Goal: Download file/media

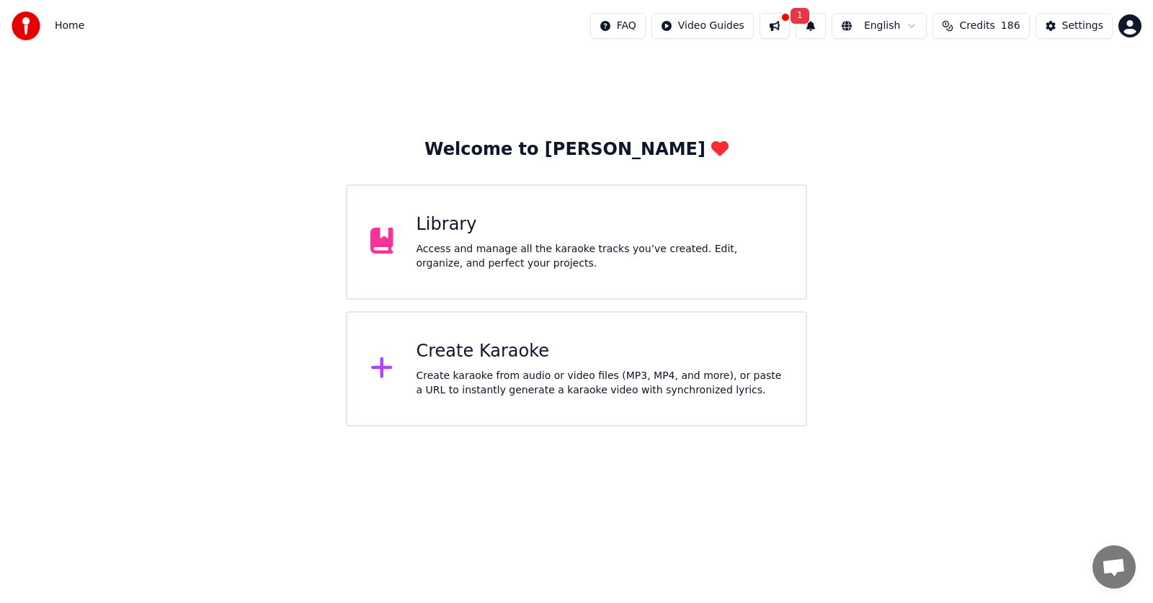
click at [818, 29] on button "1" at bounding box center [811, 26] width 30 height 26
click at [928, 73] on button "Update" at bounding box center [929, 71] width 61 height 26
click at [611, 254] on div "Access and manage all the karaoke tracks you’ve created. Edit, organize, and pe…" at bounding box center [600, 256] width 367 height 29
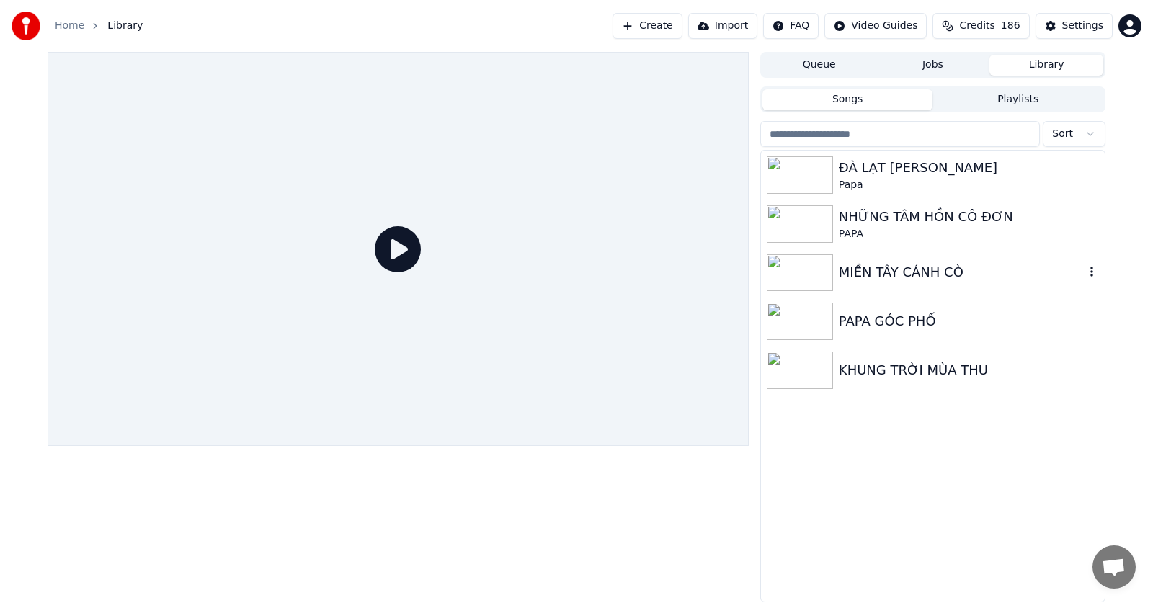
click at [936, 284] on div "MIỀN TÂY CÁNH CÒ" at bounding box center [933, 273] width 344 height 49
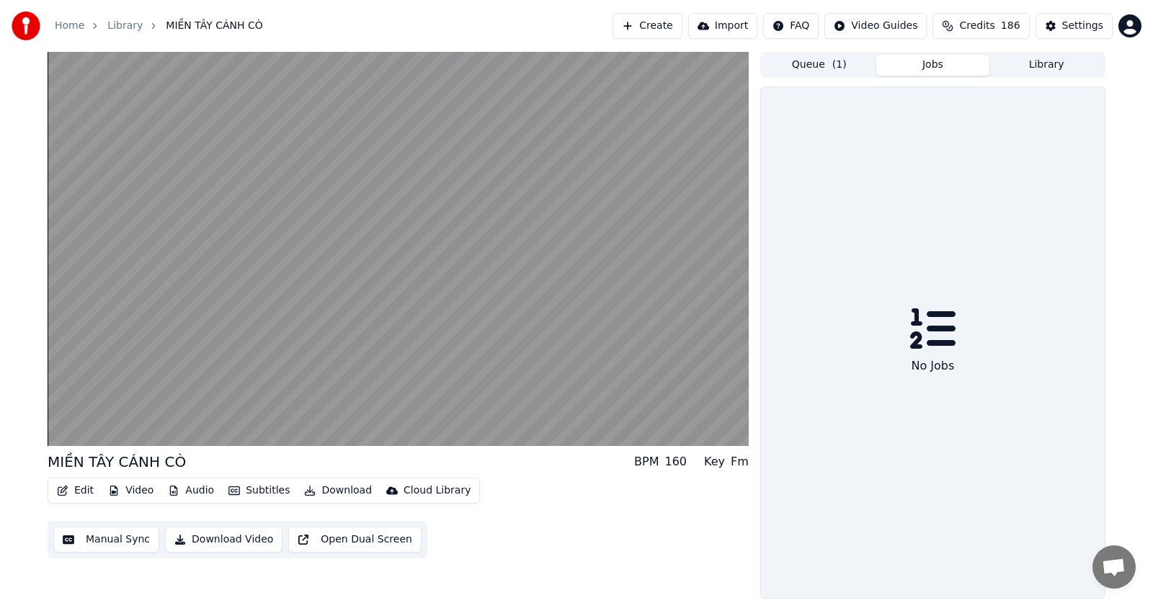
click at [933, 67] on button "Jobs" at bounding box center [933, 65] width 114 height 21
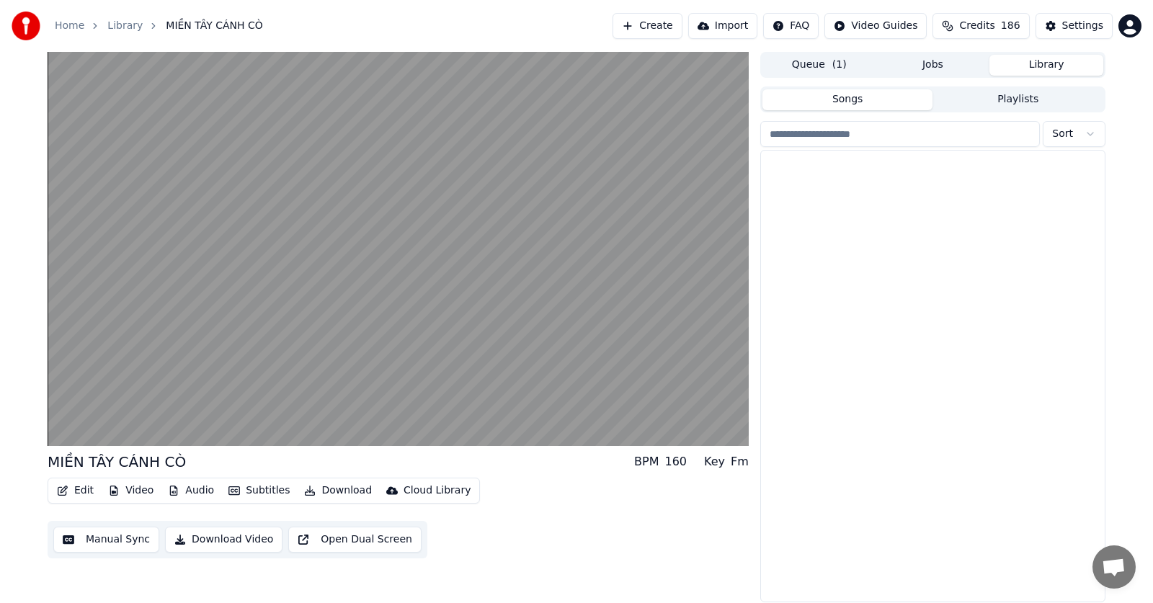
click at [1040, 68] on button "Library" at bounding box center [1047, 65] width 114 height 21
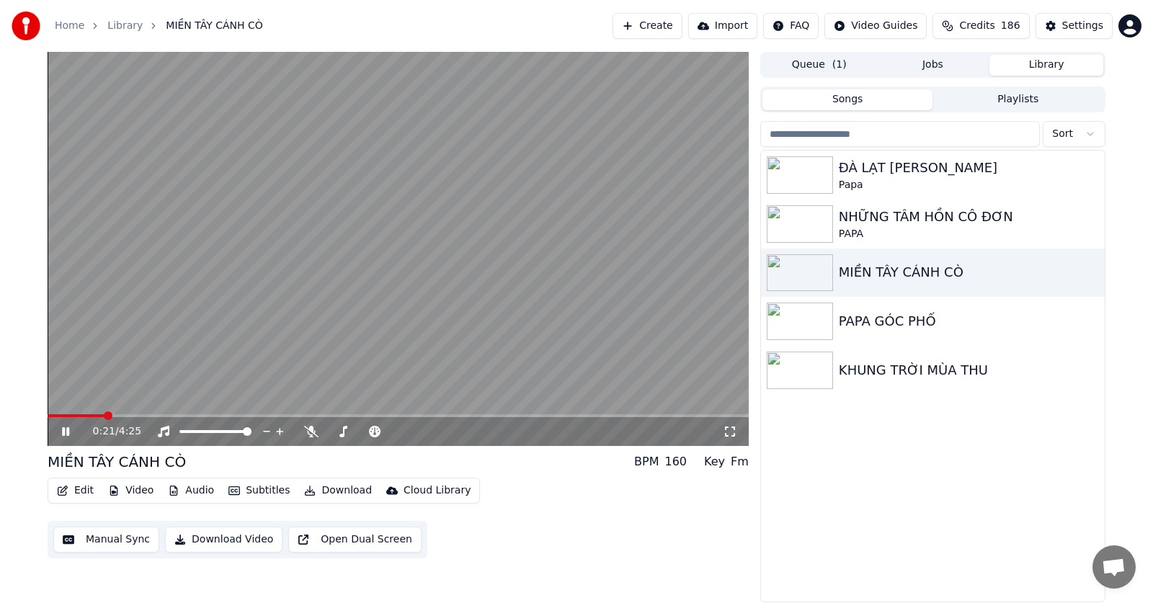
click at [730, 429] on icon at bounding box center [730, 432] width 14 height 12
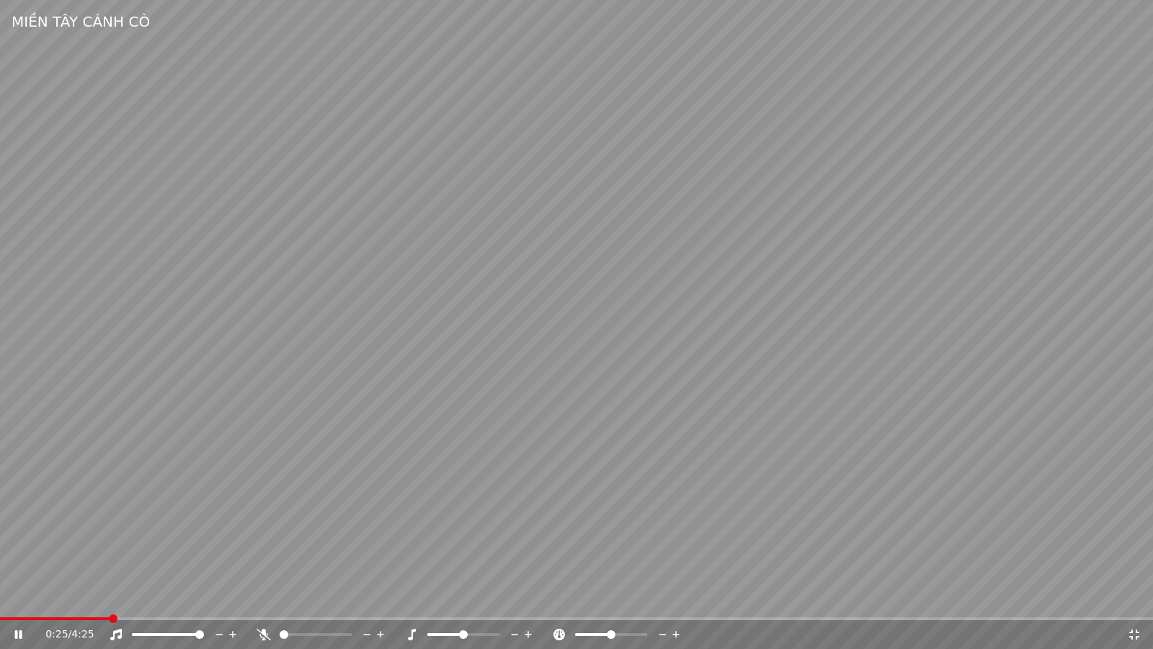
click at [1137, 603] on icon at bounding box center [1134, 634] width 10 height 10
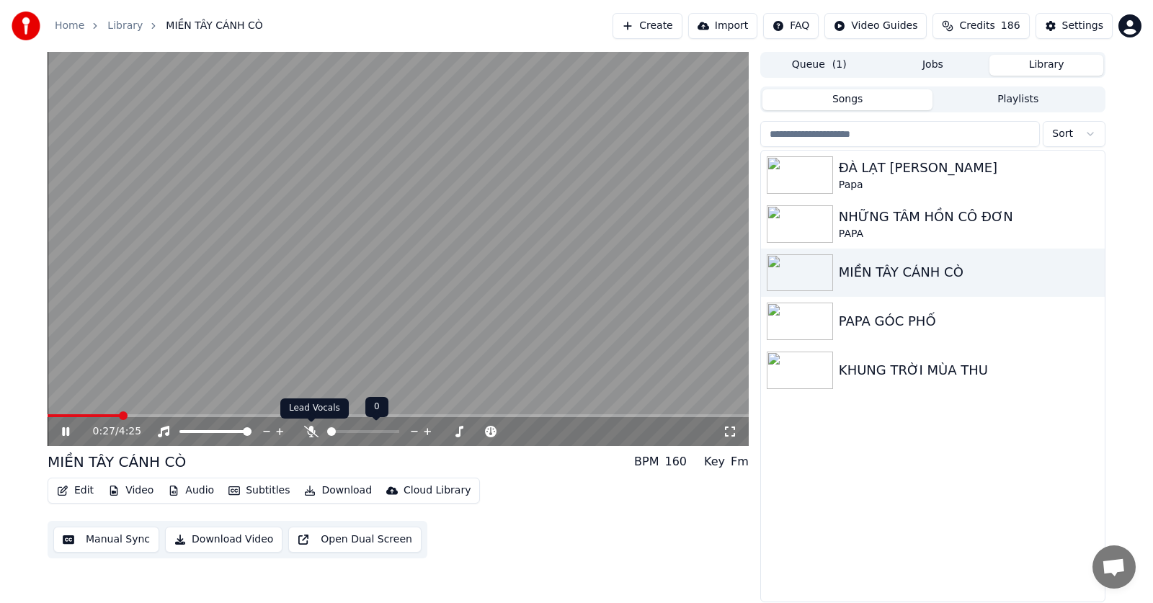
click at [314, 432] on icon at bounding box center [311, 432] width 14 height 12
click at [335, 433] on span at bounding box center [331, 431] width 8 height 3
click at [726, 428] on icon at bounding box center [730, 432] width 10 height 10
click at [385, 433] on span at bounding box center [384, 431] width 9 height 9
click at [726, 435] on icon at bounding box center [730, 432] width 10 height 10
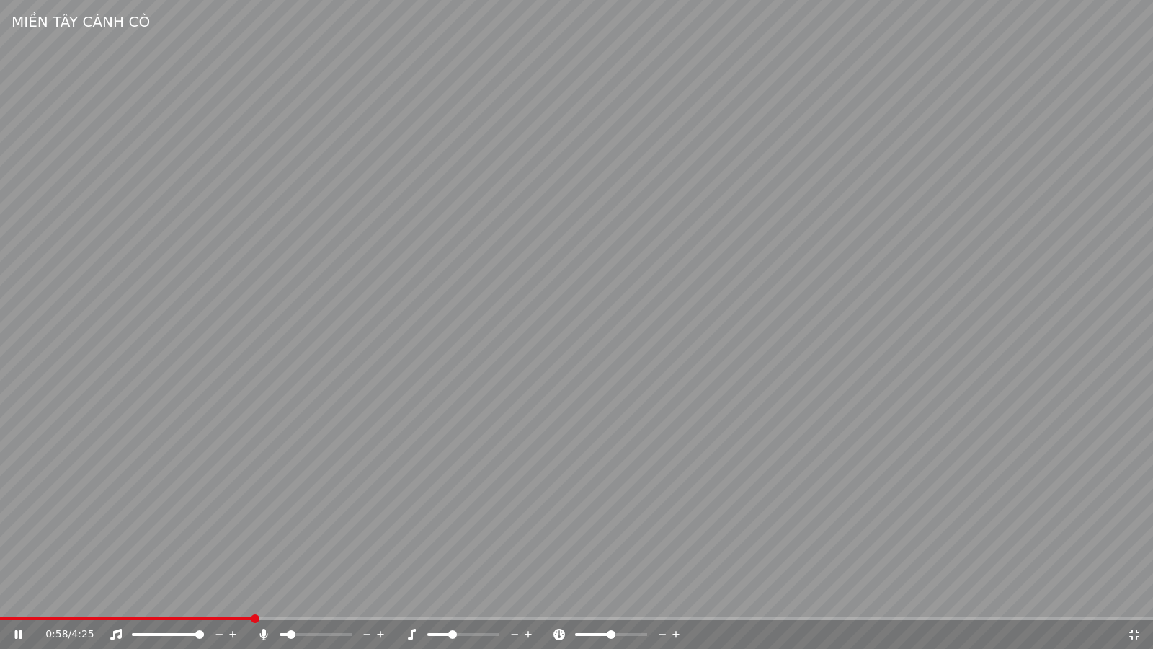
click at [1142, 603] on div "0:58 / 4:25" at bounding box center [577, 634] width 1142 height 14
click at [1137, 603] on icon at bounding box center [1134, 634] width 10 height 10
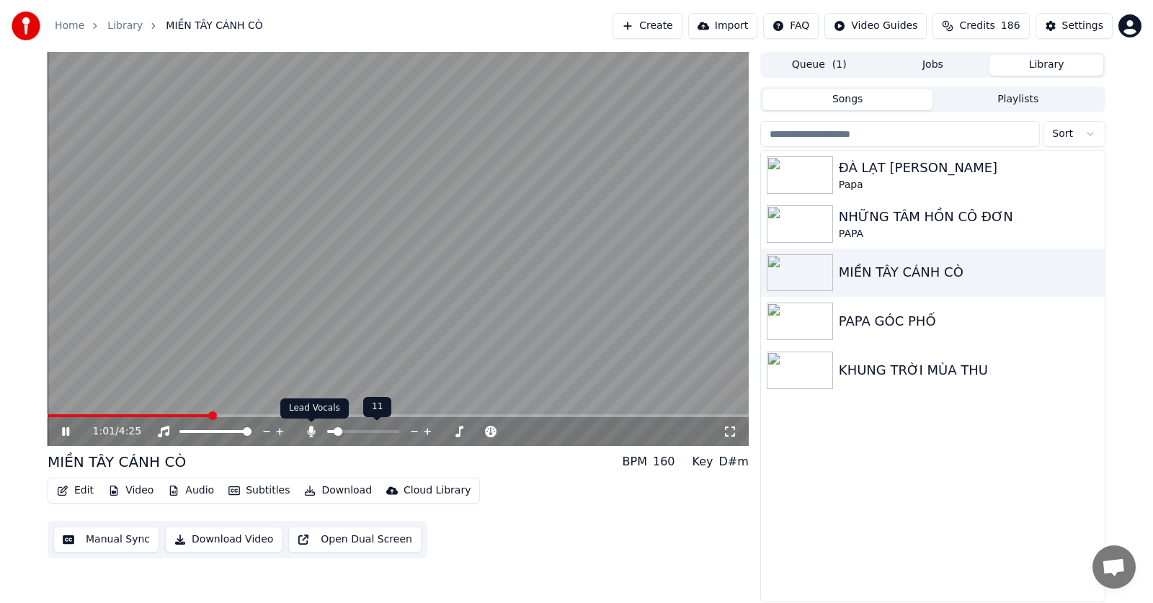
click at [313, 432] on icon at bounding box center [311, 432] width 8 height 12
click at [313, 432] on icon at bounding box center [311, 432] width 14 height 12
click at [340, 433] on span at bounding box center [333, 431] width 13 height 3
click at [732, 432] on icon at bounding box center [730, 432] width 14 height 12
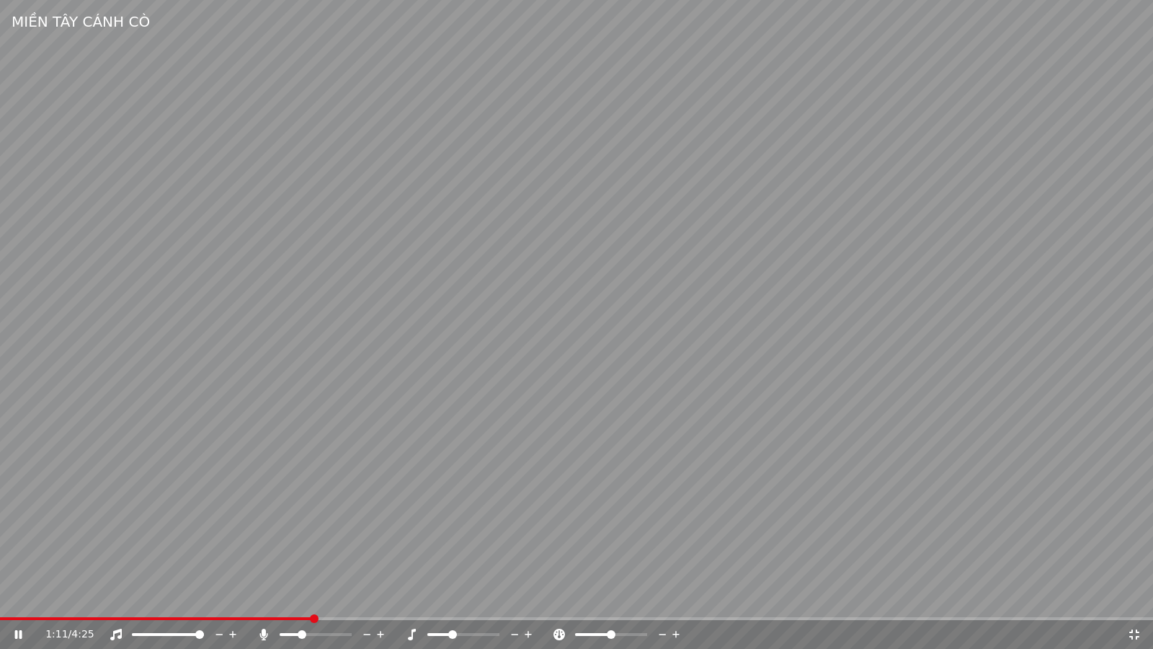
click at [301, 603] on span at bounding box center [302, 634] width 9 height 9
click at [297, 603] on span at bounding box center [299, 634] width 9 height 9
click at [306, 603] on span at bounding box center [307, 634] width 9 height 9
click at [303, 603] on span at bounding box center [305, 634] width 9 height 9
click at [301, 603] on span at bounding box center [303, 634] width 9 height 9
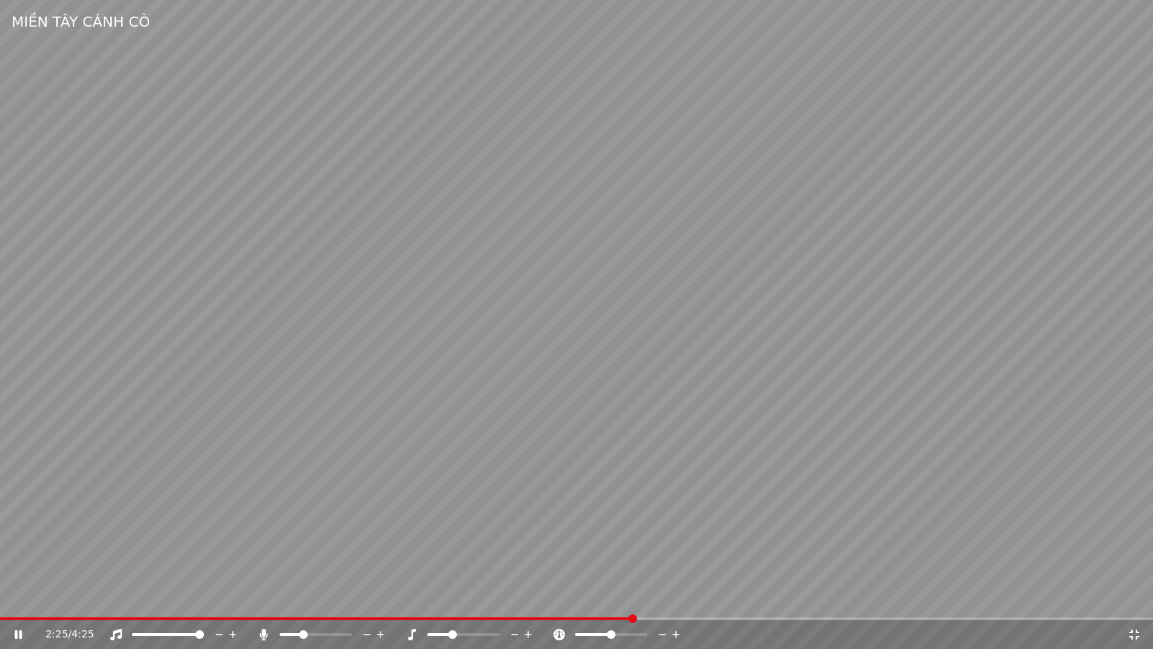
click at [1, 603] on span at bounding box center [316, 618] width 633 height 3
click at [72, 603] on span at bounding box center [576, 618] width 1153 height 3
click at [301, 603] on span at bounding box center [303, 634] width 9 height 9
click at [298, 603] on span at bounding box center [300, 634] width 9 height 9
click at [1135, 603] on icon at bounding box center [1134, 634] width 14 height 12
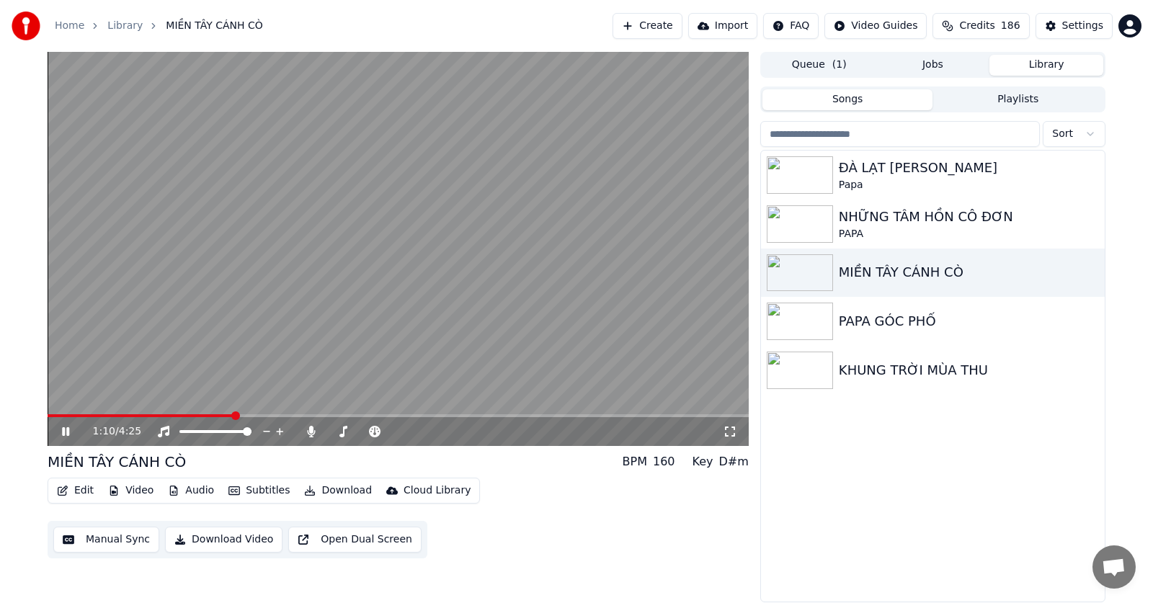
click at [221, 542] on button "Download Video" at bounding box center [223, 540] width 117 height 26
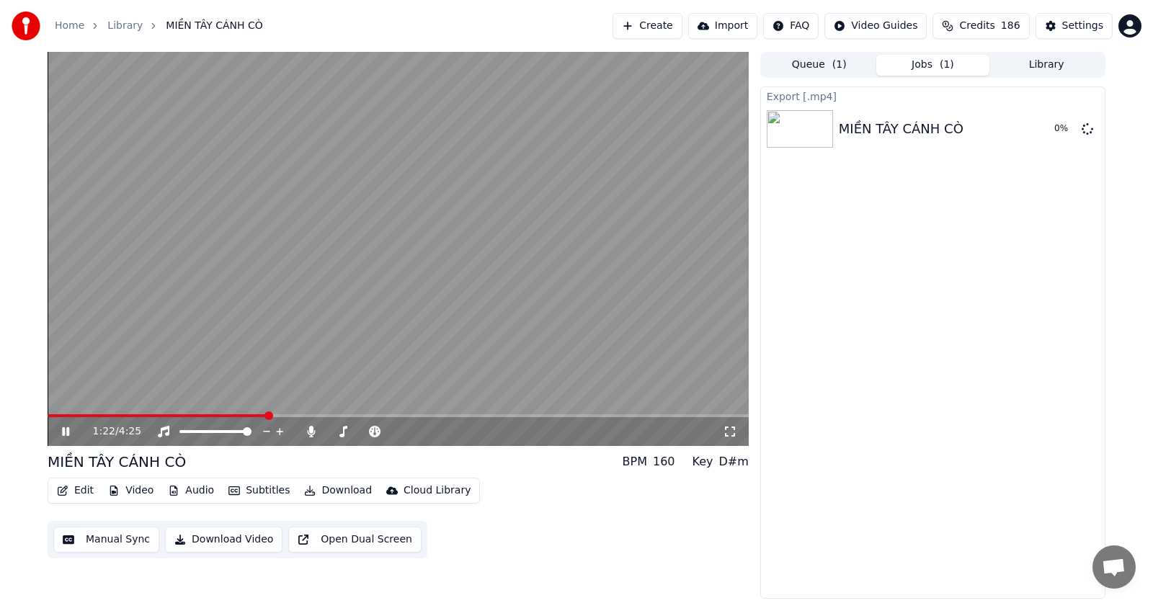
click at [731, 431] on icon at bounding box center [730, 432] width 14 height 12
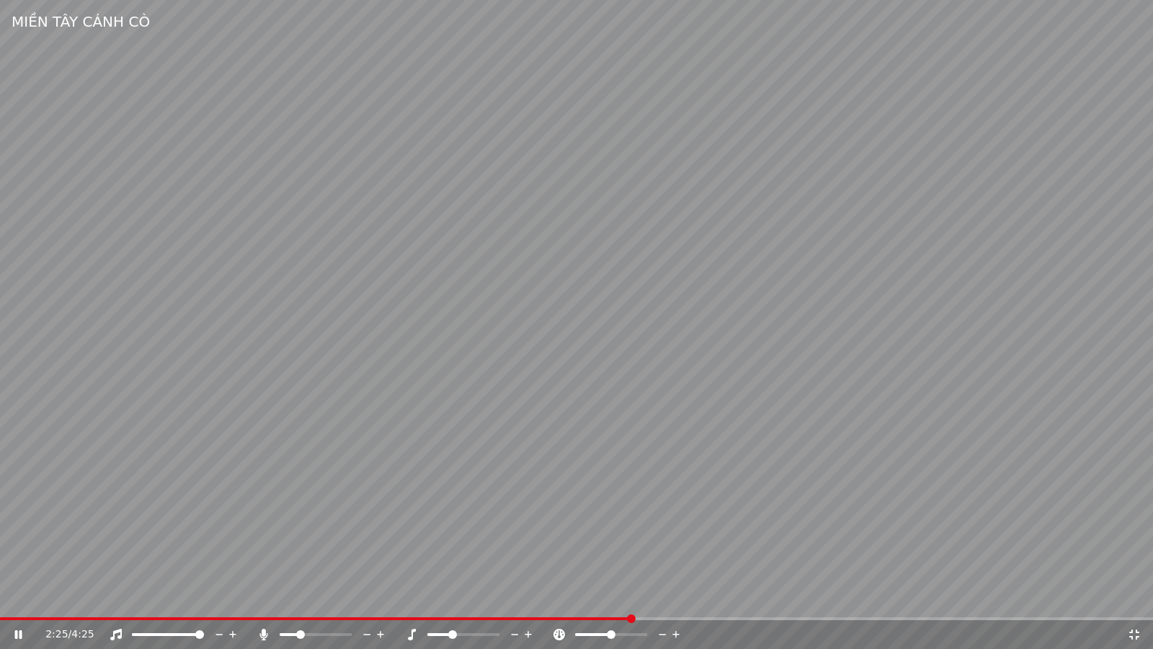
click at [1137, 603] on icon at bounding box center [1134, 634] width 10 height 10
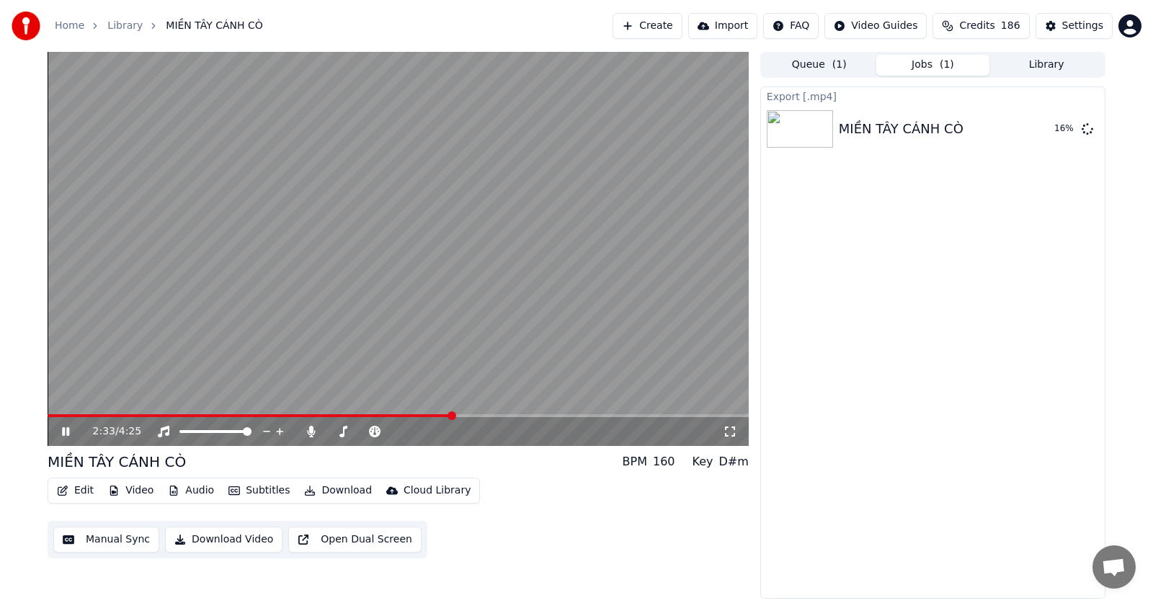
click at [727, 437] on icon at bounding box center [730, 432] width 10 height 10
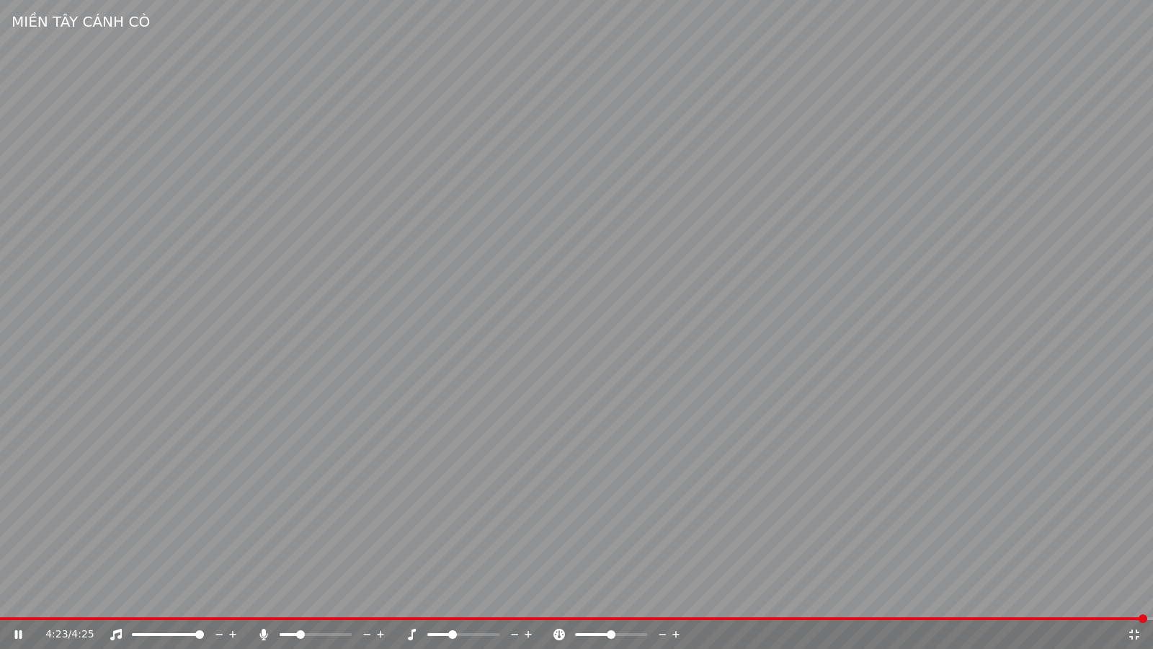
click at [1134, 603] on icon at bounding box center [1134, 634] width 14 height 12
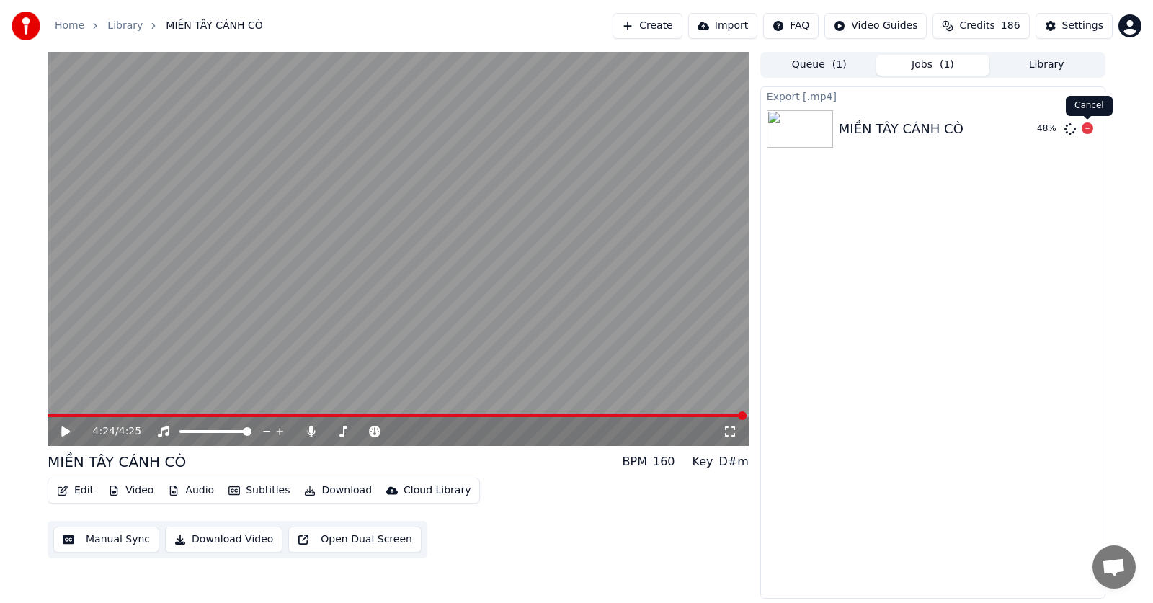
click at [1090, 128] on icon at bounding box center [1088, 129] width 12 height 12
click at [379, 432] on span at bounding box center [379, 431] width 9 height 9
click at [215, 349] on video at bounding box center [398, 249] width 701 height 394
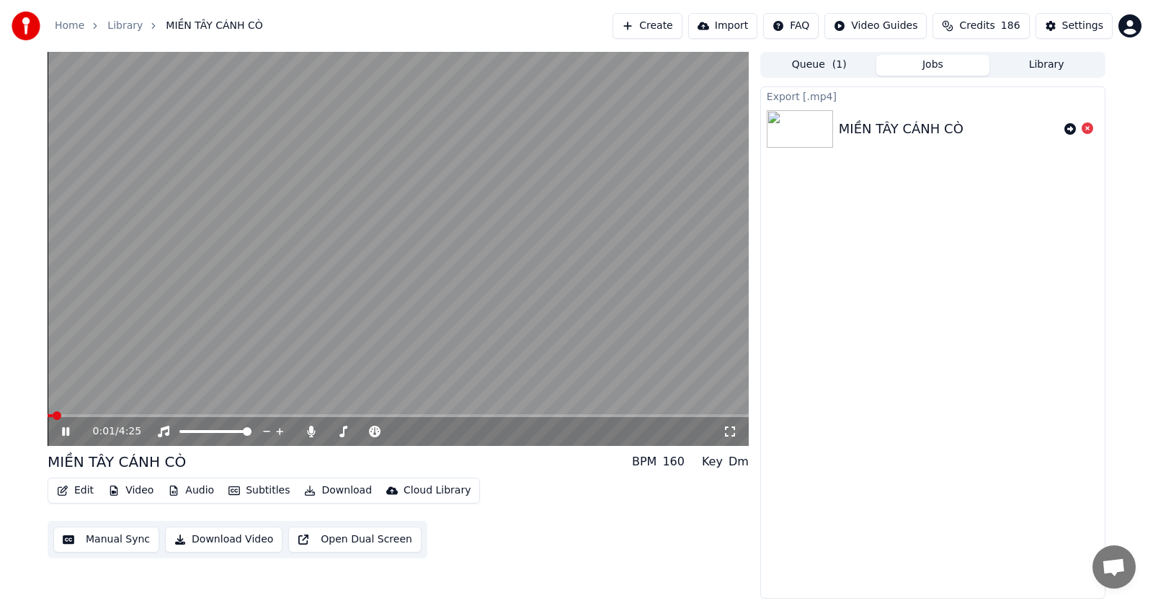
click at [731, 435] on icon at bounding box center [730, 432] width 14 height 12
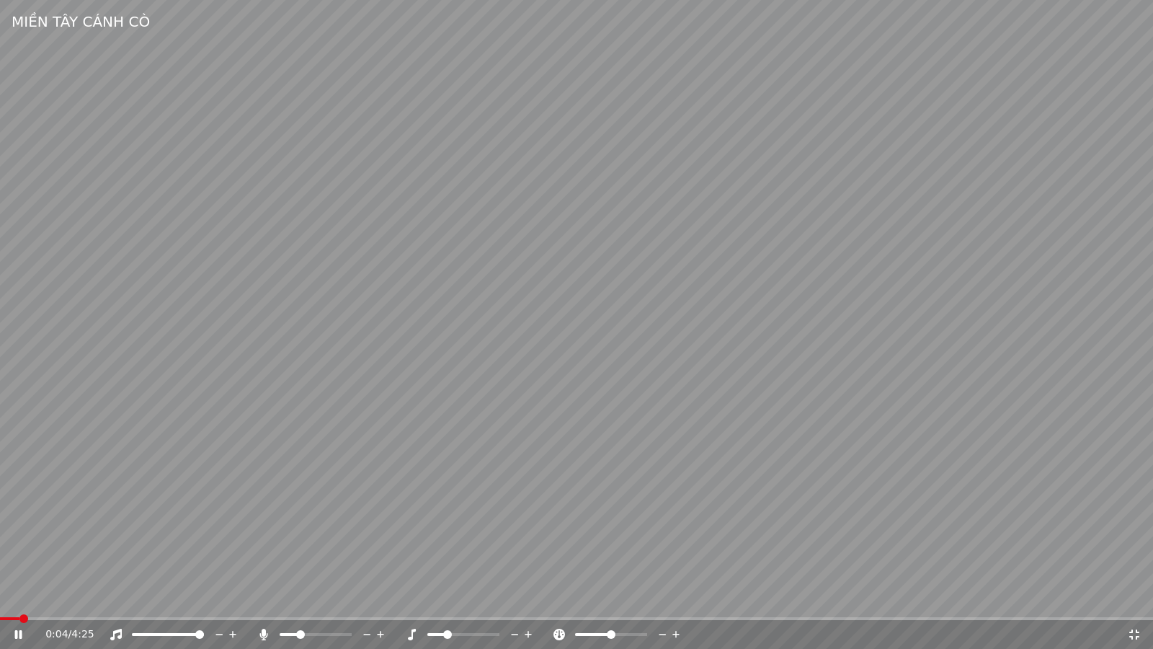
click at [130, 603] on span at bounding box center [576, 618] width 1153 height 3
click at [91, 603] on span at bounding box center [65, 618] width 130 height 3
click at [1129, 603] on icon at bounding box center [1134, 634] width 14 height 12
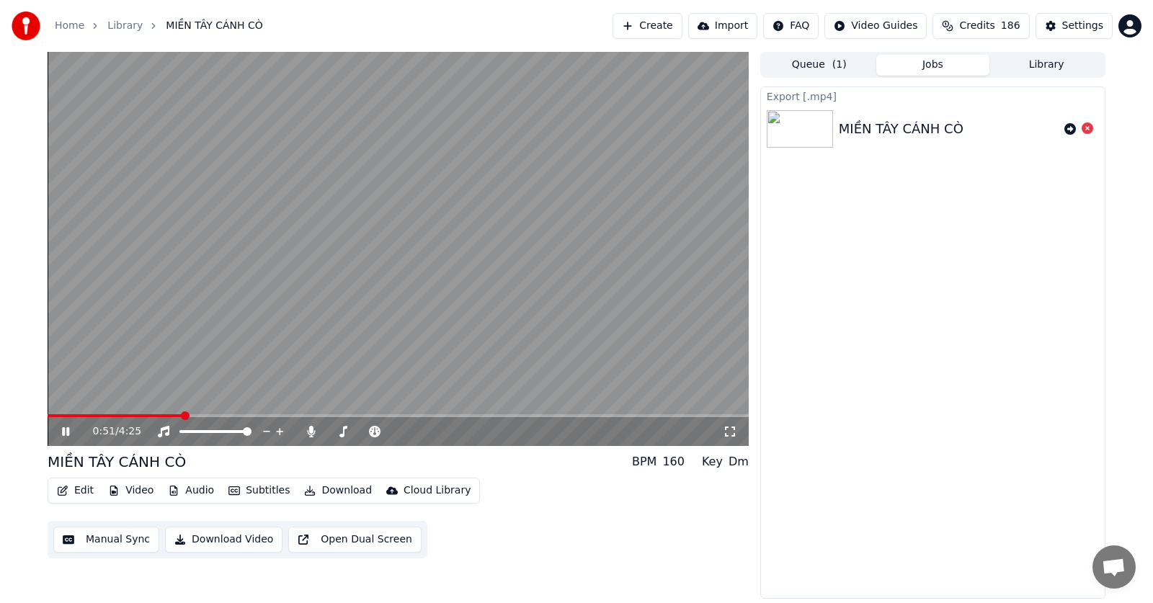
click at [239, 539] on button "Download Video" at bounding box center [223, 540] width 117 height 26
click at [725, 431] on icon at bounding box center [730, 432] width 14 height 12
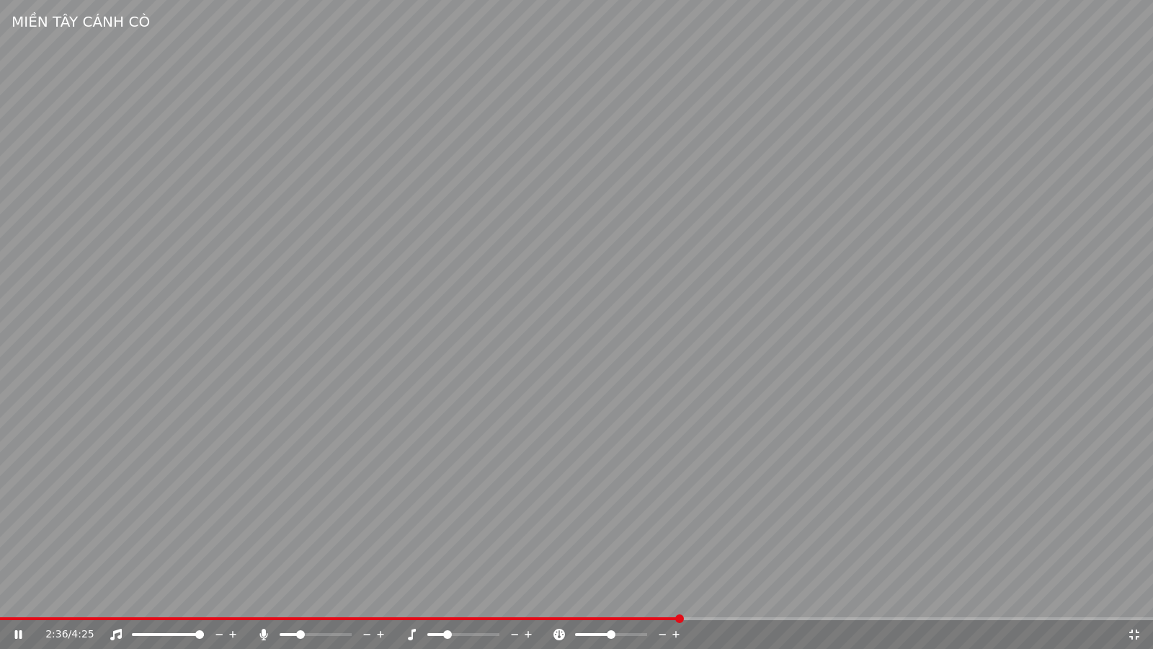
click at [1134, 603] on icon at bounding box center [1134, 634] width 14 height 12
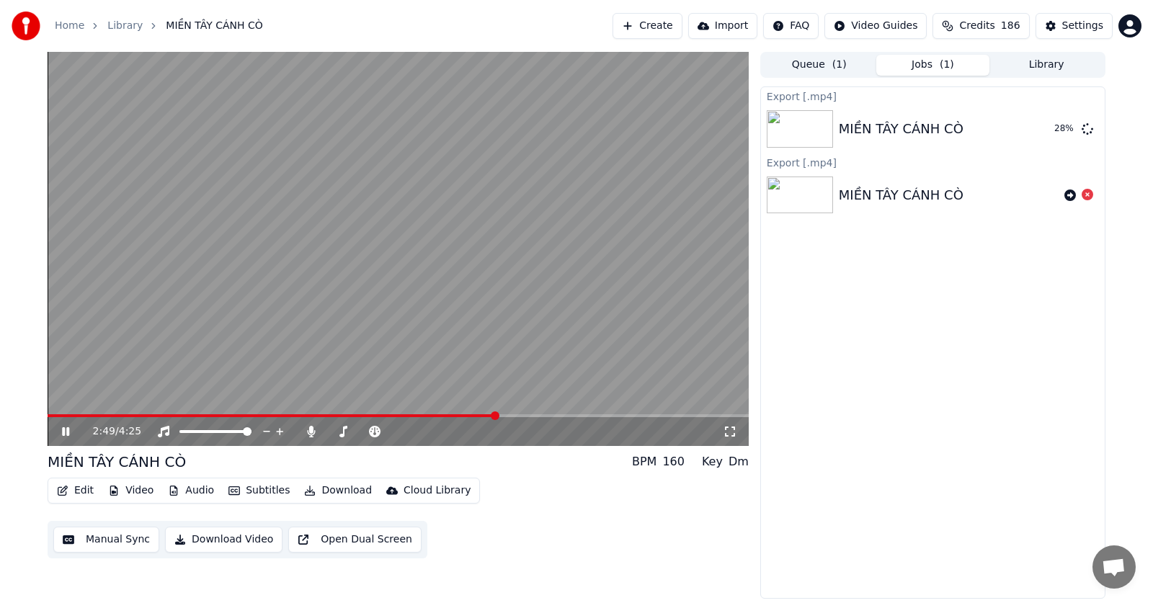
click at [734, 437] on icon at bounding box center [730, 432] width 10 height 10
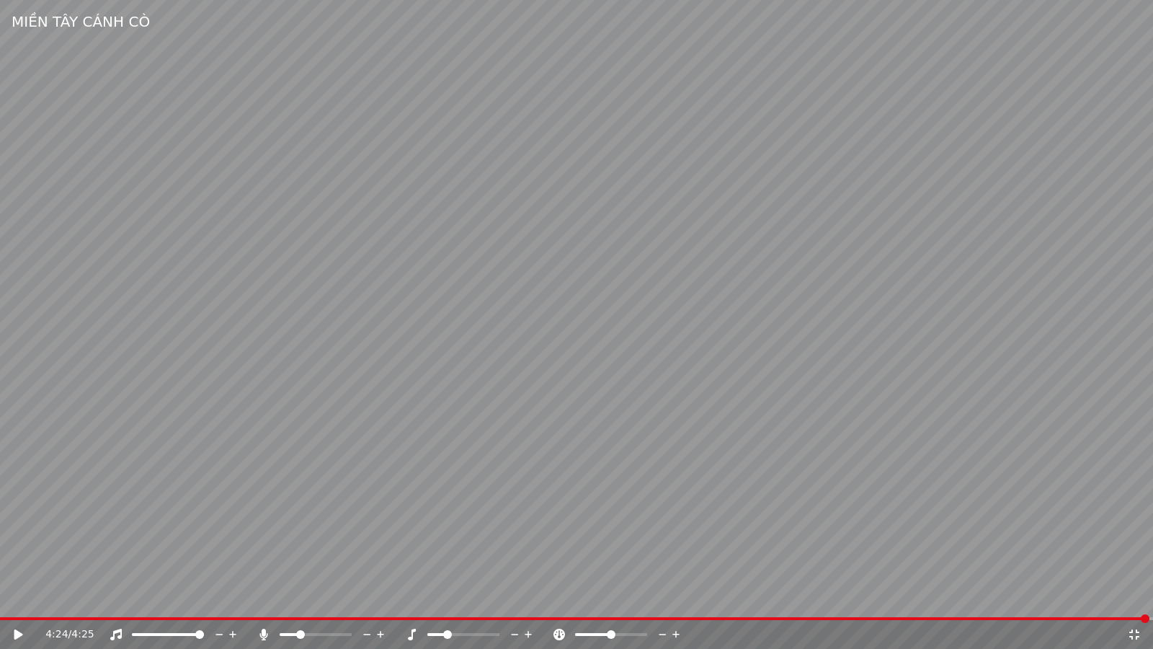
click at [1135, 603] on icon at bounding box center [1134, 634] width 14 height 12
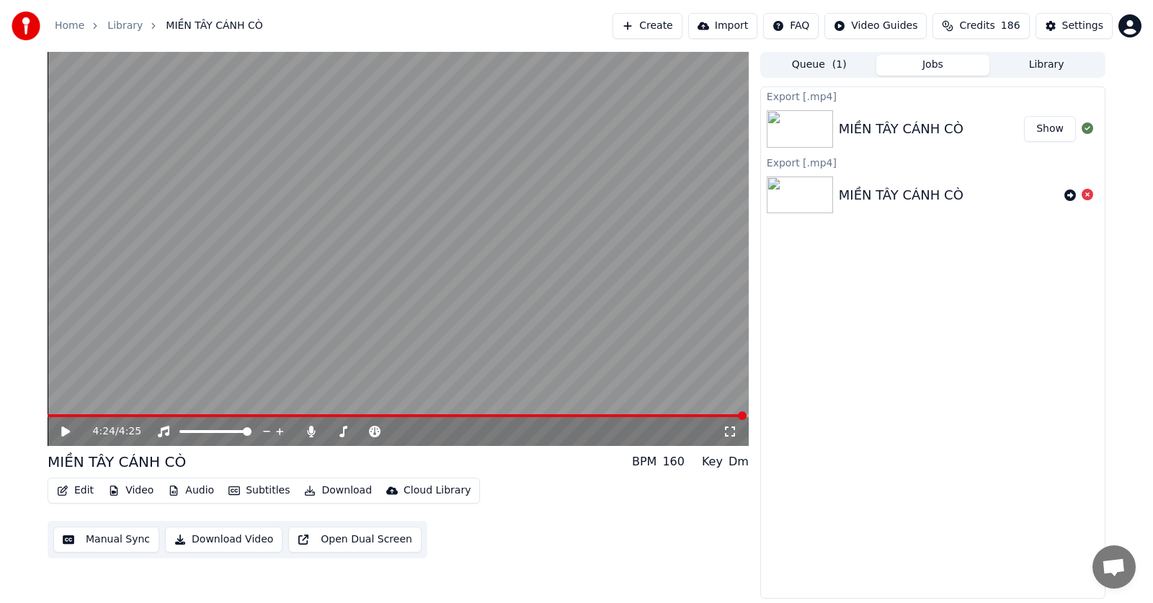
click at [1039, 125] on button "Show" at bounding box center [1050, 129] width 52 height 26
click at [327, 436] on span at bounding box center [331, 431] width 9 height 9
click at [78, 430] on icon at bounding box center [76, 432] width 34 height 12
click at [239, 540] on button "Download Video" at bounding box center [223, 540] width 117 height 26
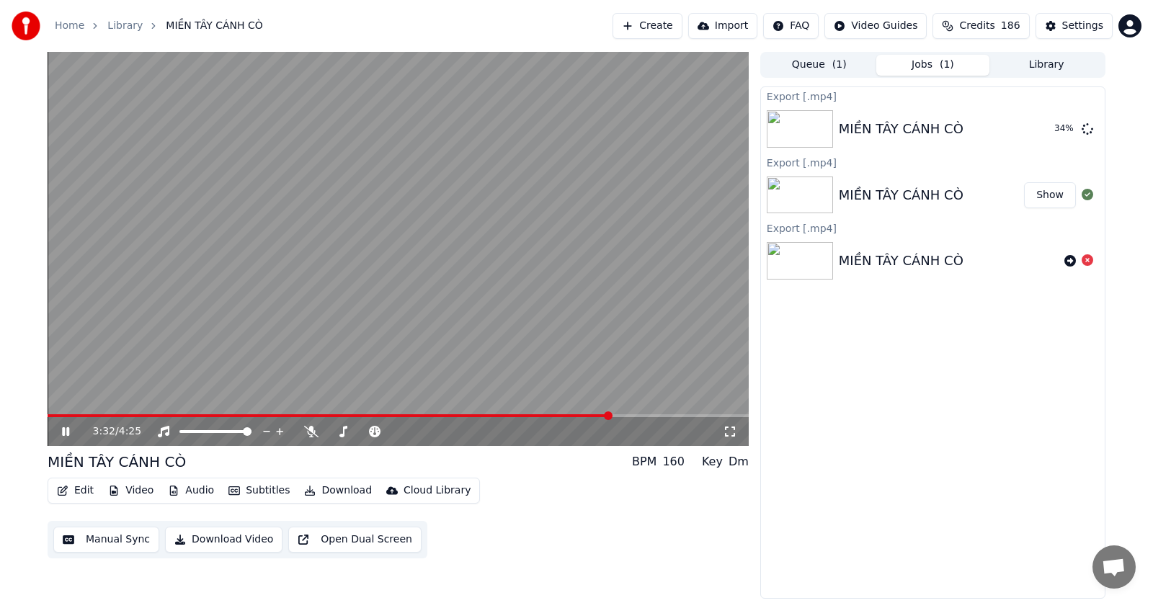
click at [71, 436] on icon at bounding box center [76, 432] width 34 height 12
click at [1055, 125] on button "Show" at bounding box center [1050, 129] width 52 height 26
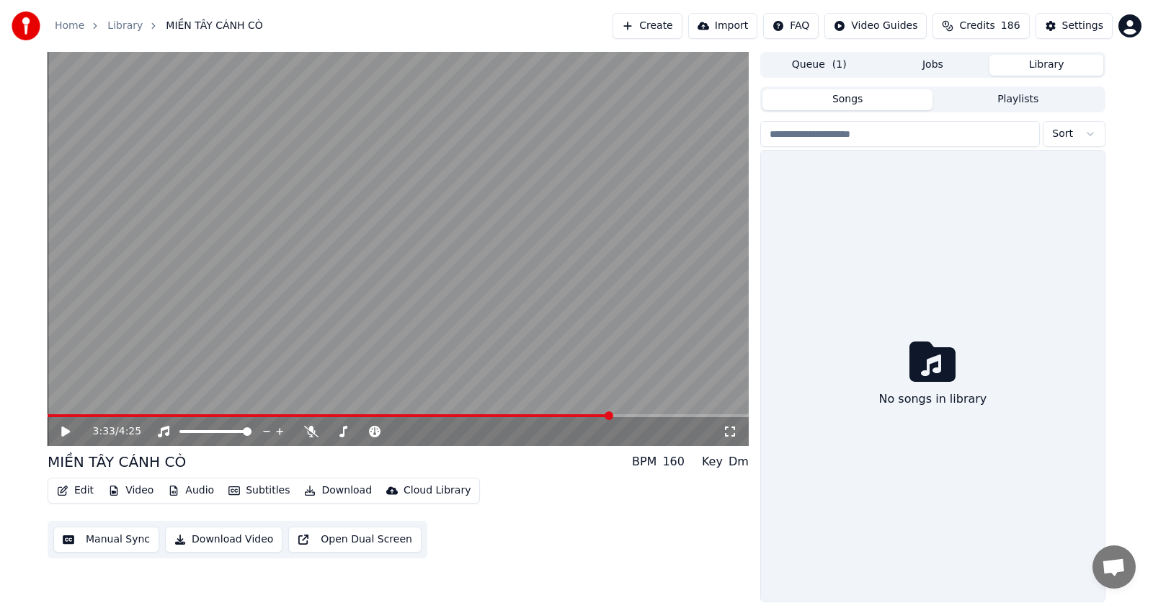
click at [1041, 67] on button "Library" at bounding box center [1047, 65] width 114 height 21
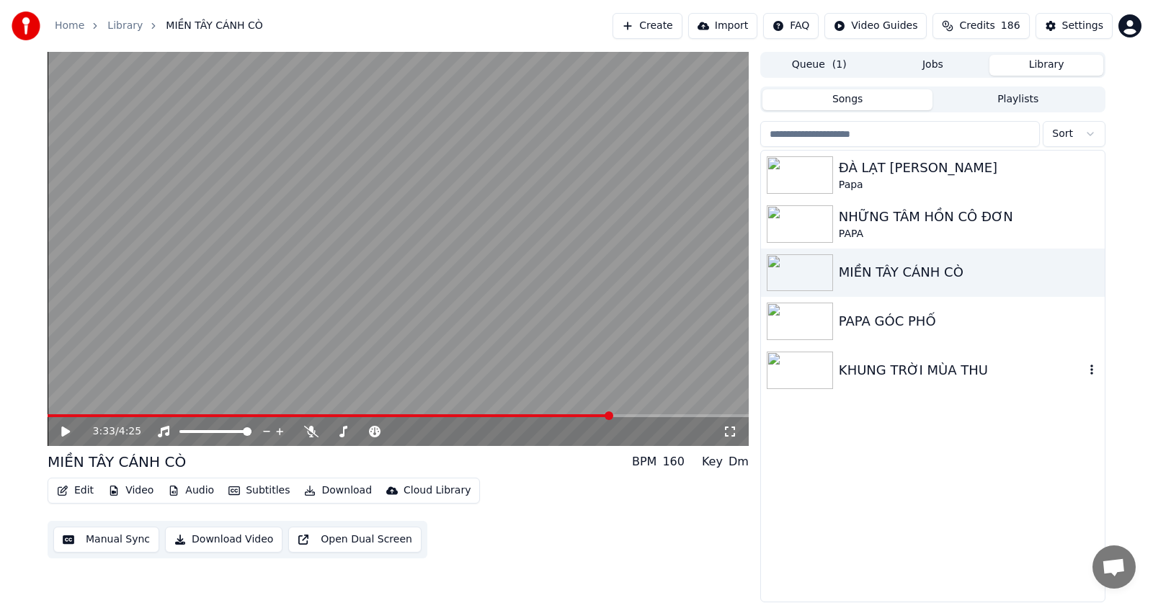
click at [1092, 370] on icon "button" at bounding box center [1092, 370] width 3 height 10
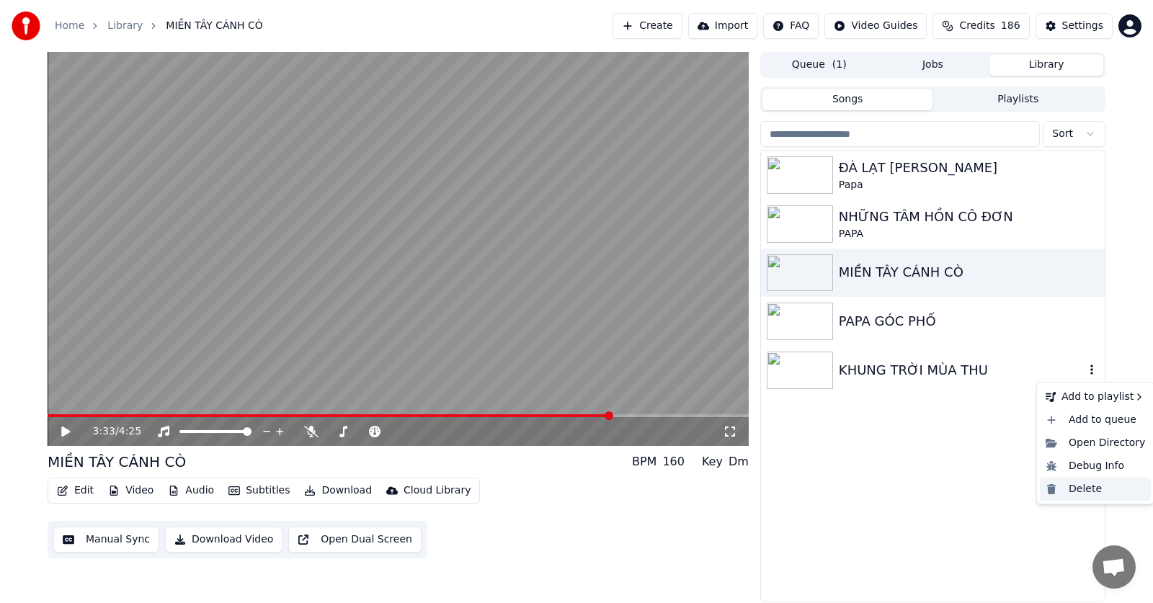
click at [1085, 489] on div "Delete" at bounding box center [1095, 489] width 111 height 23
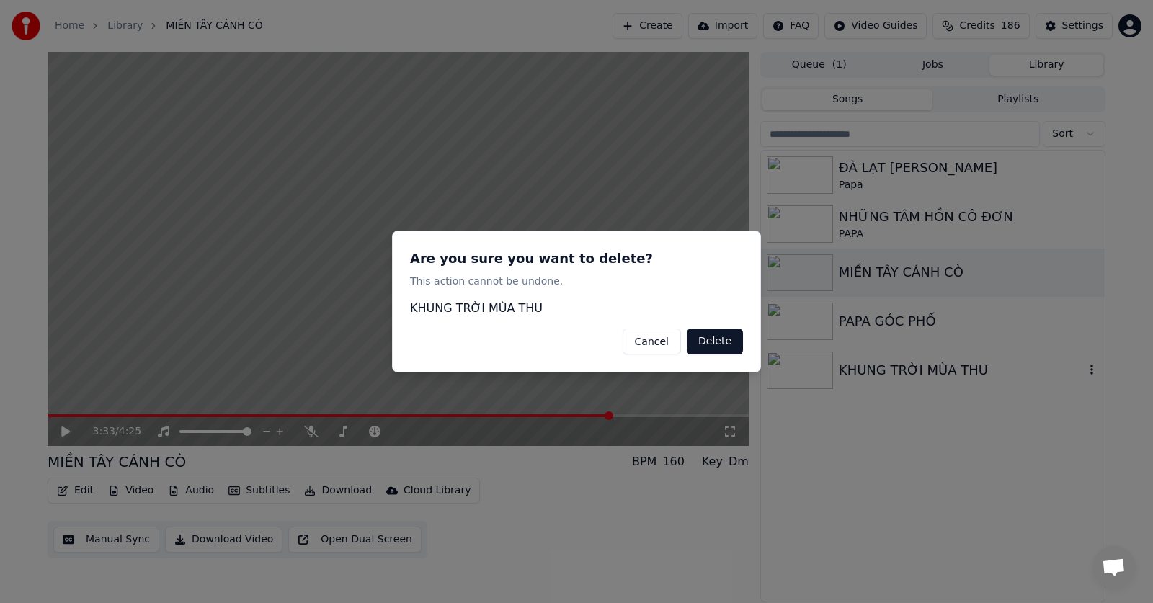
click at [730, 343] on button "Delete" at bounding box center [715, 342] width 56 height 26
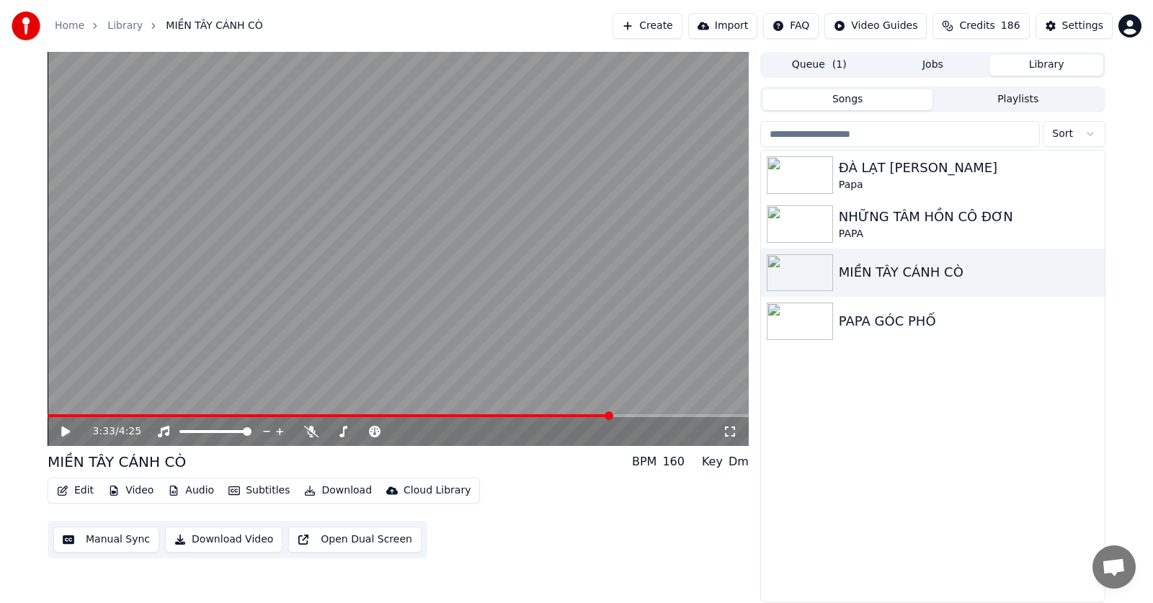
click at [934, 64] on button "Jobs" at bounding box center [933, 65] width 114 height 21
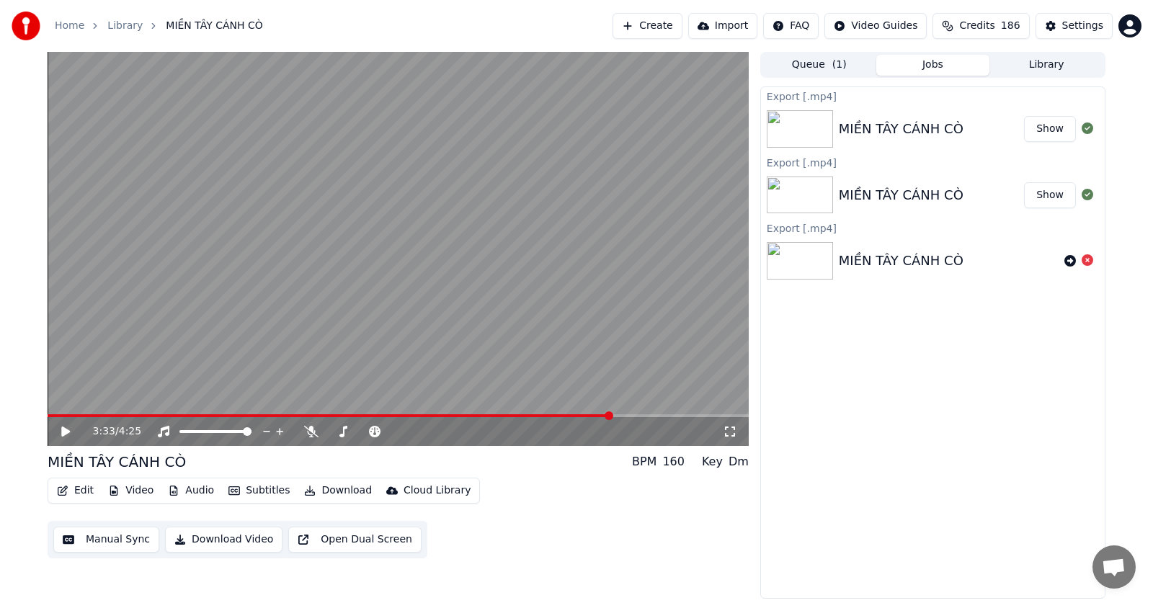
click at [824, 69] on button "Queue ( 1 )" at bounding box center [820, 65] width 114 height 21
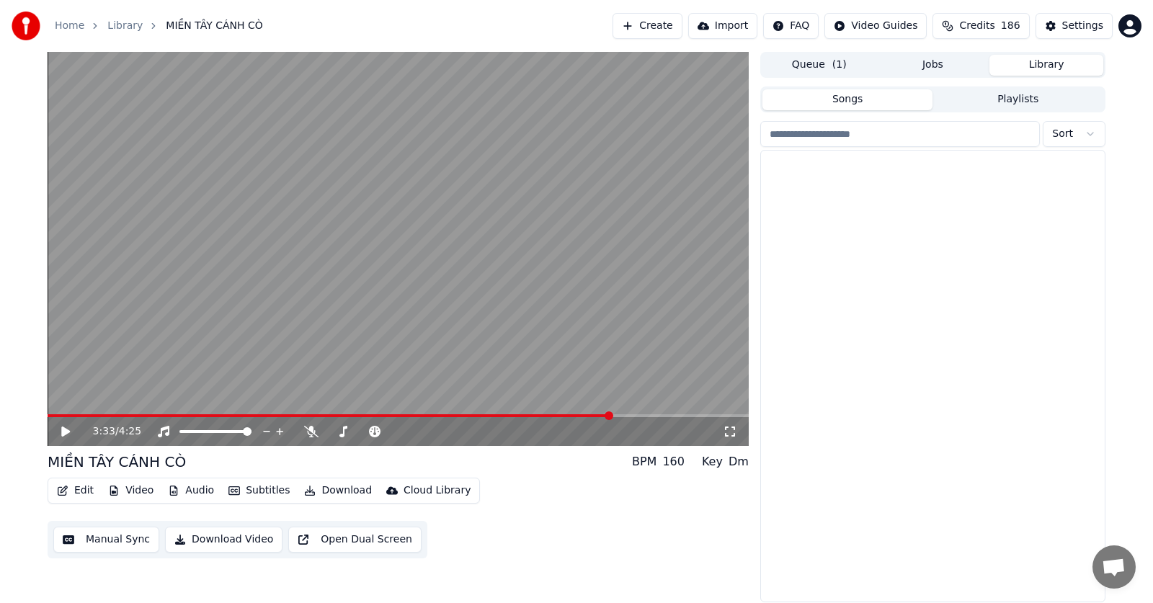
click at [1048, 63] on button "Library" at bounding box center [1047, 65] width 114 height 21
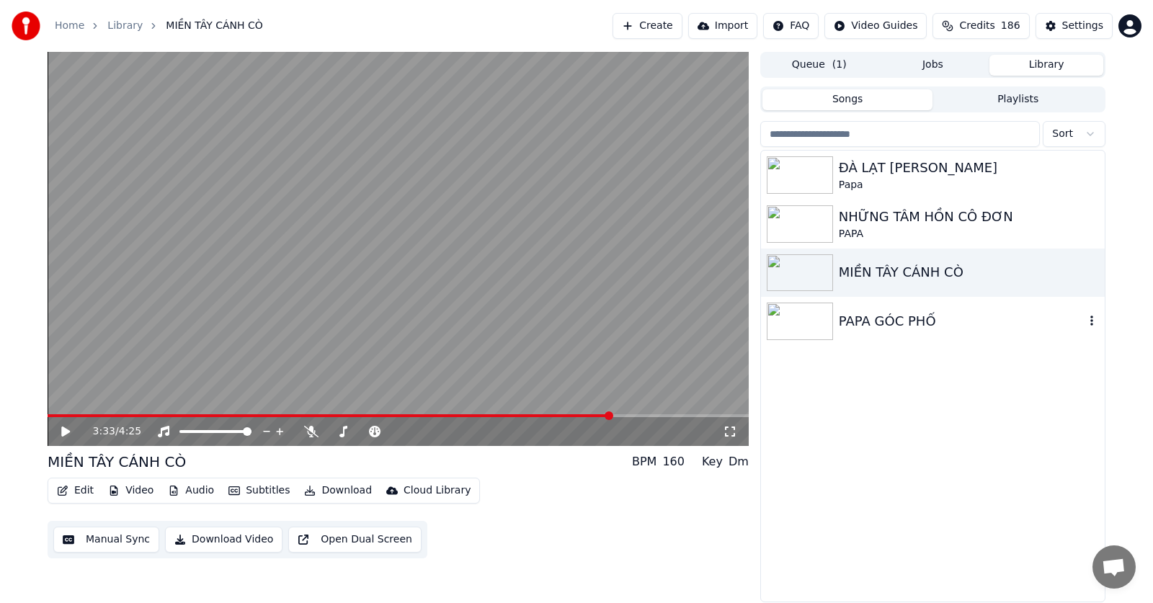
click at [813, 322] on img at bounding box center [800, 321] width 66 height 37
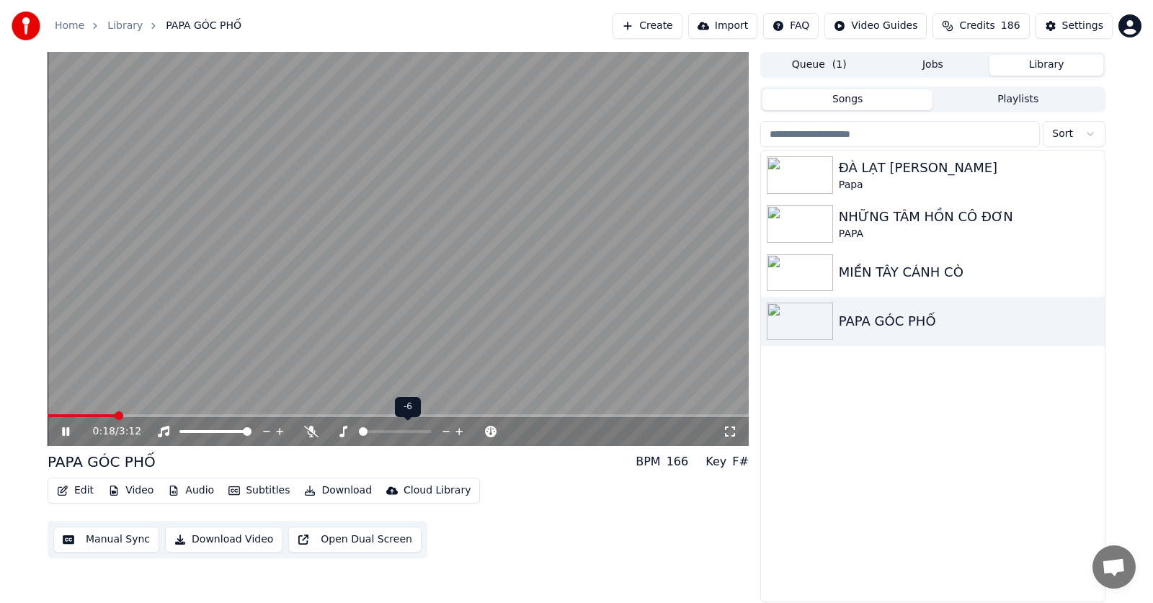
click at [359, 436] on span at bounding box center [363, 431] width 9 height 9
click at [344, 432] on span at bounding box center [346, 431] width 9 height 9
click at [355, 432] on span at bounding box center [356, 431] width 9 height 9
click at [350, 432] on span at bounding box center [351, 431] width 9 height 9
click at [732, 432] on icon at bounding box center [730, 432] width 14 height 12
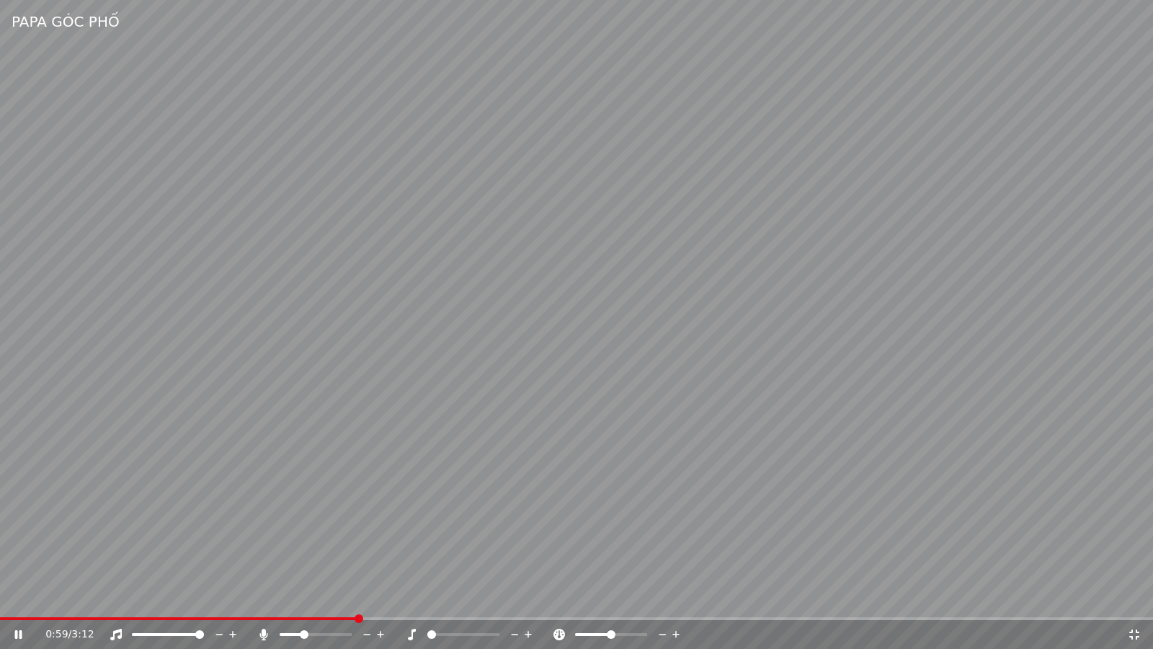
click at [1132, 603] on icon at bounding box center [1134, 634] width 10 height 10
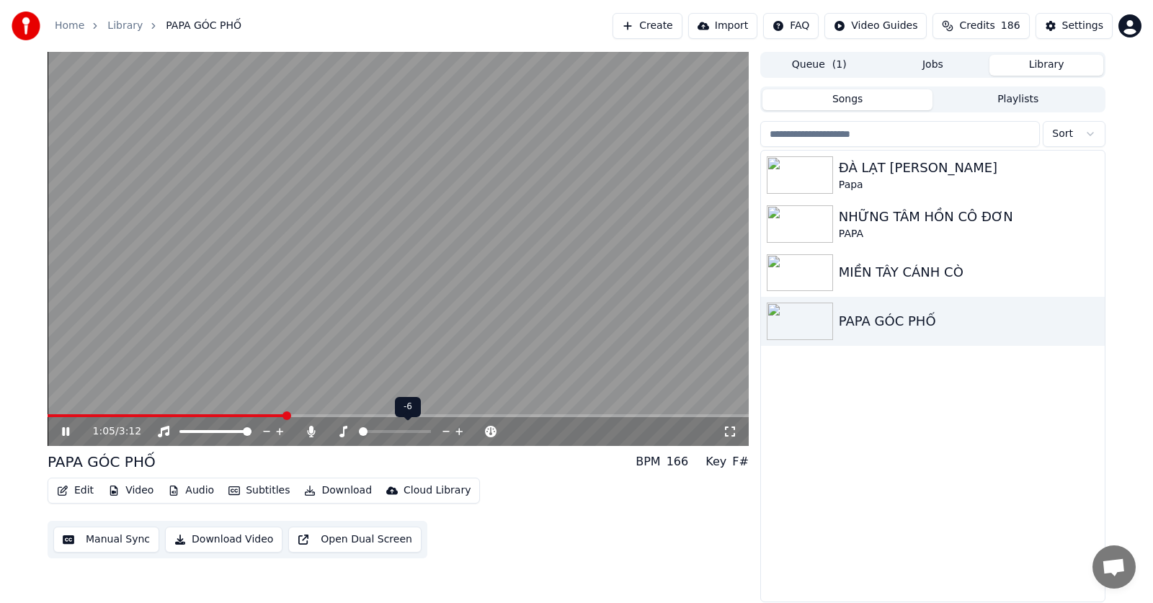
click at [373, 431] on div at bounding box center [408, 432] width 116 height 14
click at [425, 433] on span at bounding box center [395, 431] width 72 height 3
click at [71, 412] on video at bounding box center [398, 249] width 701 height 394
click at [69, 415] on span at bounding box center [59, 415] width 22 height 3
click at [63, 433] on icon at bounding box center [65, 432] width 9 height 10
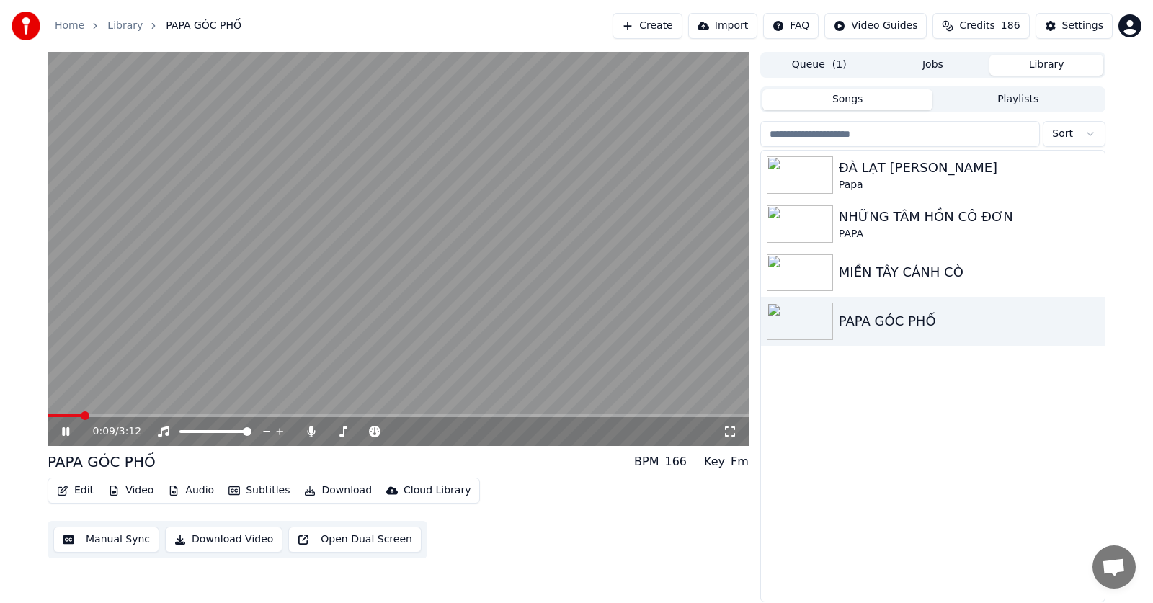
click at [732, 430] on icon at bounding box center [730, 432] width 14 height 12
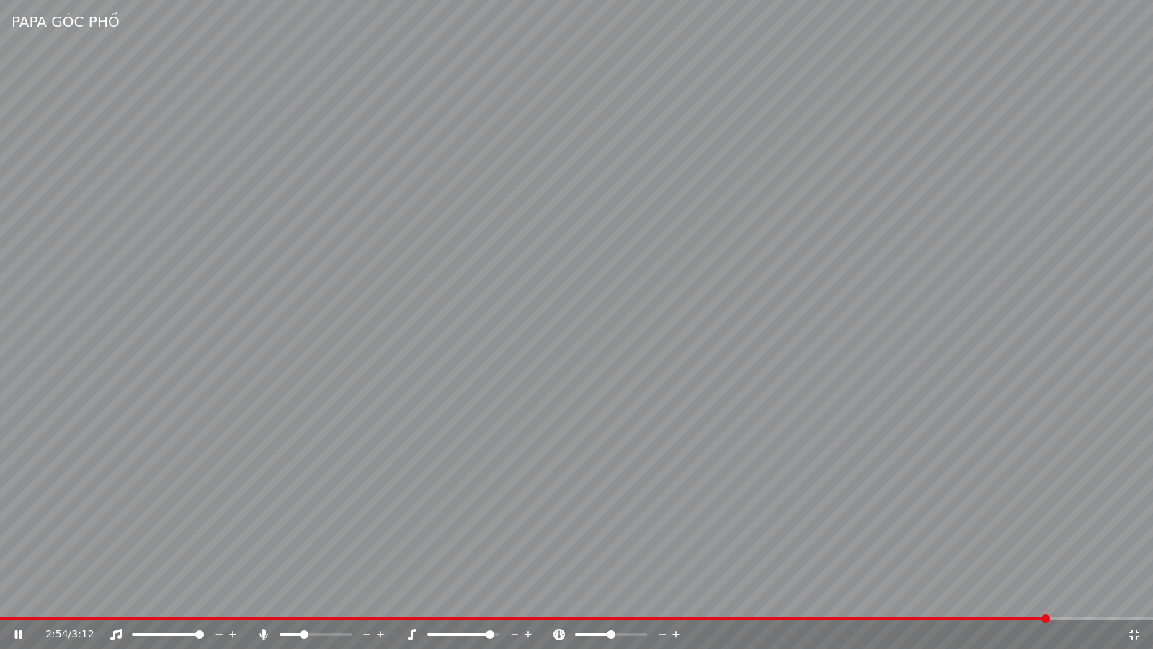
click at [1133, 603] on icon at bounding box center [1134, 634] width 14 height 12
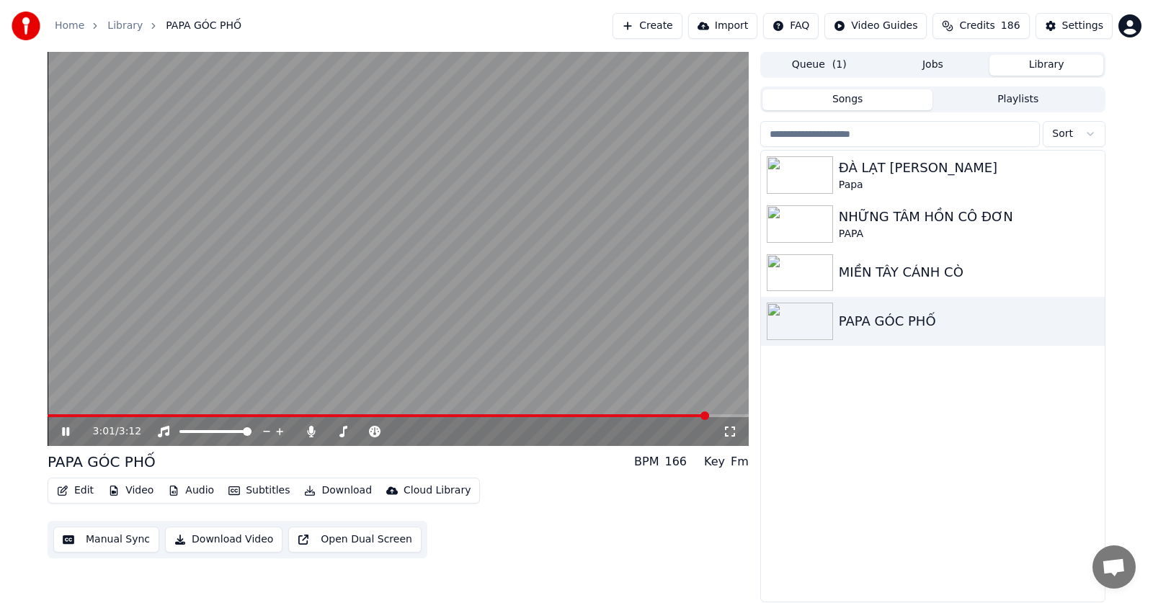
click at [231, 540] on button "Download Video" at bounding box center [223, 540] width 117 height 26
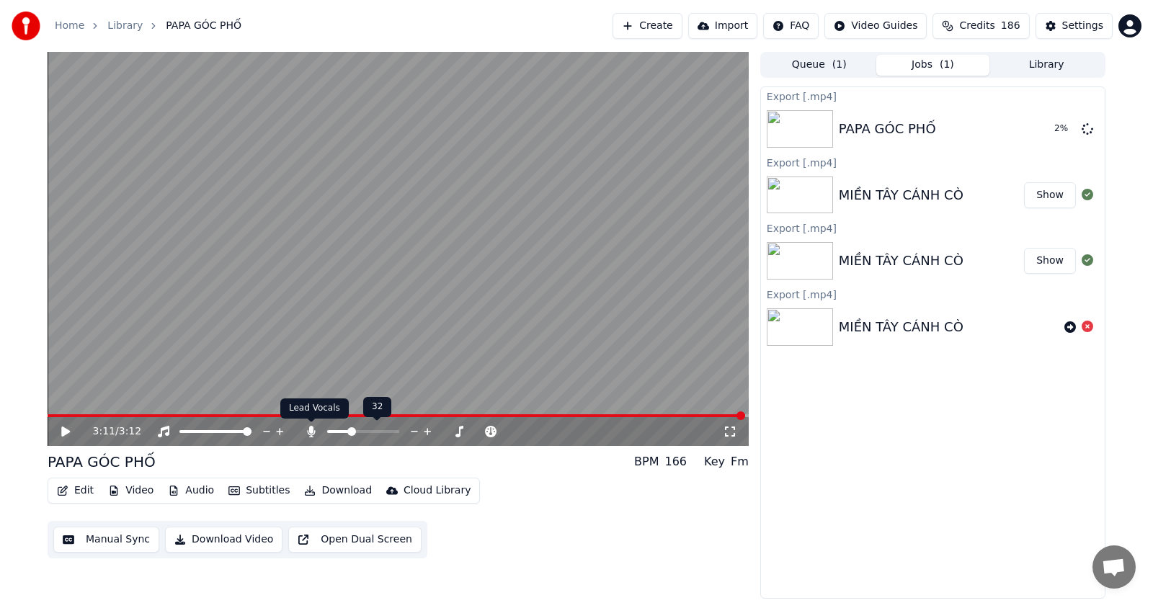
click at [314, 430] on icon at bounding box center [311, 432] width 14 height 12
click at [221, 542] on button "Download Video" at bounding box center [223, 540] width 117 height 26
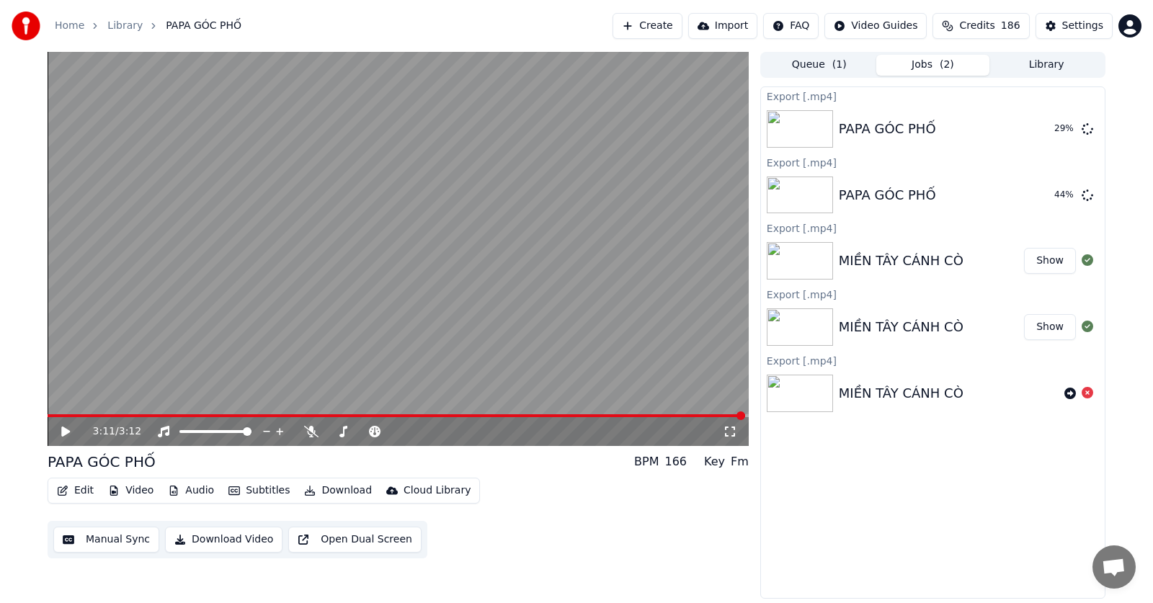
click at [1131, 27] on html "Home Library PAPA GÓC PHỐ Create Import FAQ Video Guides Credits 186 Settings 3…" at bounding box center [576, 301] width 1153 height 603
click at [1090, 81] on div "Billing" at bounding box center [1067, 92] width 166 height 23
click at [1055, 197] on button "Show" at bounding box center [1050, 195] width 52 height 26
click at [1049, 131] on button "Show" at bounding box center [1050, 129] width 52 height 26
click at [1040, 71] on button "Library" at bounding box center [1047, 65] width 114 height 21
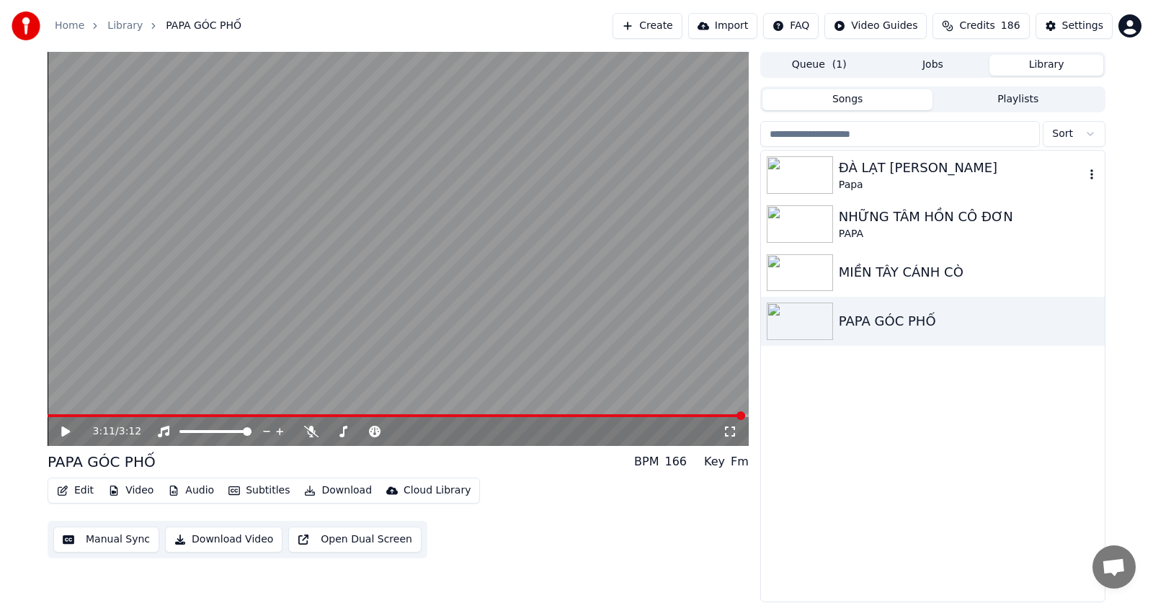
click at [804, 178] on img at bounding box center [800, 174] width 66 height 37
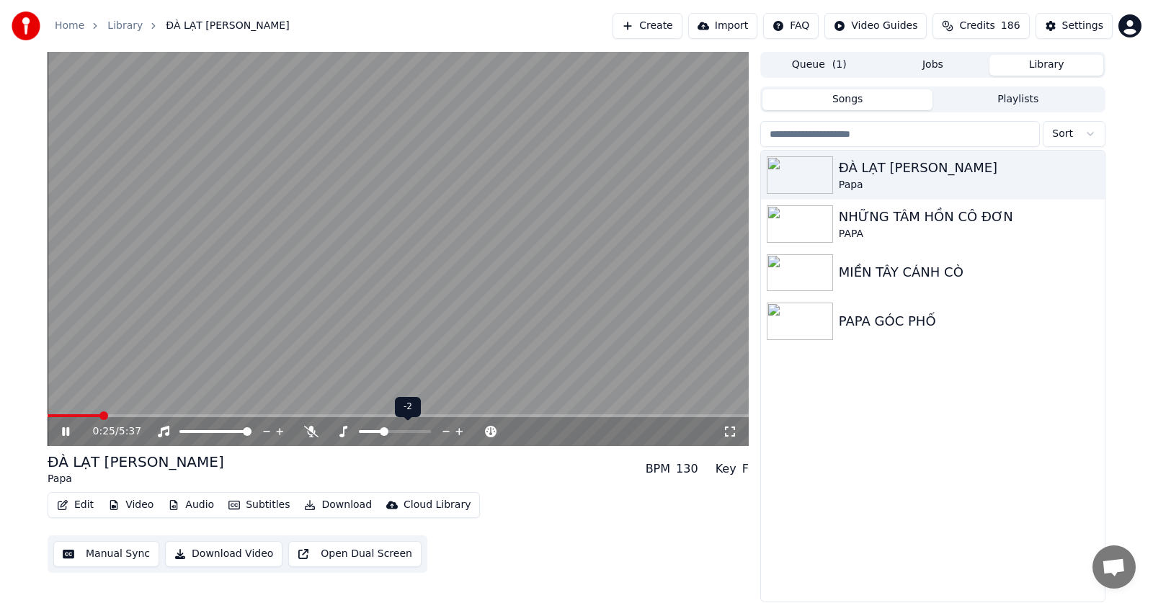
click at [383, 431] on span at bounding box center [384, 431] width 9 height 9
click at [348, 433] on span at bounding box center [363, 431] width 72 height 3
click at [730, 433] on icon at bounding box center [730, 432] width 14 height 12
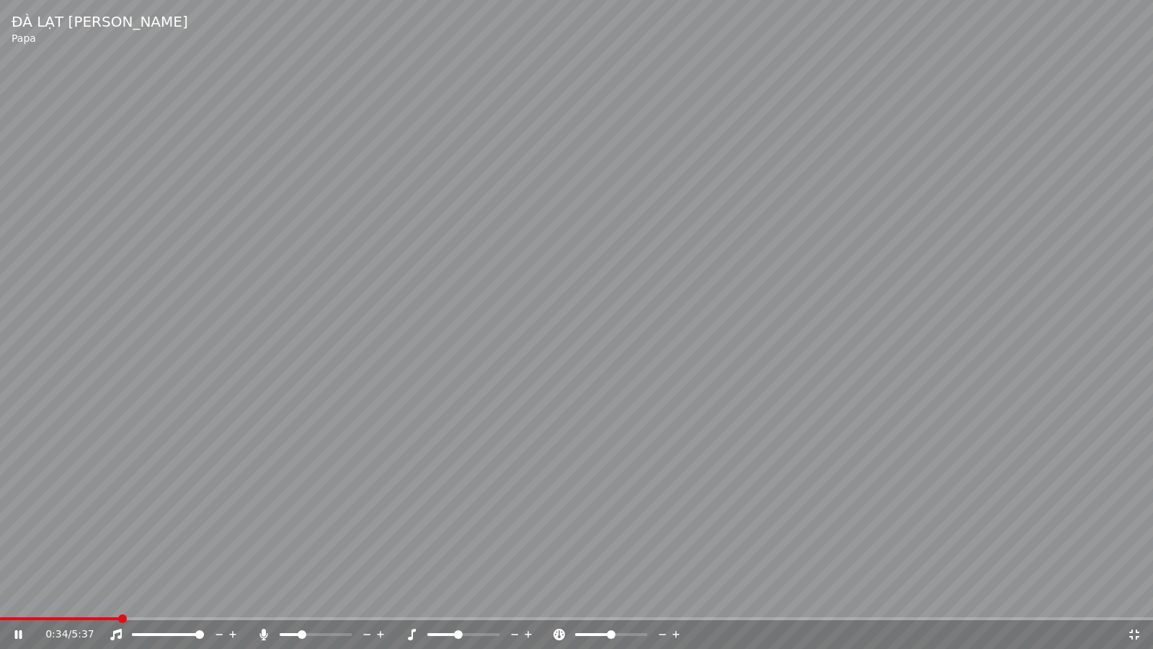
click at [456, 603] on span at bounding box center [458, 634] width 9 height 9
click at [53, 603] on video at bounding box center [576, 324] width 1153 height 649
click at [55, 603] on span at bounding box center [27, 618] width 55 height 3
click at [269, 525] on video at bounding box center [576, 324] width 1153 height 649
click at [450, 603] on span at bounding box center [452, 634] width 9 height 9
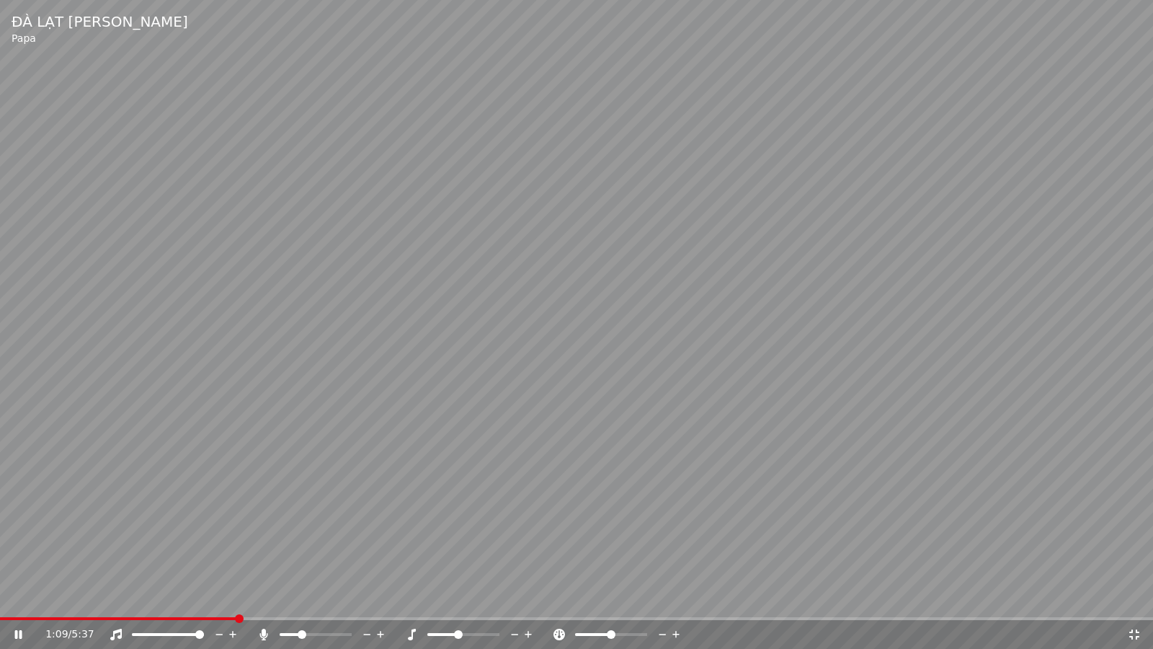
click at [1129, 603] on icon at bounding box center [1134, 634] width 14 height 12
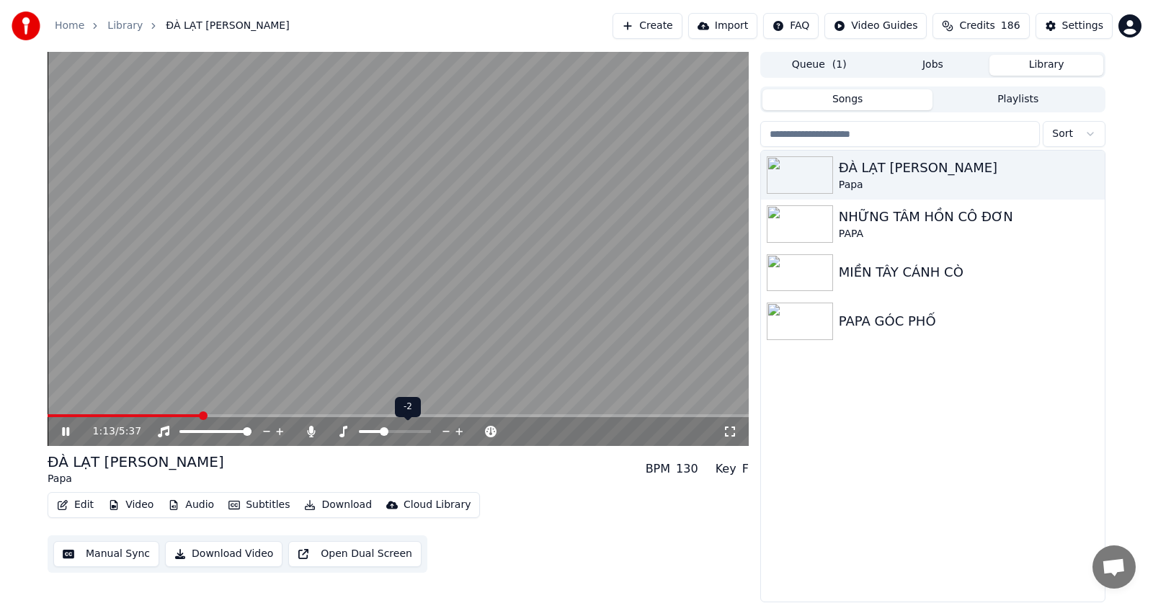
click at [384, 431] on span at bounding box center [384, 431] width 9 height 9
click at [345, 430] on span at bounding box center [347, 431] width 9 height 9
click at [729, 432] on icon at bounding box center [730, 432] width 14 height 12
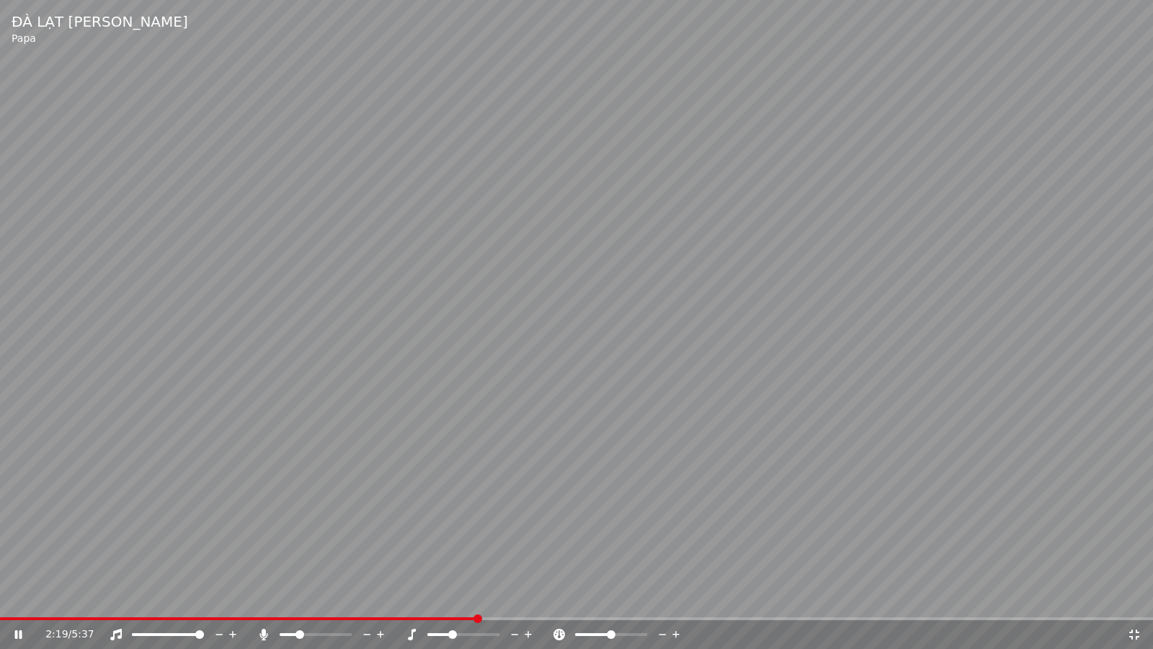
click at [1132, 603] on icon at bounding box center [1134, 634] width 14 height 12
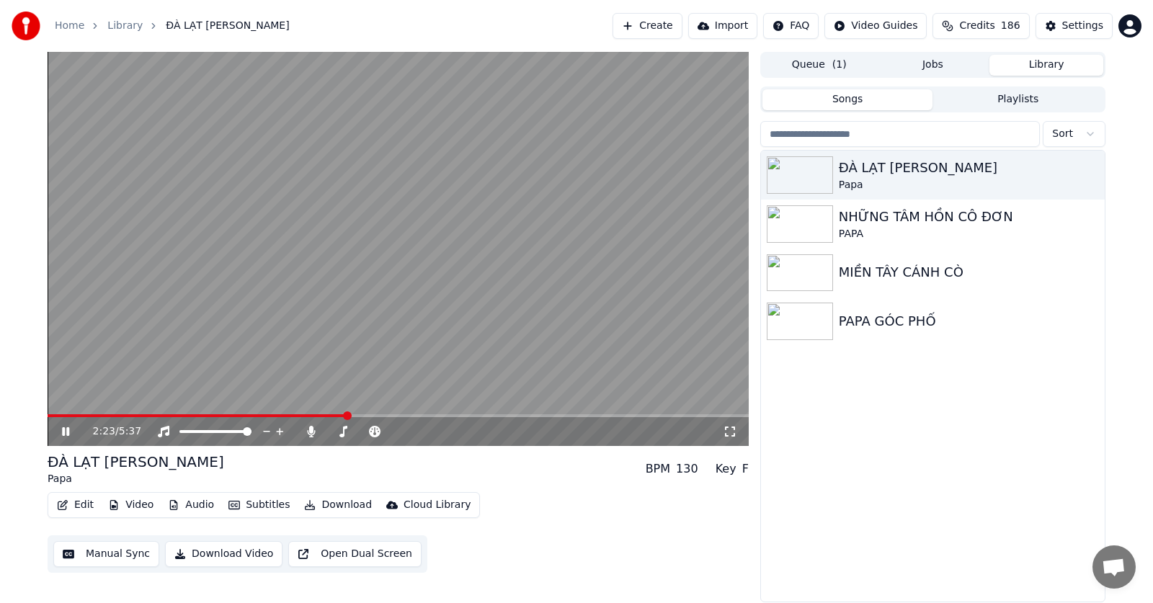
click at [214, 553] on button "Download Video" at bounding box center [223, 554] width 117 height 26
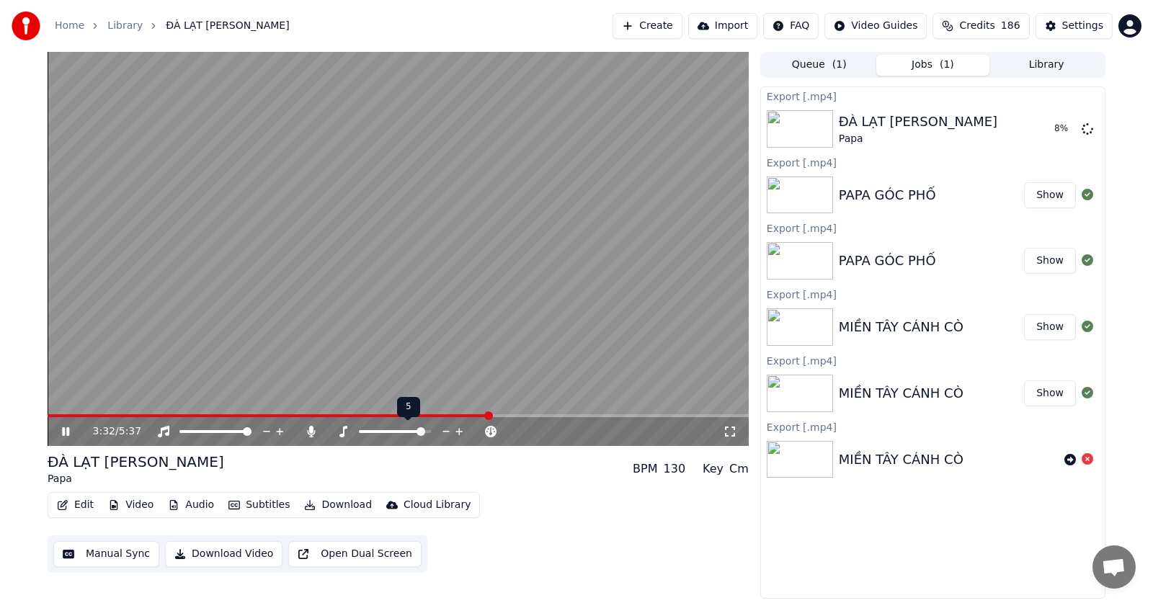
click at [424, 430] on span at bounding box center [421, 431] width 9 height 9
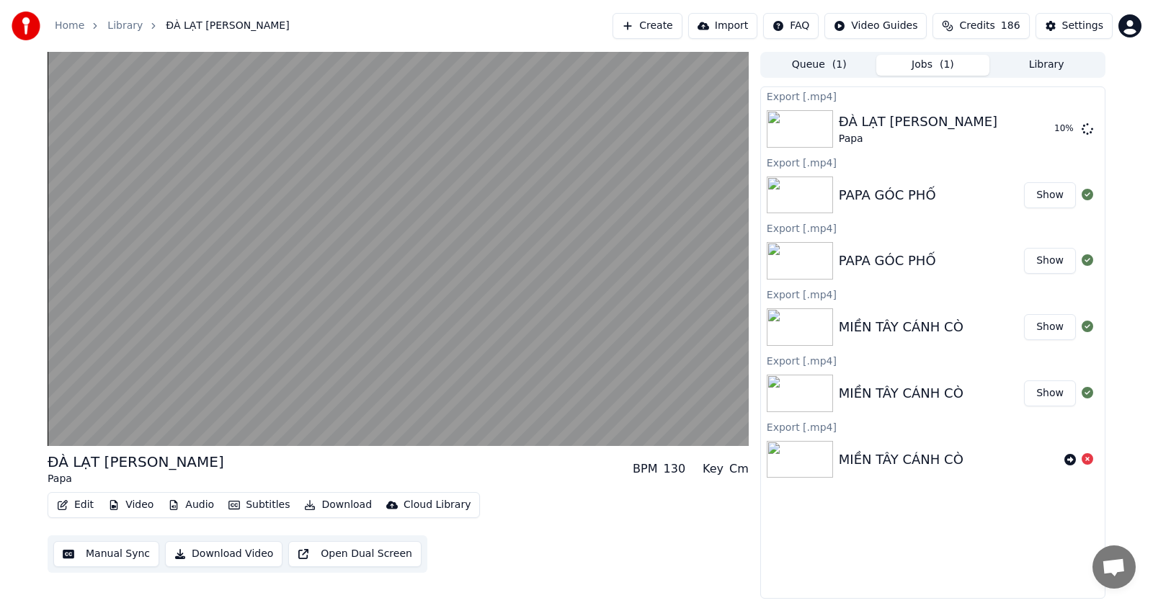
click at [216, 557] on button "Download Video" at bounding box center [223, 554] width 117 height 26
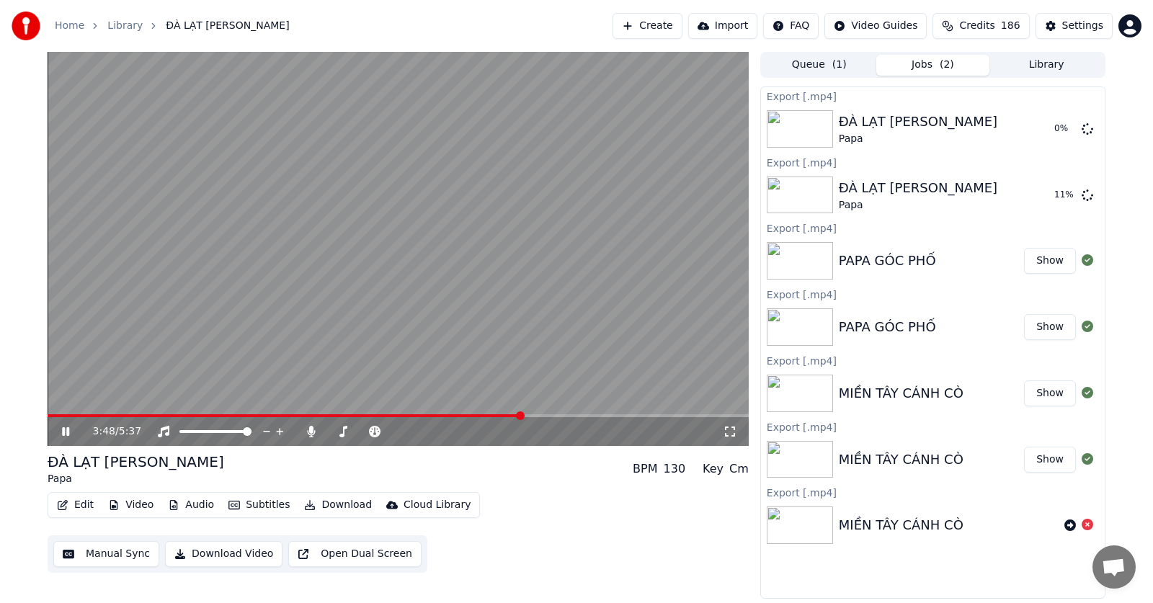
click at [522, 414] on span at bounding box center [285, 415] width 474 height 3
click at [342, 430] on icon at bounding box center [343, 432] width 14 height 12
click at [386, 431] on span at bounding box center [384, 431] width 9 height 9
click at [733, 435] on icon at bounding box center [730, 432] width 14 height 12
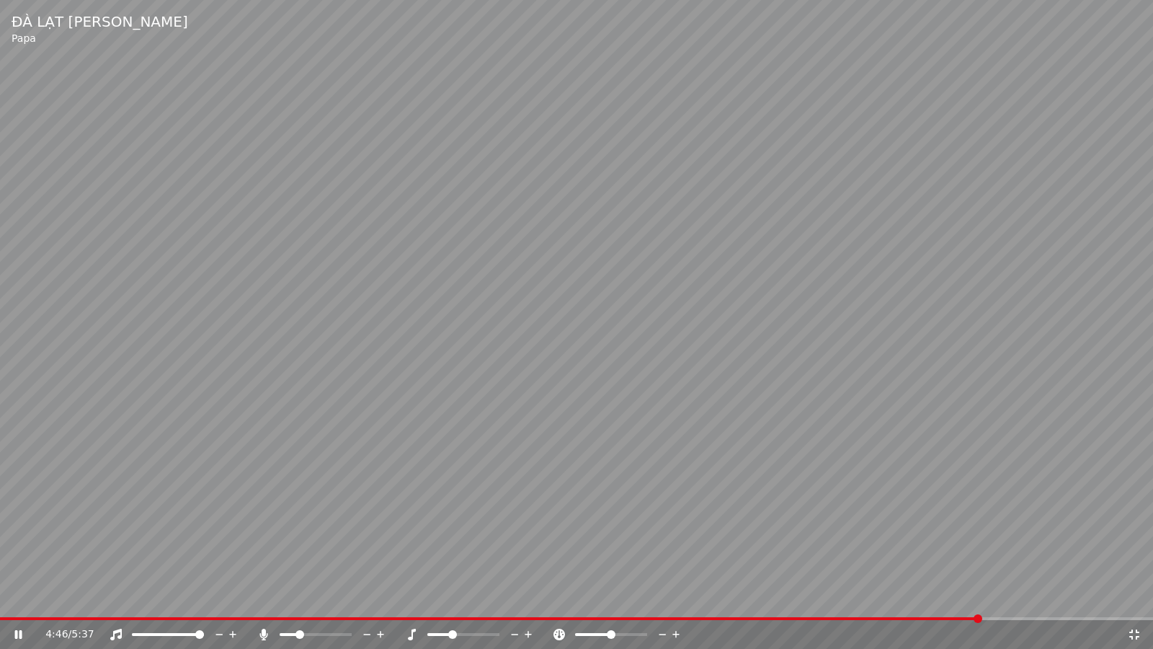
click at [917, 603] on div "4:46 / 5:37" at bounding box center [576, 634] width 1153 height 29
click at [910, 603] on span at bounding box center [491, 618] width 982 height 3
click at [770, 603] on span at bounding box center [385, 618] width 770 height 3
click at [877, 603] on span at bounding box center [576, 618] width 1153 height 3
click at [1134, 603] on icon at bounding box center [1134, 634] width 14 height 12
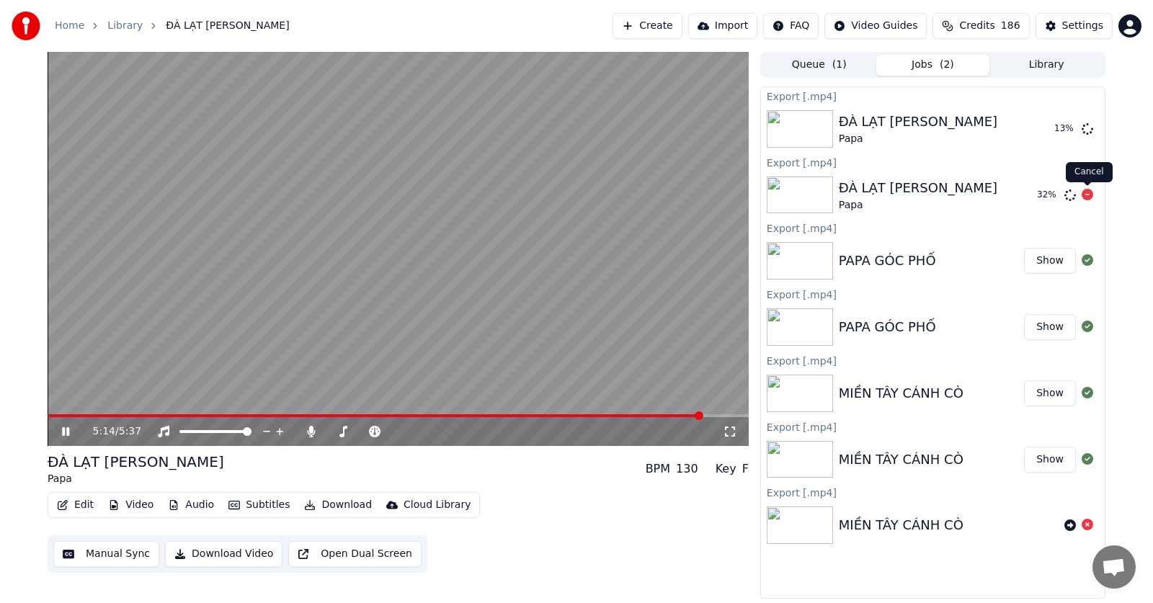
click at [1088, 195] on icon at bounding box center [1088, 195] width 12 height 12
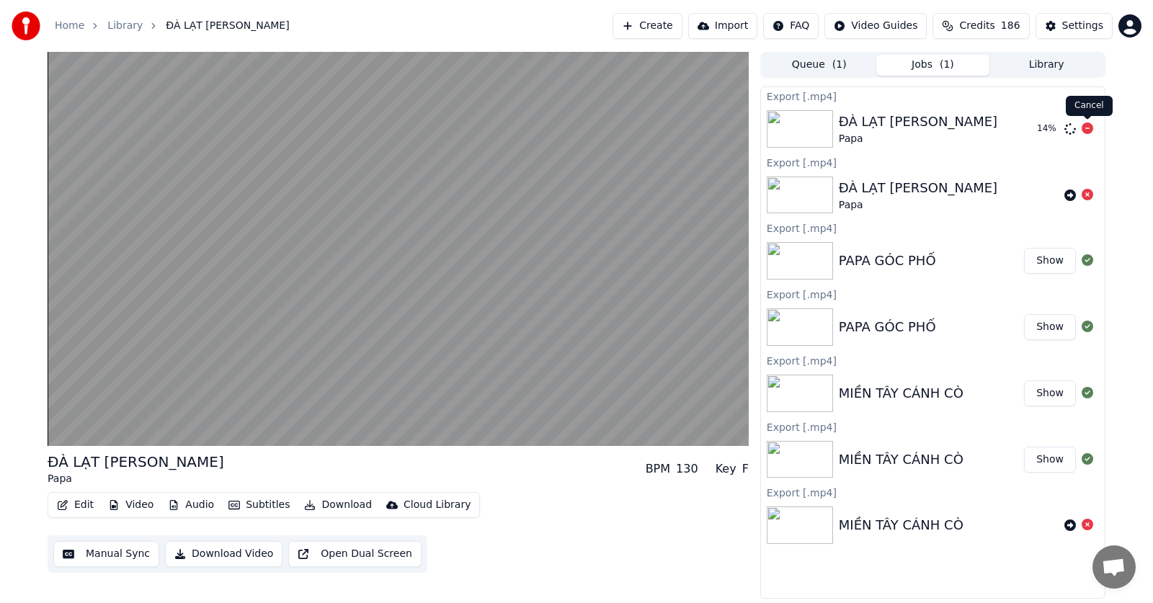
click at [1087, 129] on icon at bounding box center [1088, 129] width 12 height 12
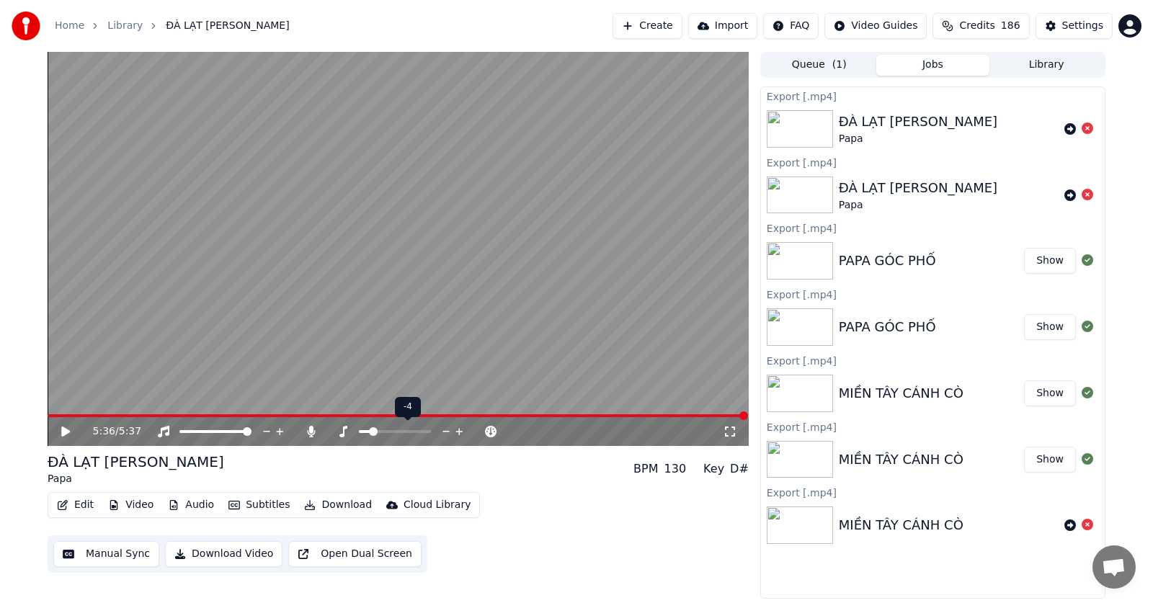
click at [373, 432] on span at bounding box center [373, 431] width 9 height 9
click at [65, 429] on icon at bounding box center [65, 432] width 9 height 10
click at [107, 414] on span at bounding box center [398, 415] width 701 height 3
click at [81, 417] on span at bounding box center [64, 415] width 33 height 3
click at [732, 432] on icon at bounding box center [730, 432] width 14 height 12
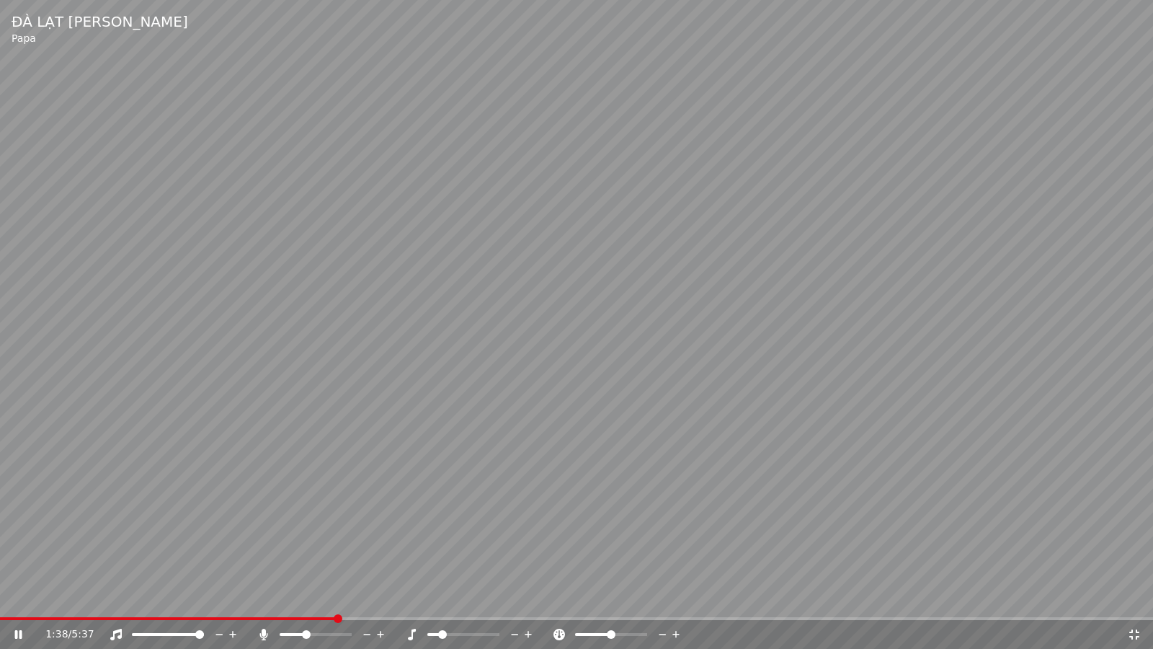
click at [305, 603] on span at bounding box center [316, 634] width 72 height 3
click at [1130, 603] on icon at bounding box center [1134, 634] width 14 height 12
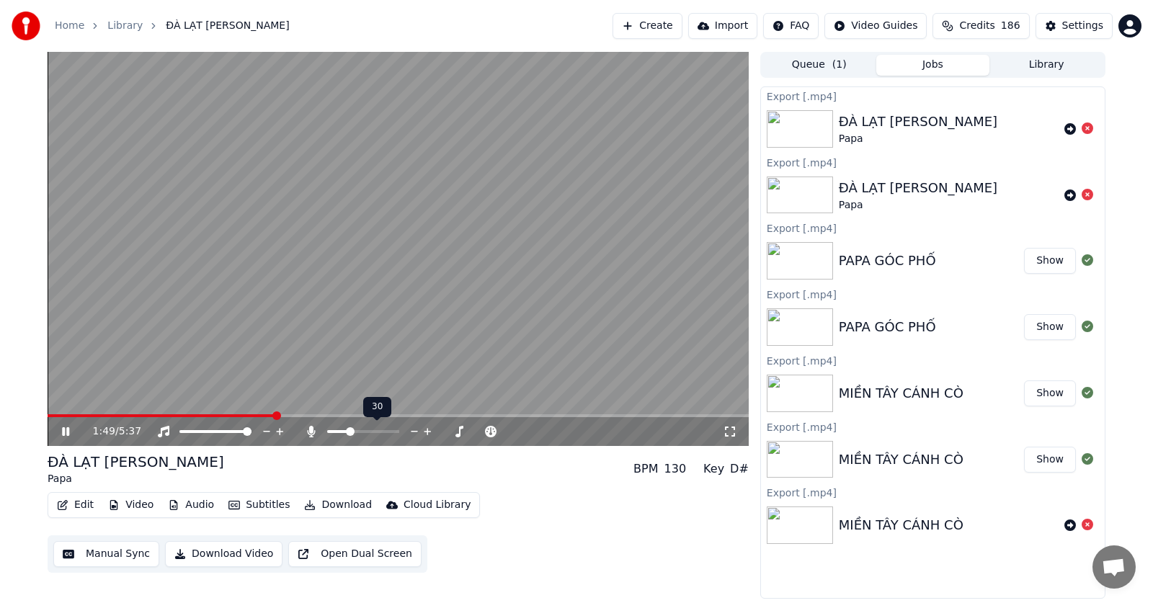
click at [349, 431] on span at bounding box center [350, 431] width 9 height 9
click at [732, 434] on icon at bounding box center [730, 432] width 14 height 12
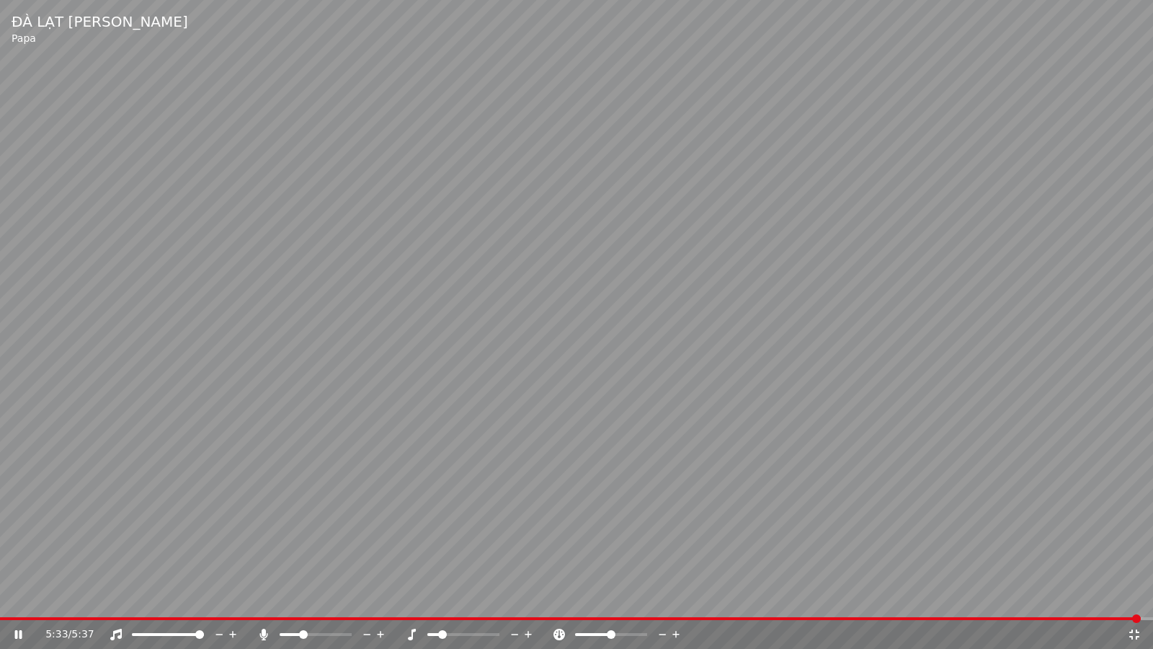
click at [1133, 603] on icon at bounding box center [1134, 634] width 14 height 12
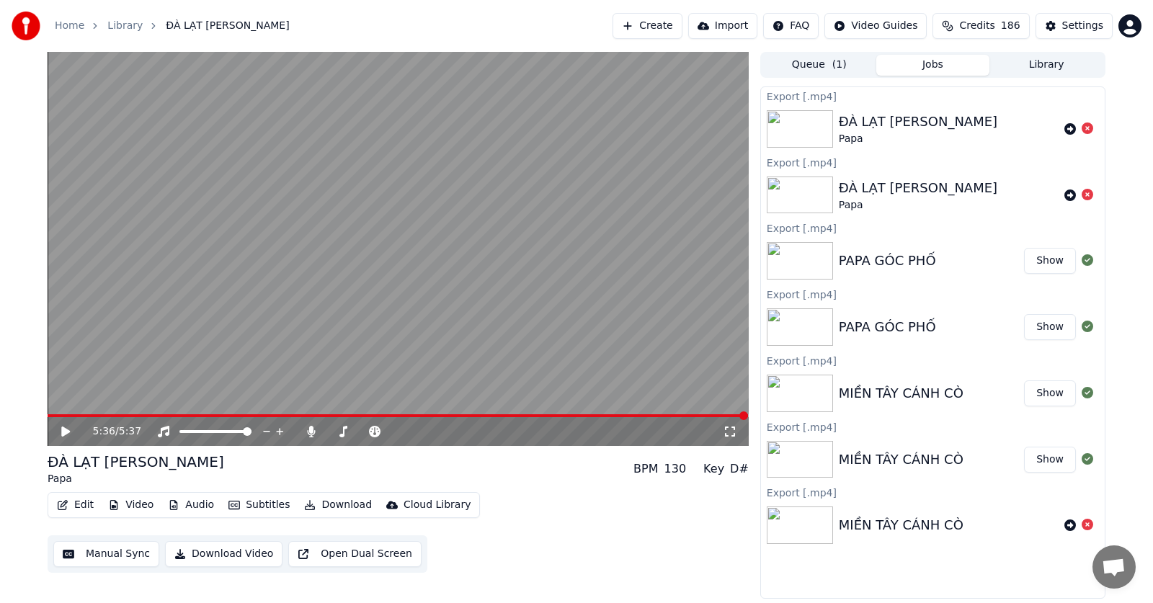
click at [225, 559] on button "Download Video" at bounding box center [223, 554] width 117 height 26
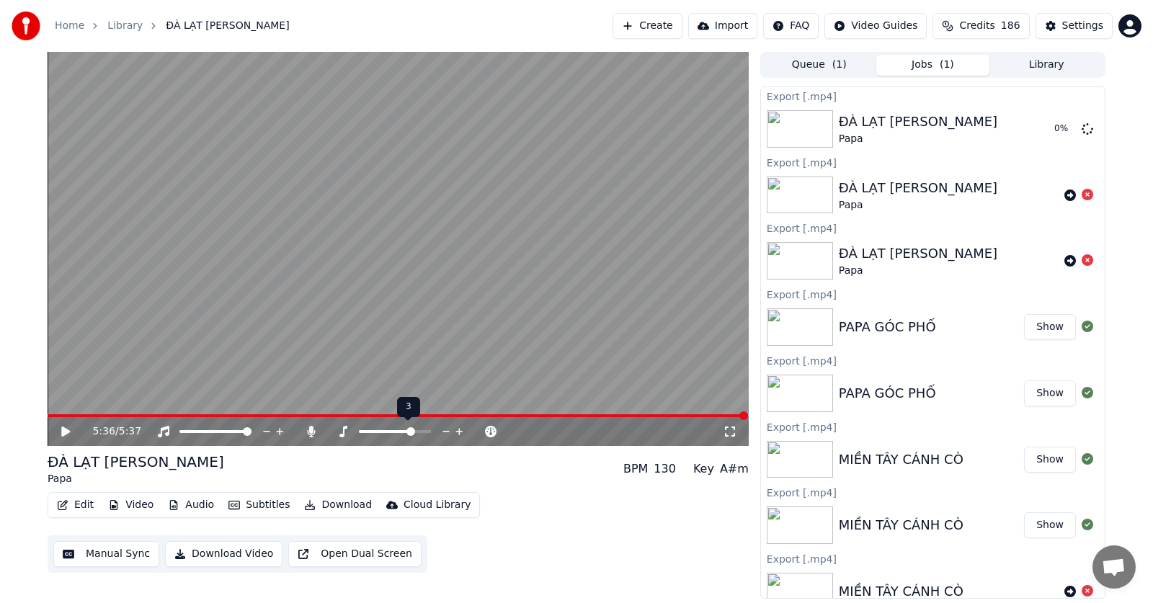
click at [412, 429] on span at bounding box center [411, 431] width 9 height 9
click at [216, 556] on button "Download Video" at bounding box center [223, 554] width 117 height 26
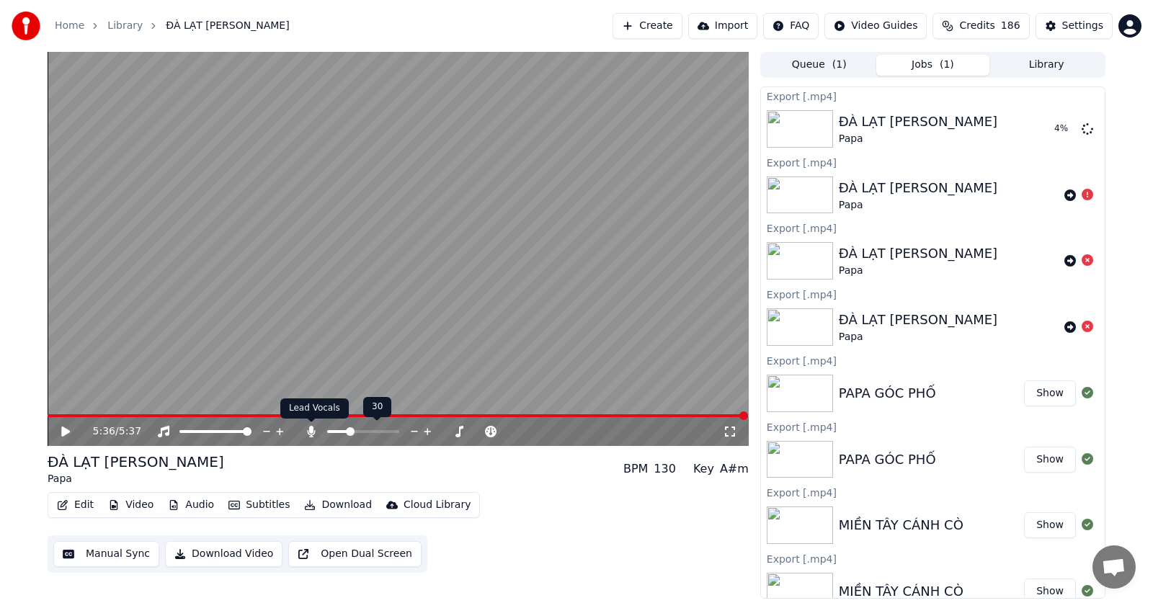
click at [314, 431] on icon at bounding box center [311, 432] width 8 height 12
click at [224, 555] on button "Download Video" at bounding box center [223, 554] width 117 height 26
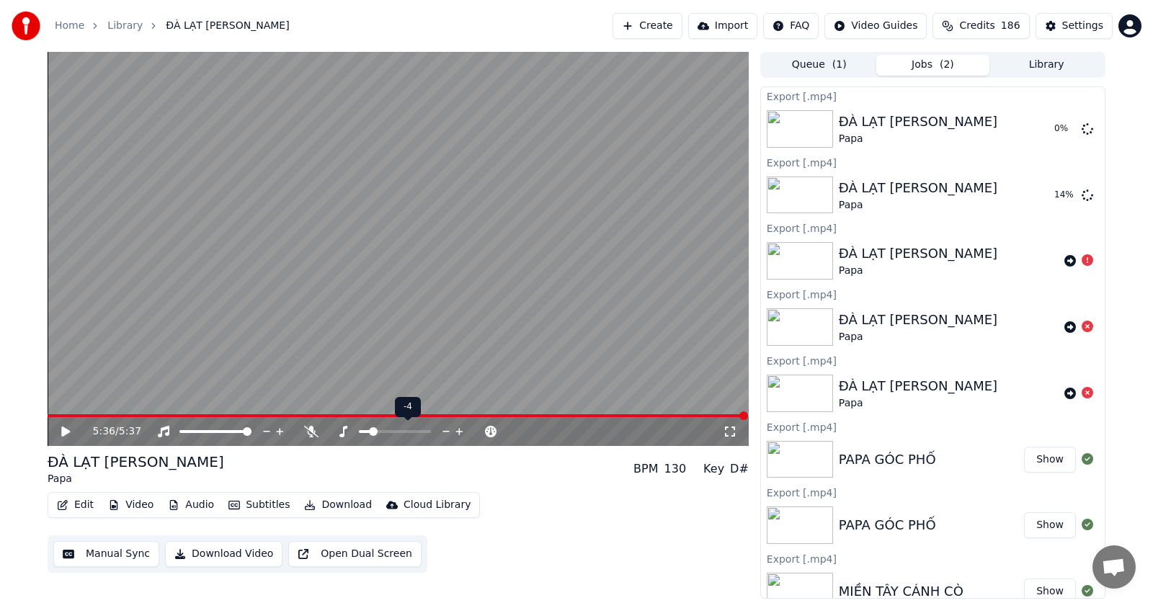
click at [373, 435] on span at bounding box center [373, 431] width 9 height 9
click at [349, 432] on span at bounding box center [350, 431] width 9 height 9
click at [352, 433] on span at bounding box center [353, 431] width 9 height 9
click at [349, 434] on span at bounding box center [350, 431] width 9 height 9
click at [211, 553] on button "Download Video" at bounding box center [223, 554] width 117 height 26
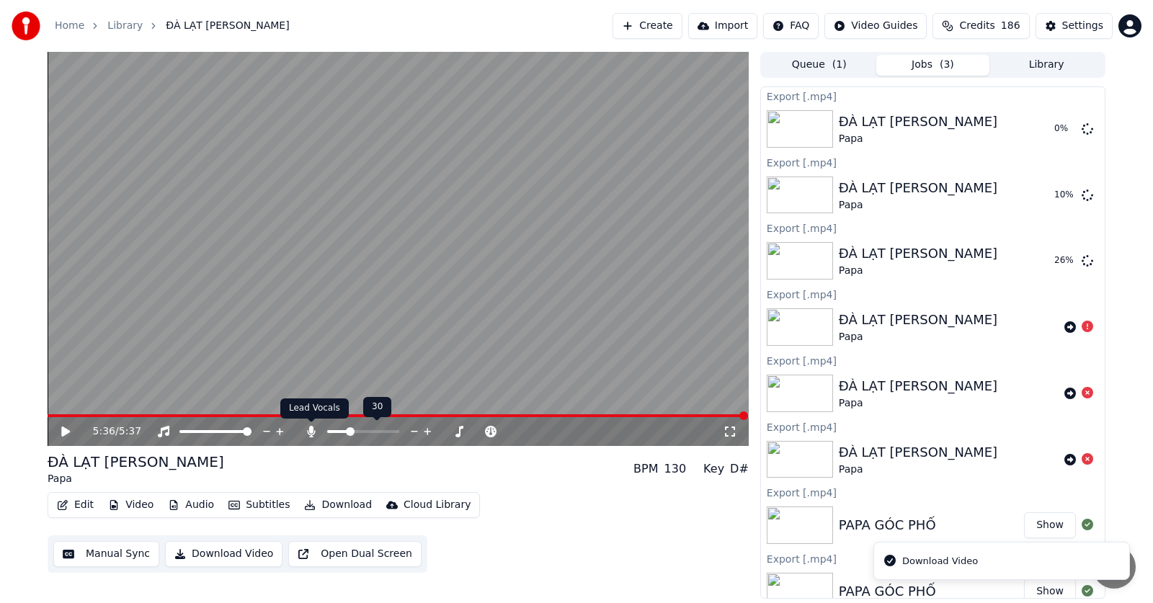
click at [311, 431] on icon at bounding box center [311, 432] width 8 height 12
click at [211, 554] on button "Download Video" at bounding box center [223, 554] width 117 height 26
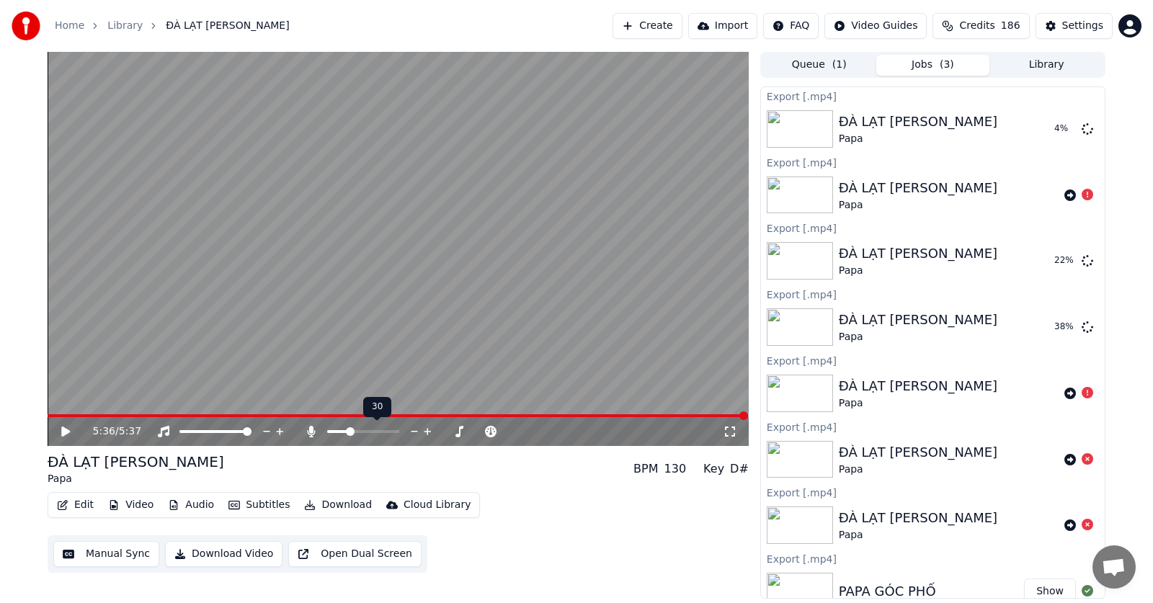
click at [349, 432] on span at bounding box center [350, 431] width 9 height 9
click at [219, 558] on button "Download Video" at bounding box center [223, 554] width 117 height 26
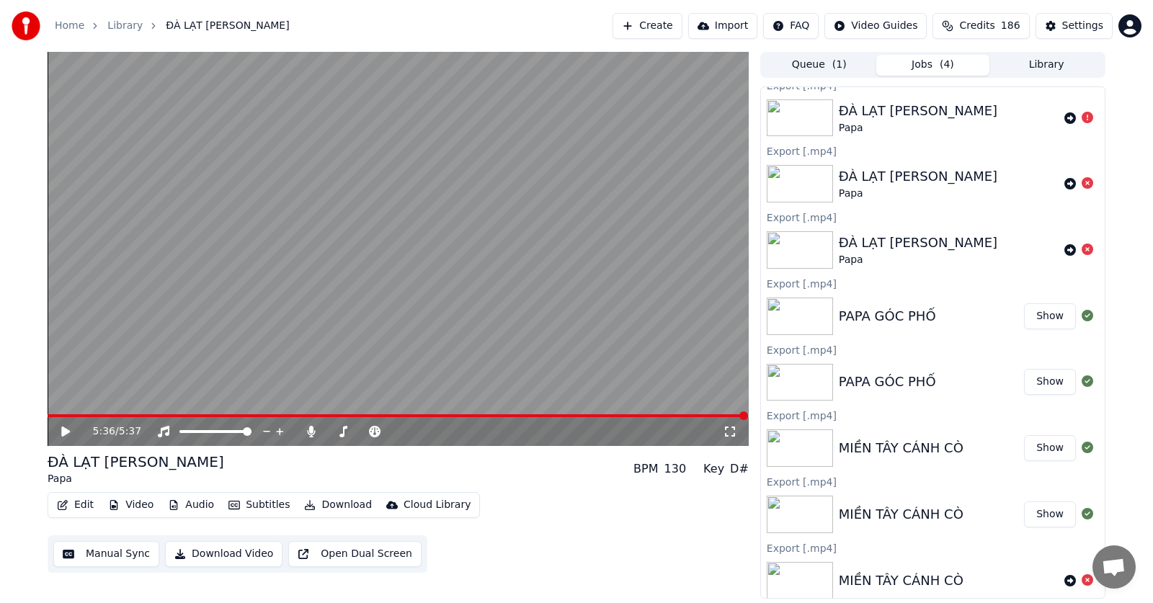
scroll to position [349, 0]
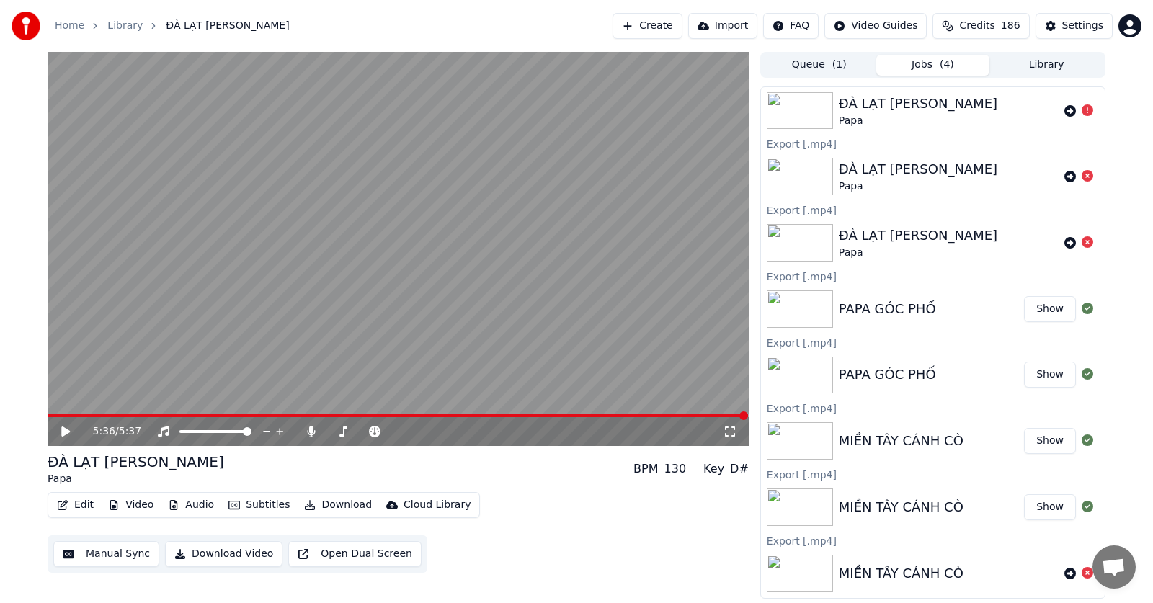
click at [1034, 377] on button "Show" at bounding box center [1050, 375] width 52 height 26
click at [1040, 377] on button "Show" at bounding box center [1050, 375] width 52 height 26
click at [804, 312] on img at bounding box center [800, 308] width 66 height 37
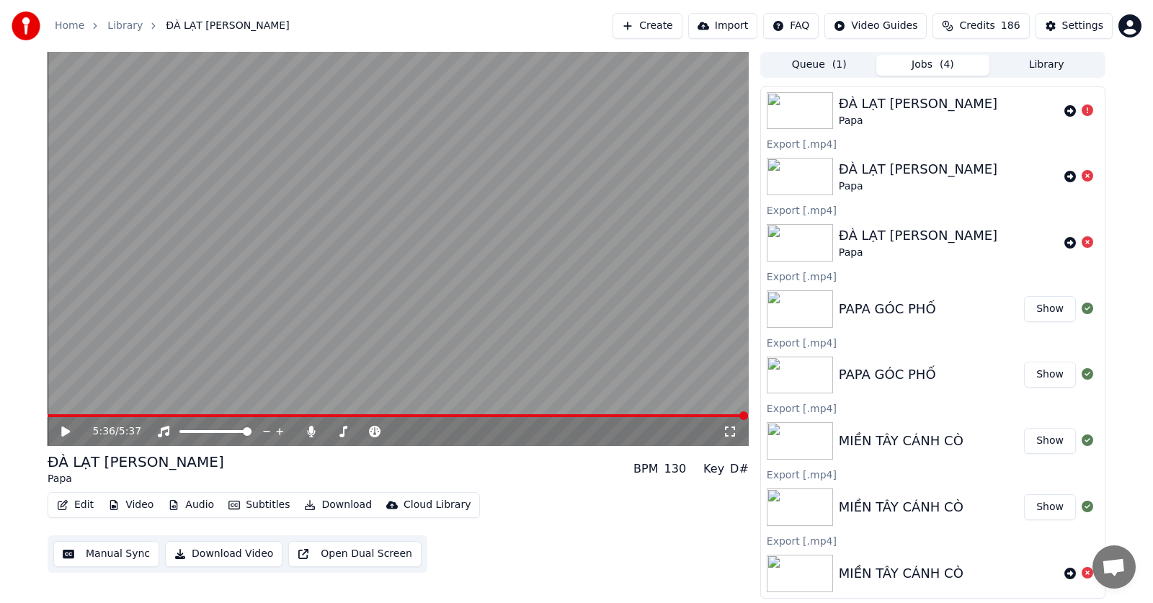
click at [1043, 310] on button "Show" at bounding box center [1050, 309] width 52 height 26
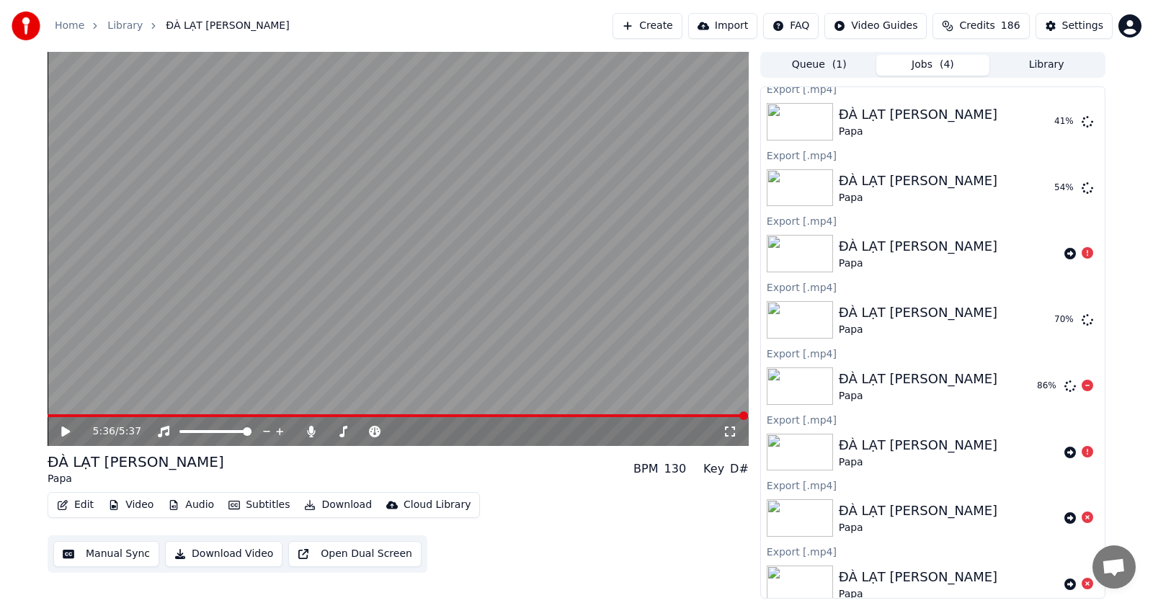
scroll to position [0, 0]
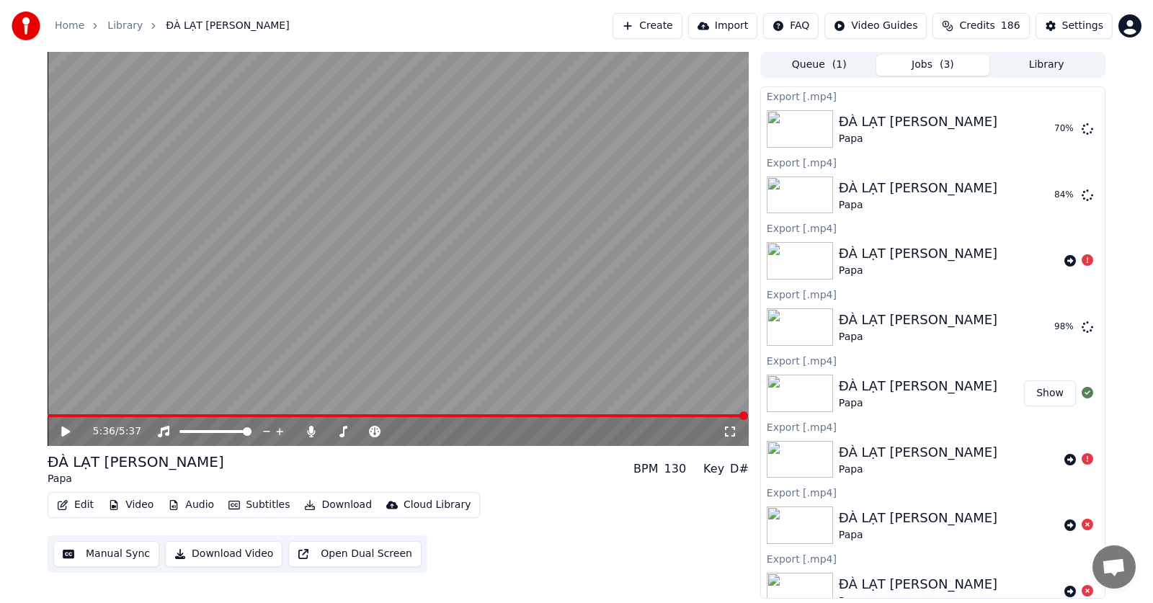
click at [1049, 396] on button "Show" at bounding box center [1050, 394] width 52 height 26
click at [1082, 190] on icon at bounding box center [1088, 195] width 12 height 12
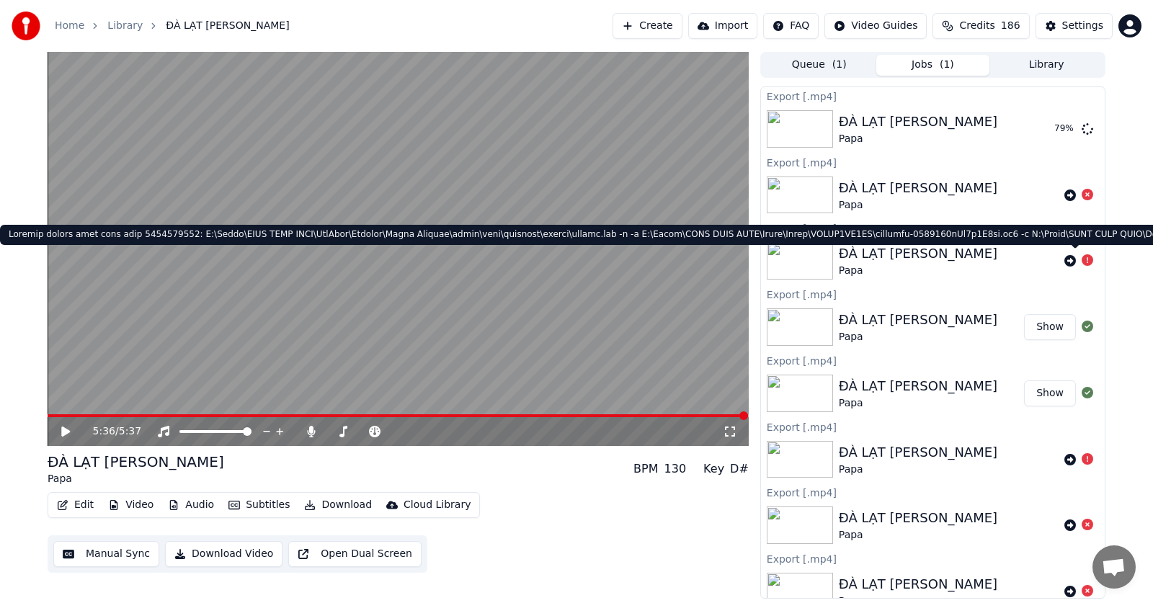
click at [1044, 328] on button "Show" at bounding box center [1050, 327] width 52 height 26
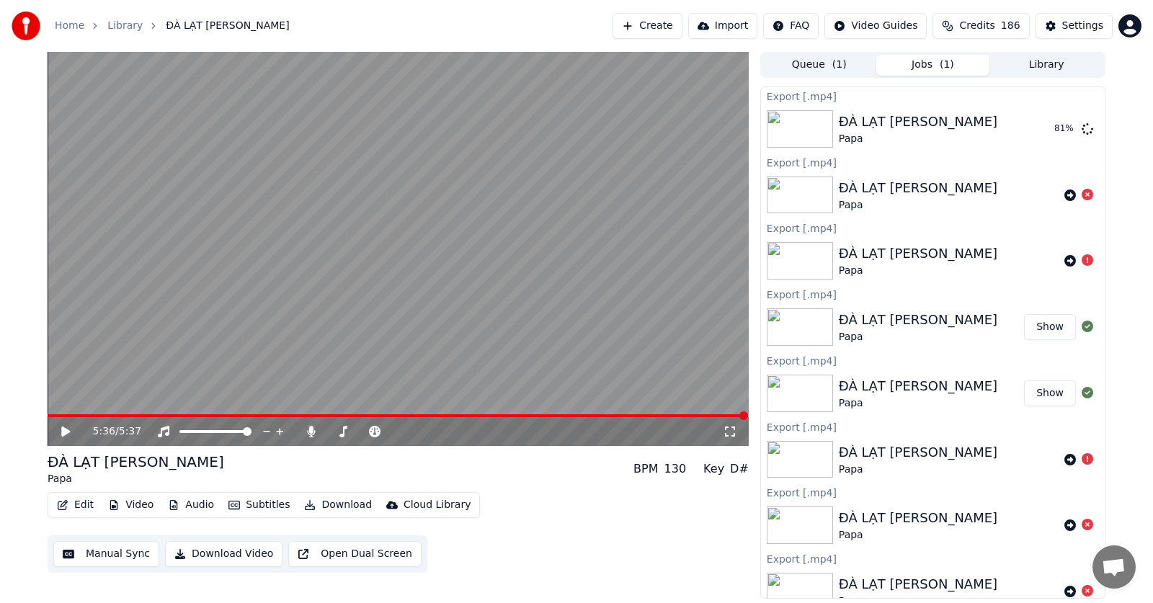
click at [1044, 328] on button "Show" at bounding box center [1050, 327] width 52 height 26
click at [1080, 131] on icon at bounding box center [1088, 129] width 16 height 16
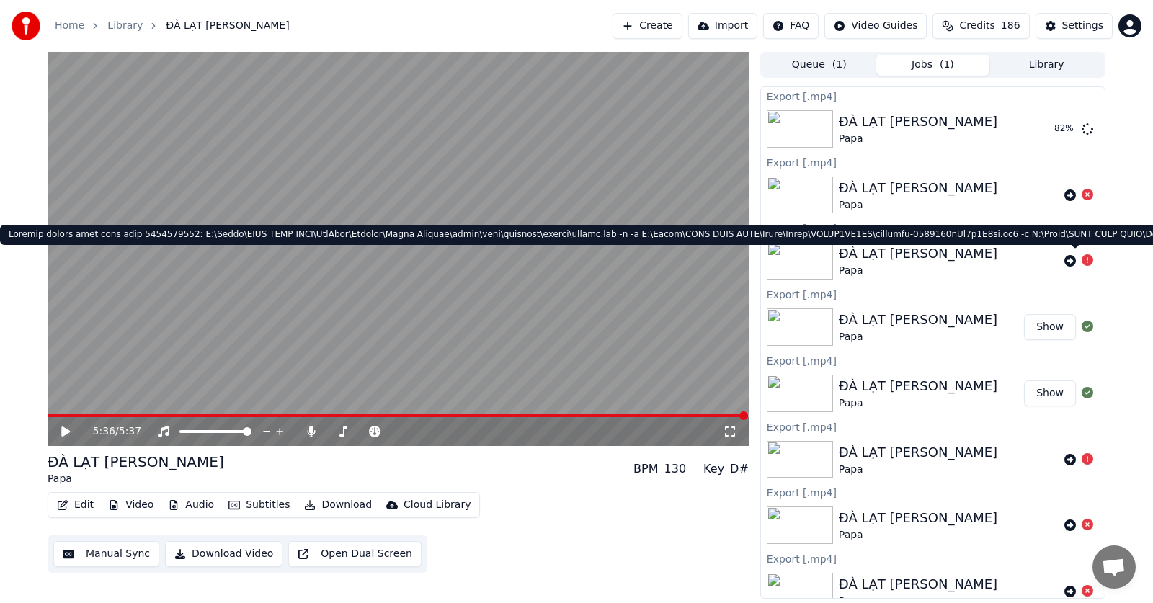
click at [1080, 129] on icon at bounding box center [1087, 129] width 15 height 15
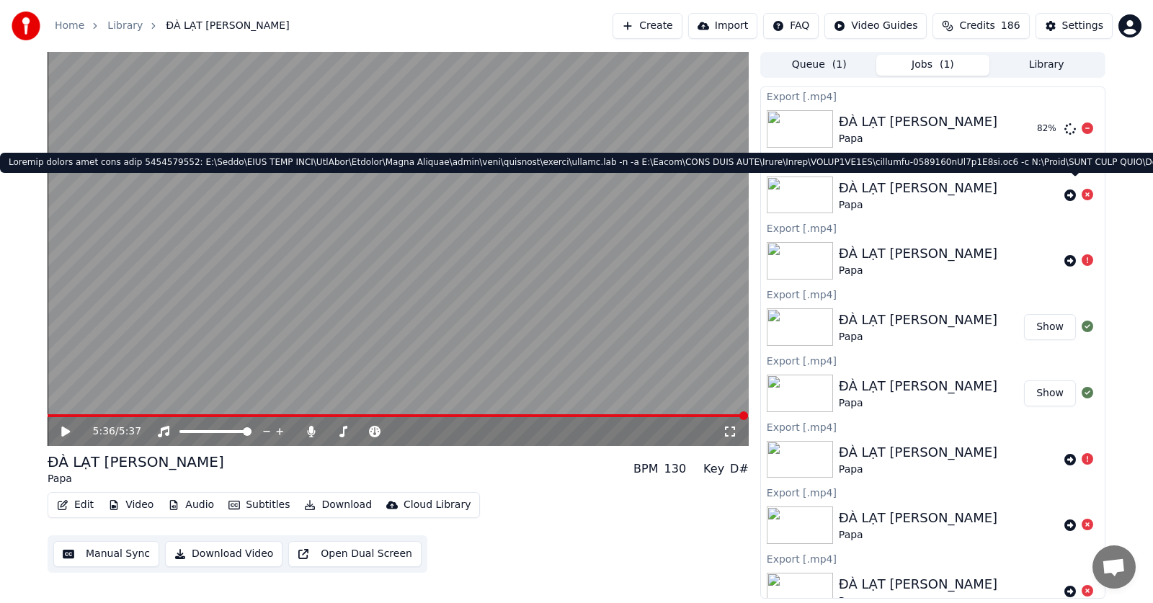
click at [1082, 252] on button at bounding box center [1088, 260] width 12 height 17
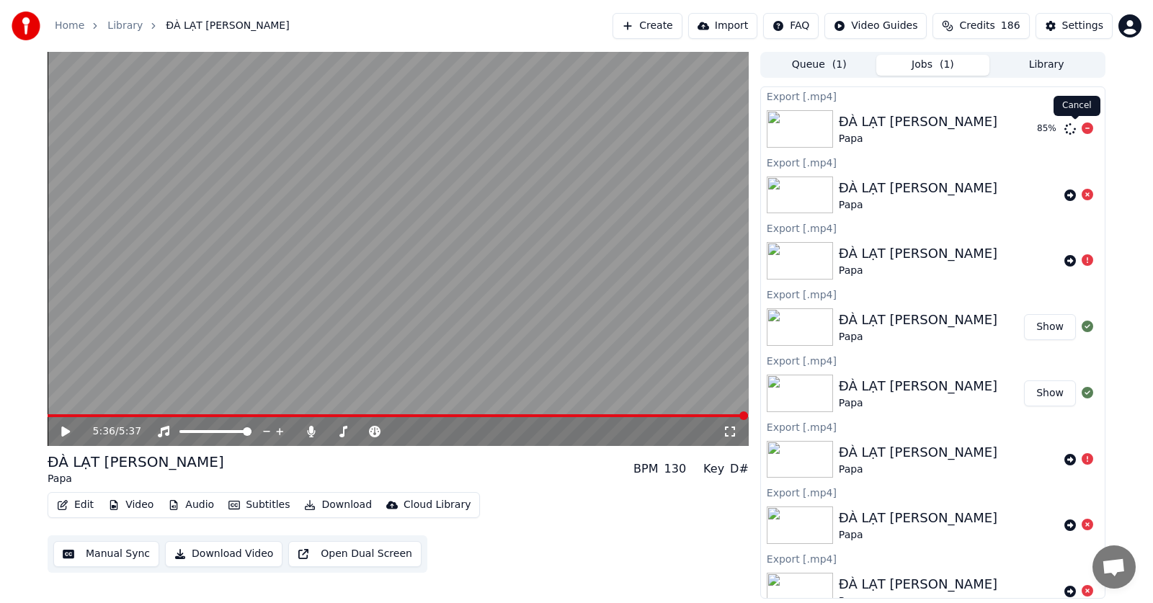
click at [1082, 127] on icon at bounding box center [1088, 129] width 12 height 12
click at [65, 429] on icon at bounding box center [65, 432] width 9 height 10
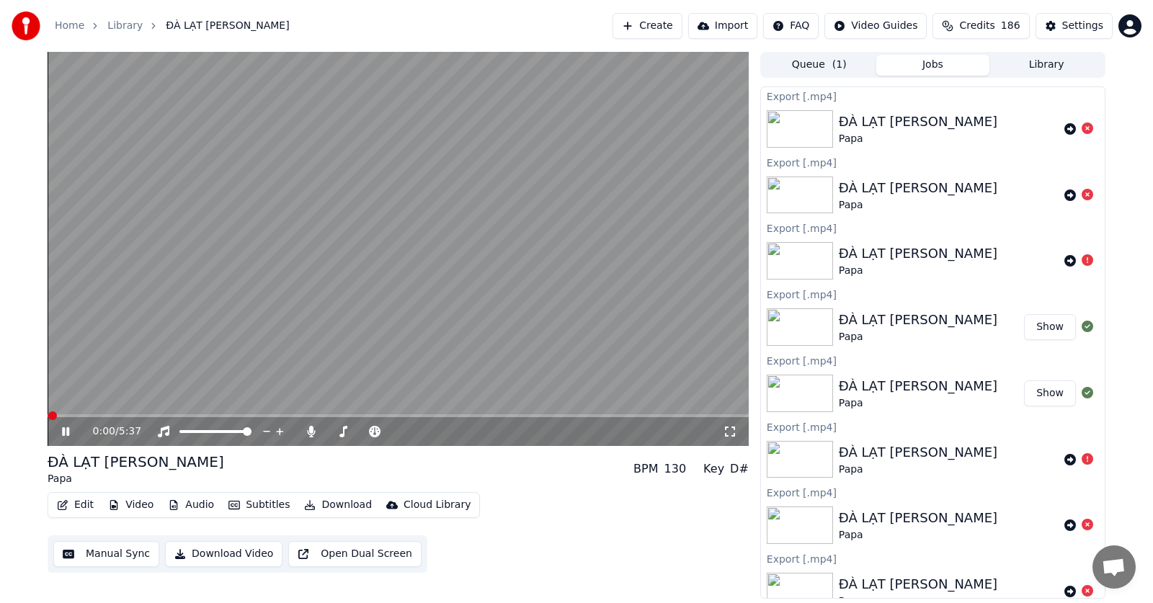
click at [56, 419] on span at bounding box center [52, 416] width 9 height 9
click at [132, 417] on span at bounding box center [398, 415] width 701 height 3
click at [99, 415] on span at bounding box center [74, 415] width 52 height 3
click at [734, 430] on icon at bounding box center [730, 432] width 10 height 10
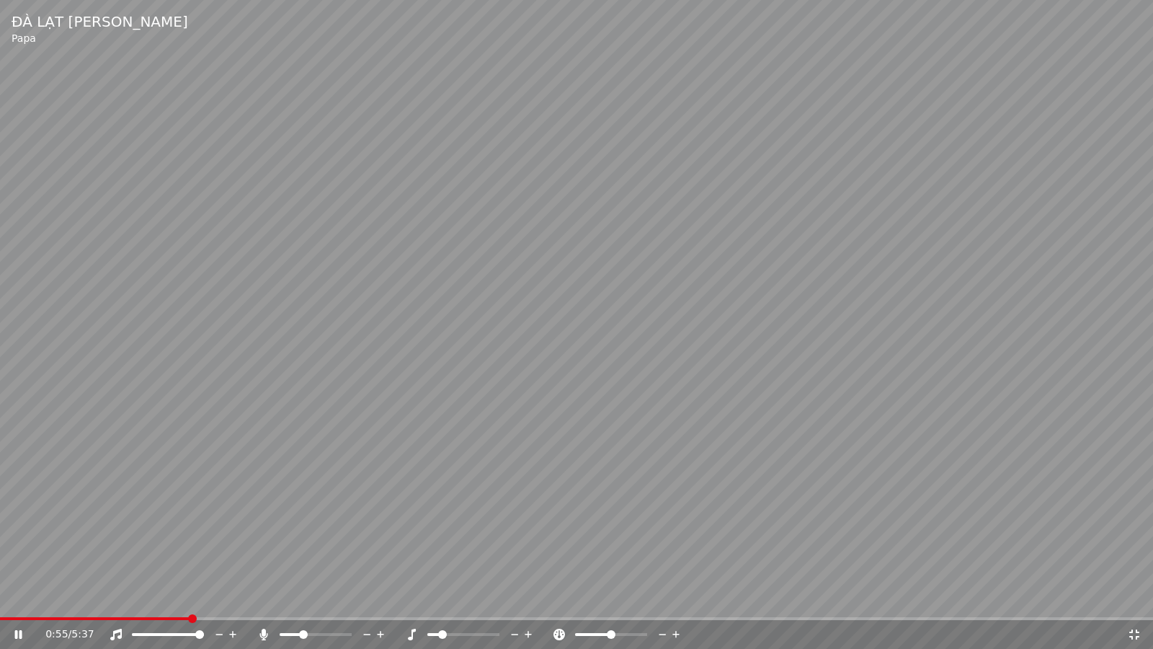
click at [1139, 603] on icon at bounding box center [1134, 634] width 10 height 10
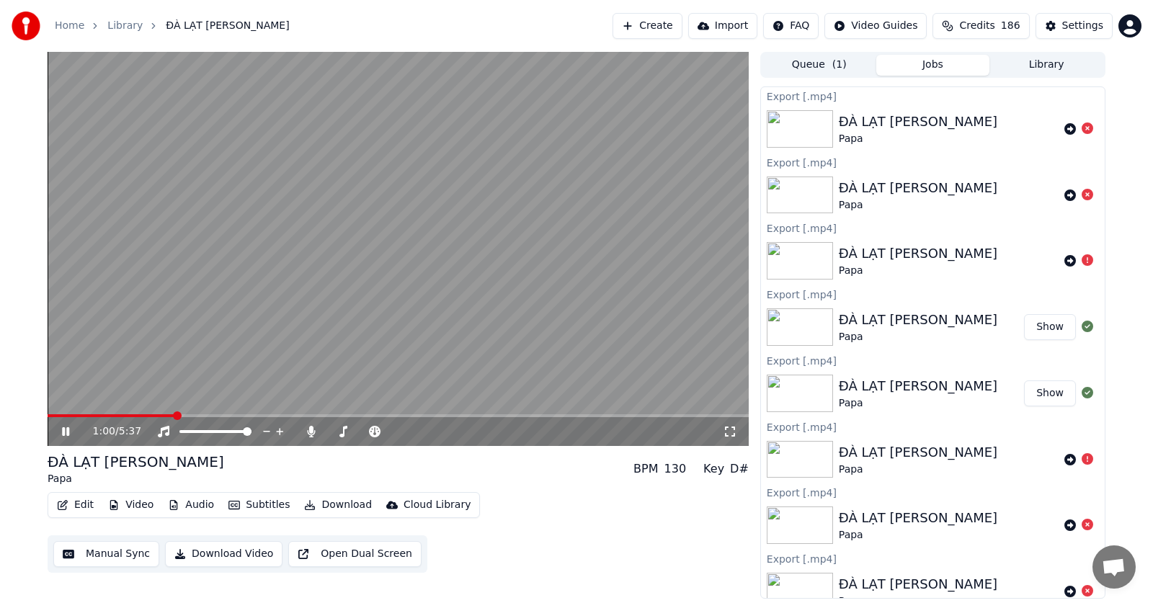
click at [234, 556] on button "Download Video" at bounding box center [223, 554] width 117 height 26
click at [68, 430] on icon at bounding box center [65, 431] width 7 height 9
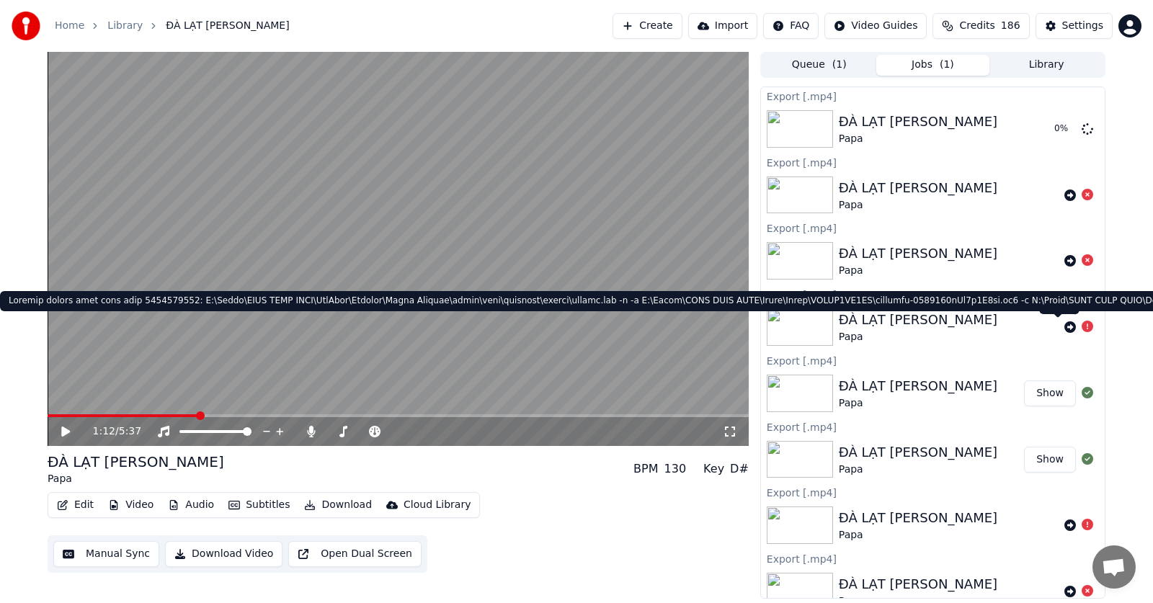
click at [1082, 258] on icon at bounding box center [1088, 260] width 12 height 12
click at [1082, 261] on icon at bounding box center [1088, 260] width 12 height 12
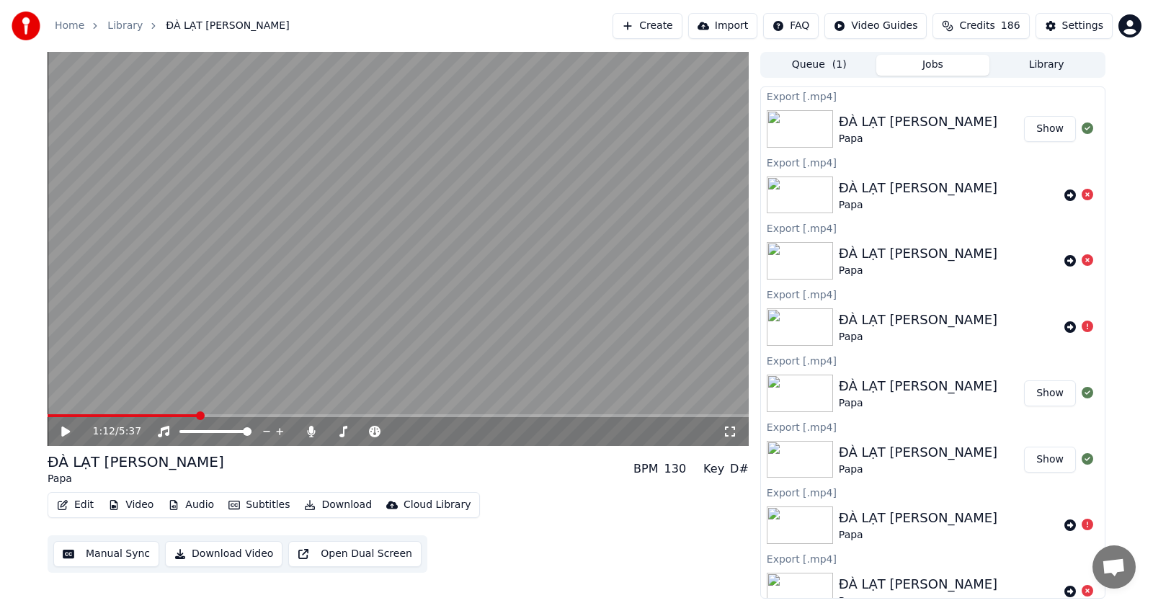
click at [1046, 132] on button "Show" at bounding box center [1050, 129] width 52 height 26
click at [327, 435] on span at bounding box center [331, 431] width 9 height 9
click at [217, 557] on button "Download Video" at bounding box center [223, 554] width 117 height 26
click at [1036, 132] on button "Show" at bounding box center [1050, 129] width 52 height 26
click at [427, 436] on span at bounding box center [426, 431] width 9 height 9
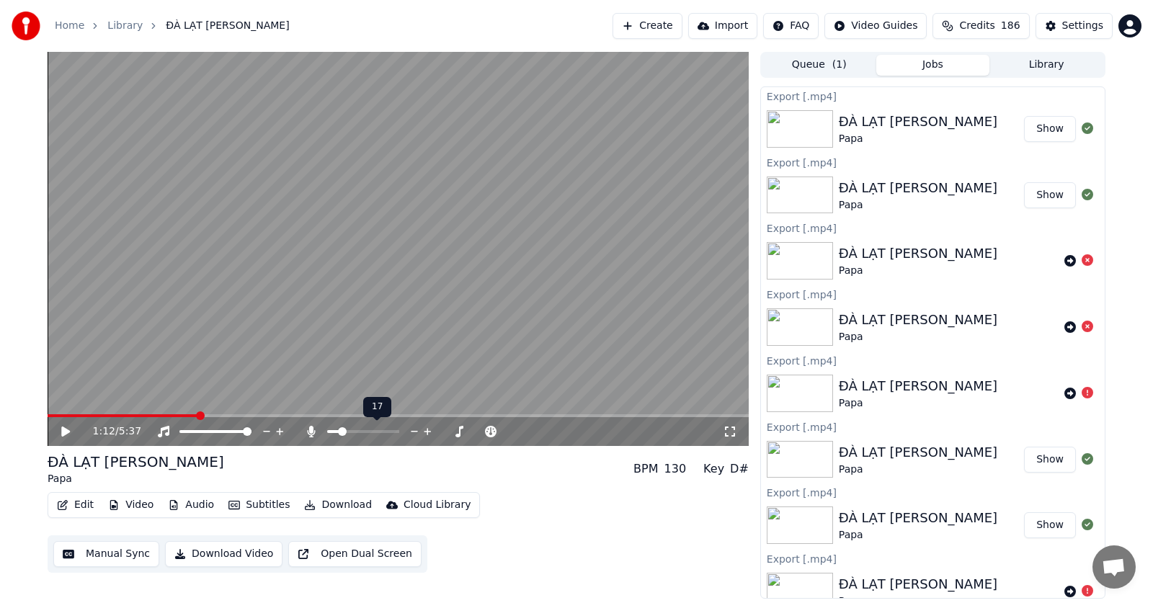
click at [339, 433] on span at bounding box center [342, 431] width 9 height 9
click at [411, 432] on span at bounding box center [411, 431] width 9 height 9
click at [348, 432] on span at bounding box center [349, 431] width 9 height 9
click at [349, 432] on span at bounding box center [350, 431] width 9 height 9
click at [218, 559] on button "Download Video" at bounding box center [223, 554] width 117 height 26
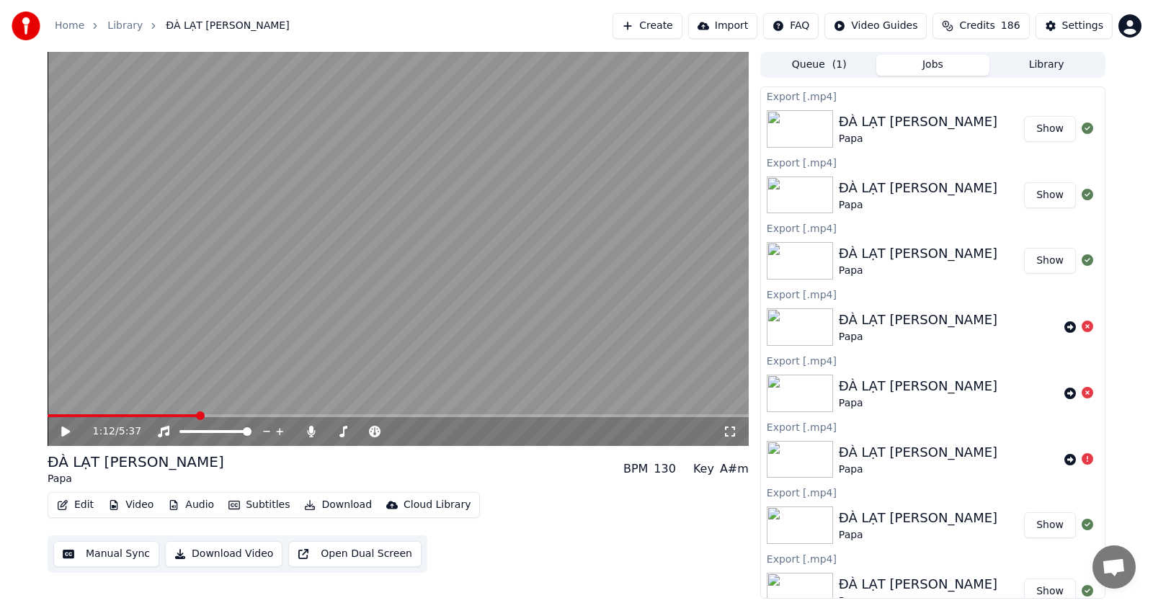
click at [1039, 135] on button "Show" at bounding box center [1050, 129] width 52 height 26
click at [327, 434] on span at bounding box center [331, 431] width 9 height 9
click at [216, 558] on button "Download Video" at bounding box center [223, 554] width 117 height 26
click at [1040, 130] on button "Show" at bounding box center [1050, 129] width 52 height 26
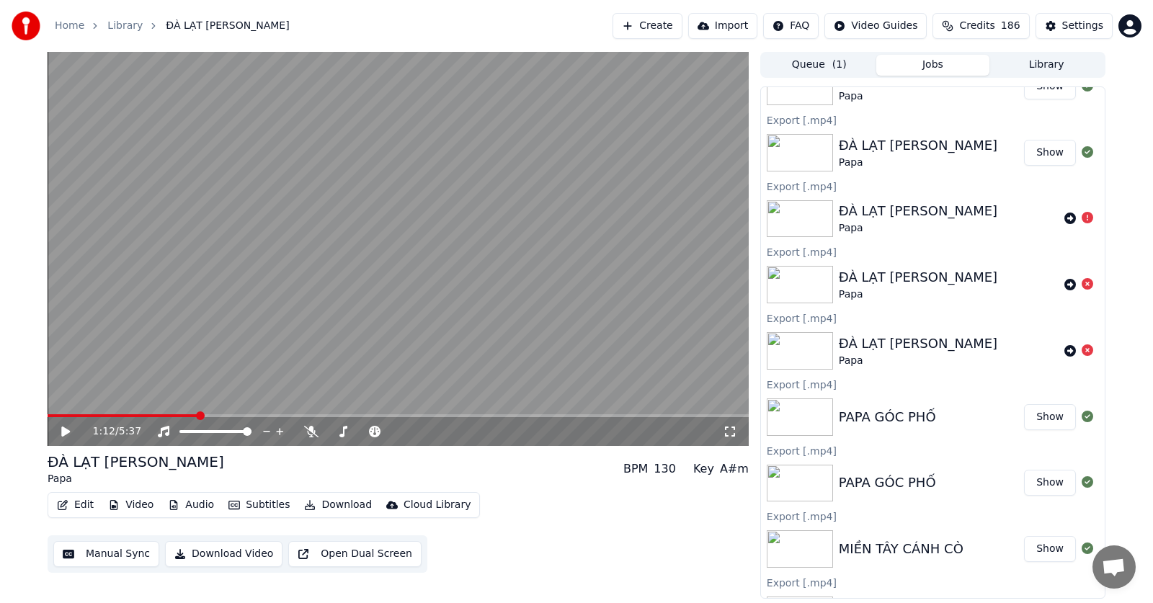
scroll to position [613, 0]
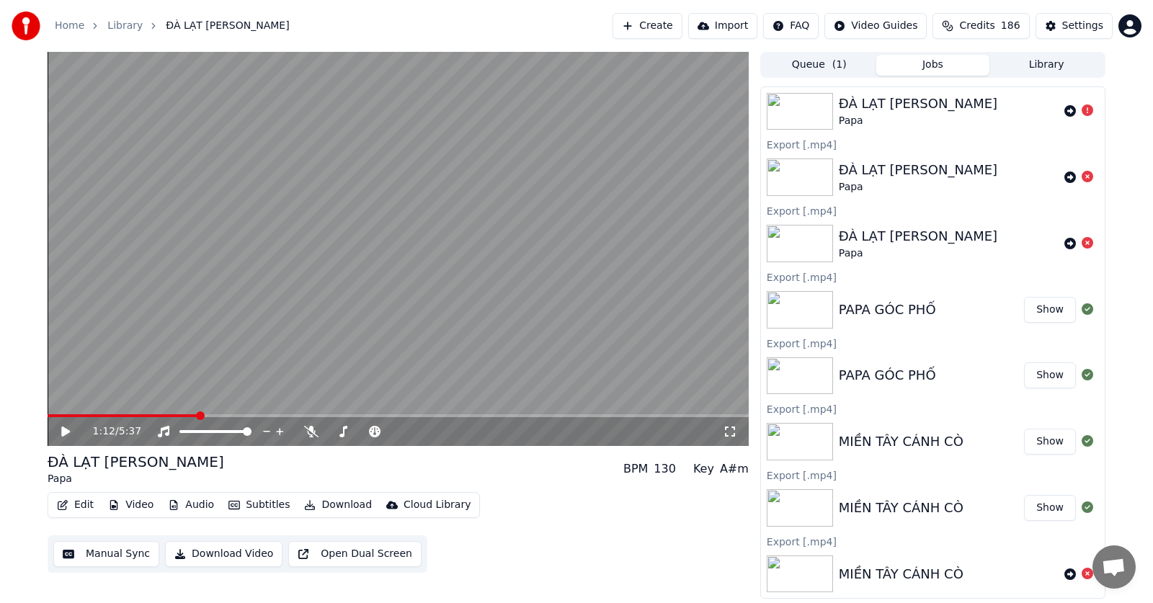
click at [812, 385] on img at bounding box center [800, 375] width 66 height 37
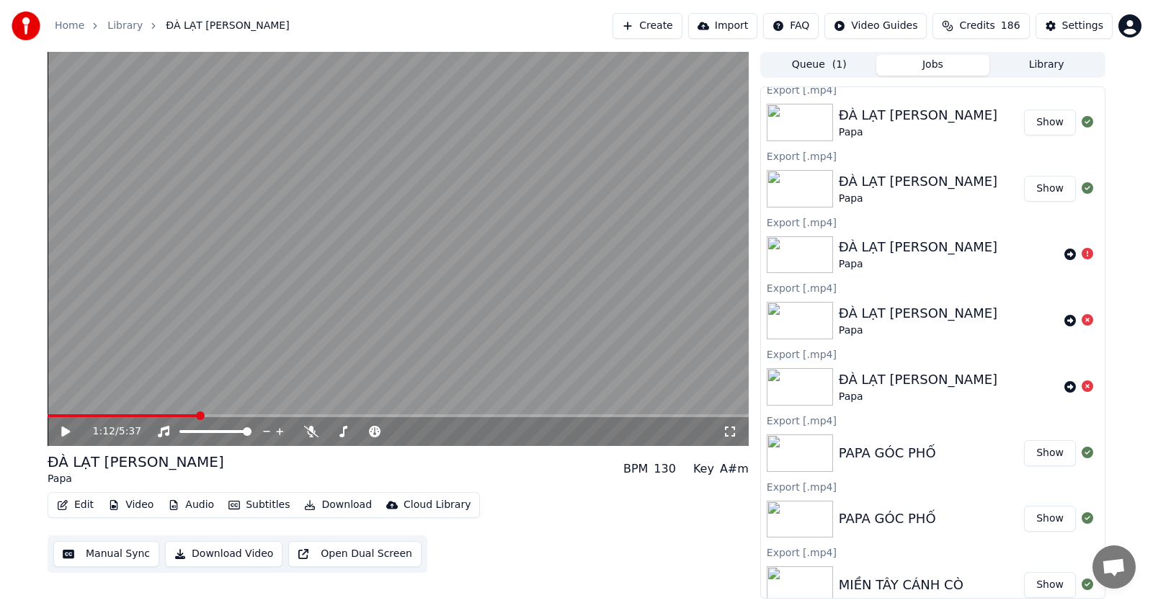
scroll to position [468, 0]
click at [1054, 63] on button "Library" at bounding box center [1047, 65] width 114 height 21
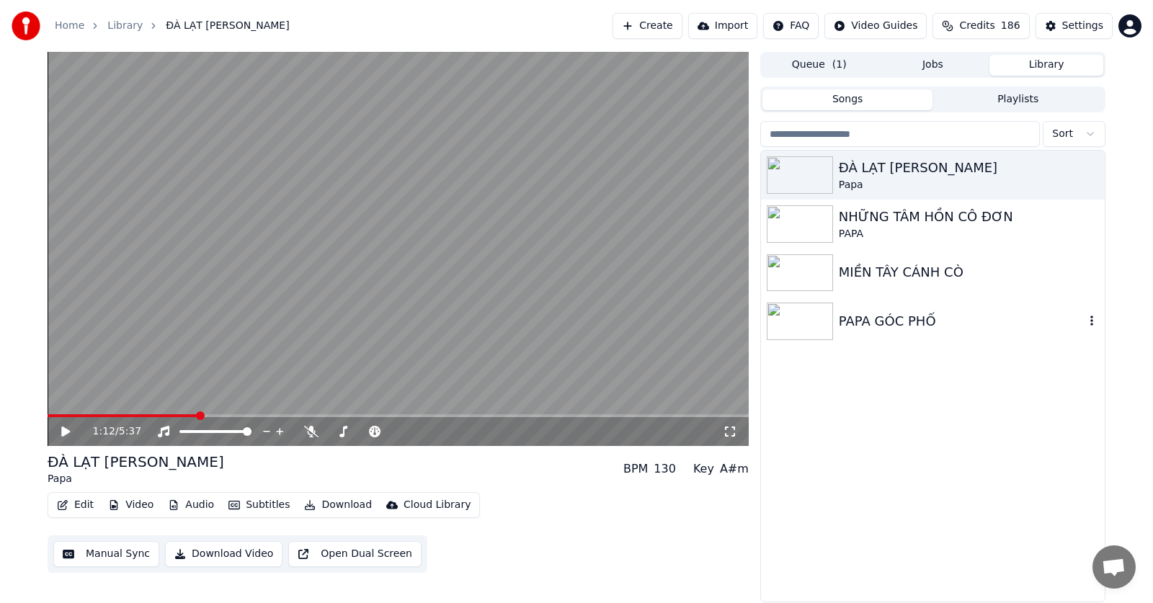
click at [818, 332] on img at bounding box center [800, 321] width 66 height 37
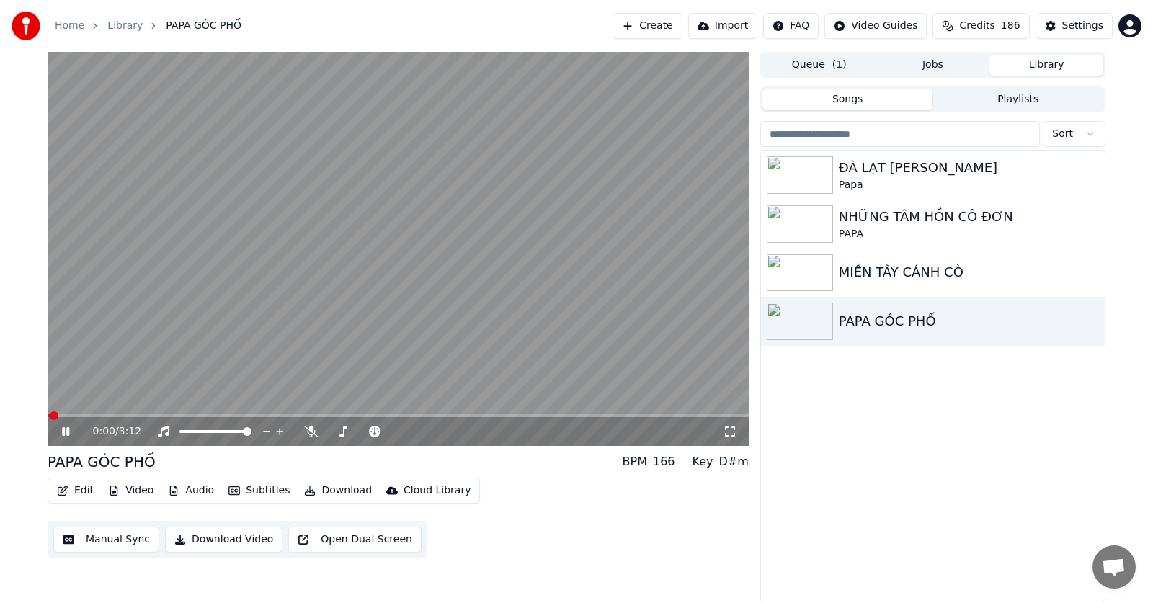
click at [65, 432] on icon at bounding box center [65, 431] width 7 height 9
click at [422, 433] on span at bounding box center [392, 431] width 66 height 3
click at [349, 435] on span at bounding box center [350, 431] width 9 height 9
click at [203, 540] on button "Download Video" at bounding box center [223, 540] width 117 height 26
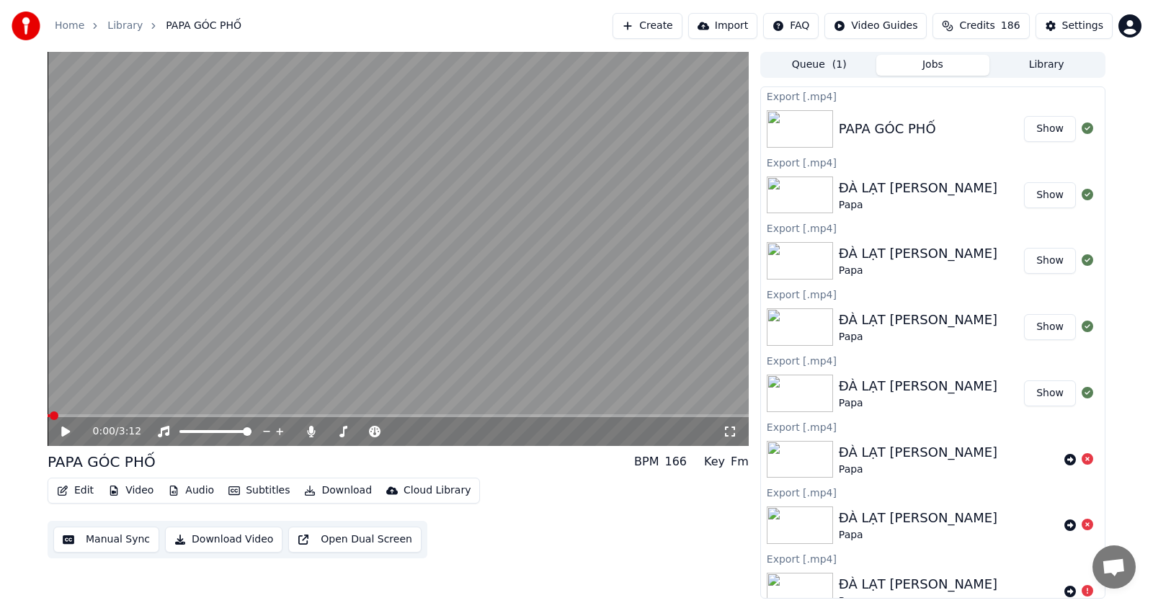
click at [1024, 136] on button "Show" at bounding box center [1050, 129] width 52 height 26
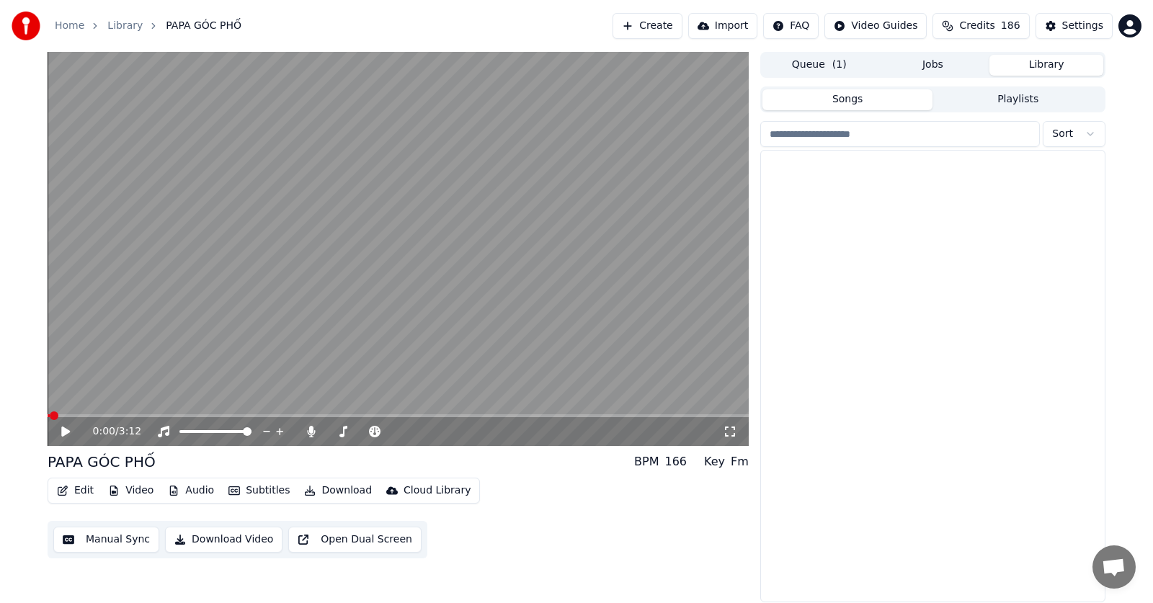
click at [1030, 60] on button "Library" at bounding box center [1047, 65] width 114 height 21
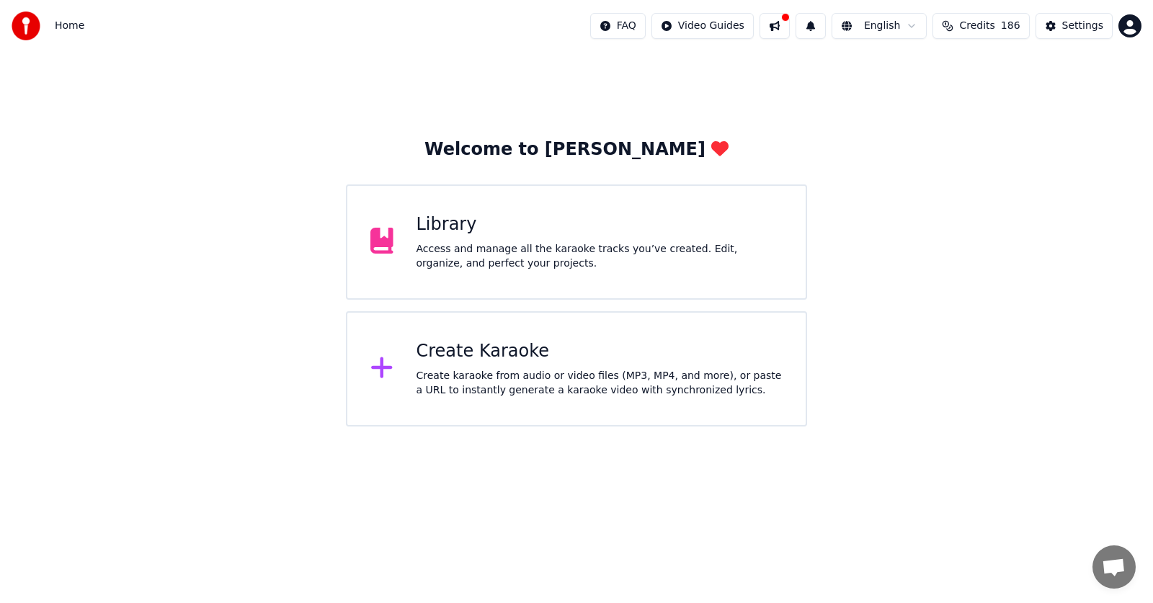
click at [533, 257] on div "Access and manage all the karaoke tracks you’ve created. Edit, organize, and pe…" at bounding box center [600, 256] width 367 height 29
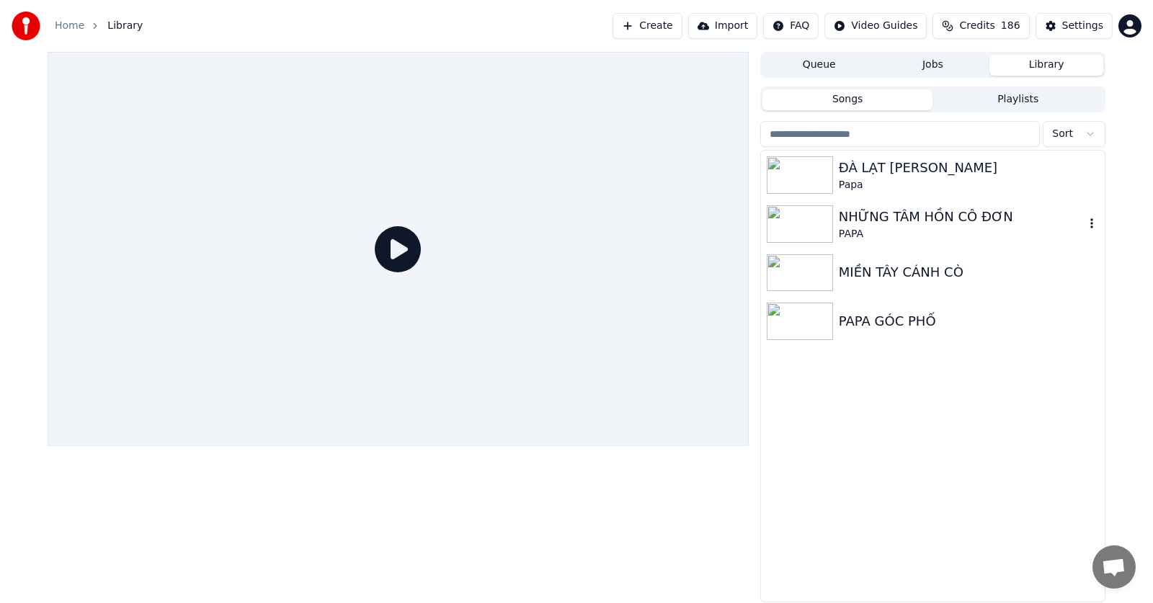
click at [814, 232] on img at bounding box center [800, 223] width 66 height 37
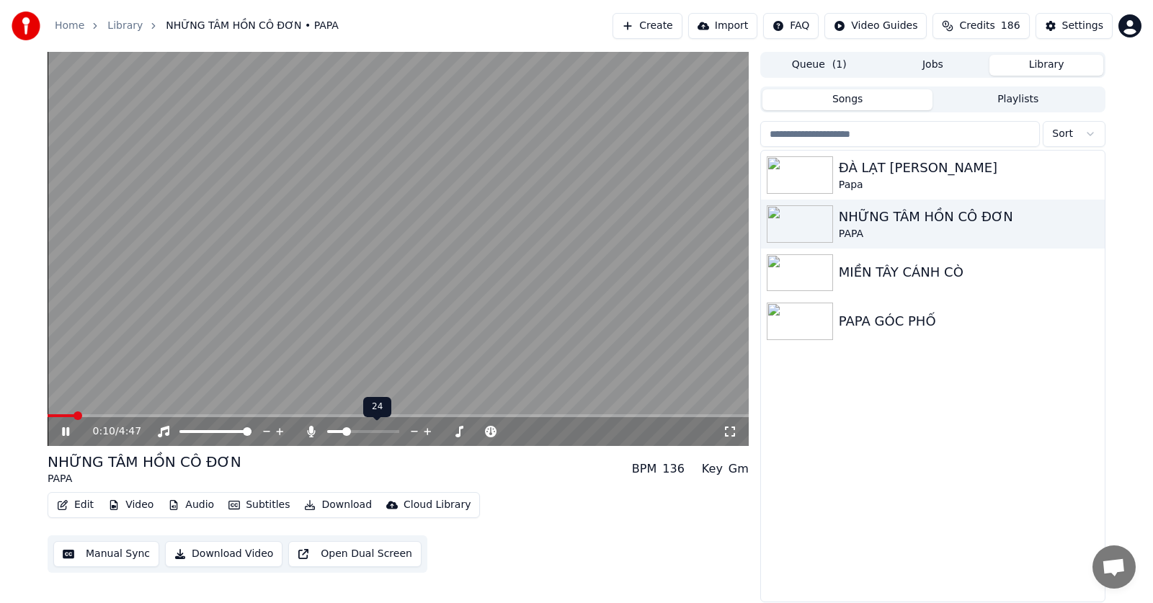
click at [345, 431] on span at bounding box center [363, 431] width 72 height 3
click at [384, 432] on span at bounding box center [384, 431] width 9 height 9
click at [359, 427] on span at bounding box center [363, 431] width 9 height 9
click at [729, 435] on icon at bounding box center [730, 432] width 14 height 12
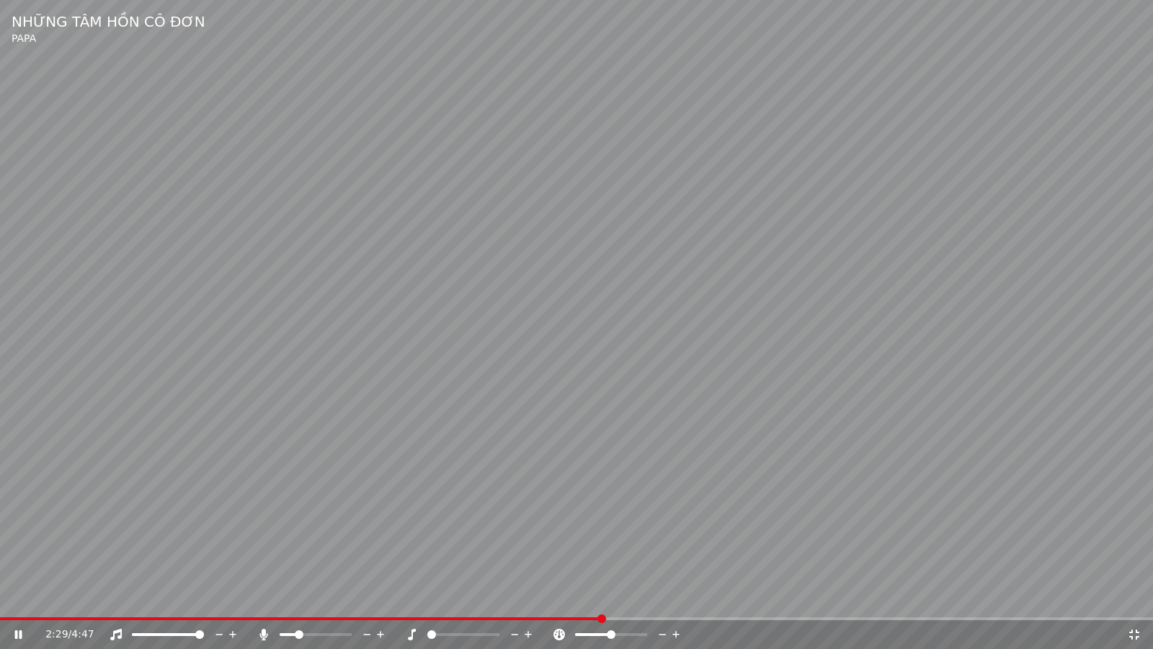
click at [1136, 603] on div "2:29 / 4:47" at bounding box center [577, 634] width 1142 height 14
click at [1132, 603] on icon at bounding box center [1134, 634] width 14 height 12
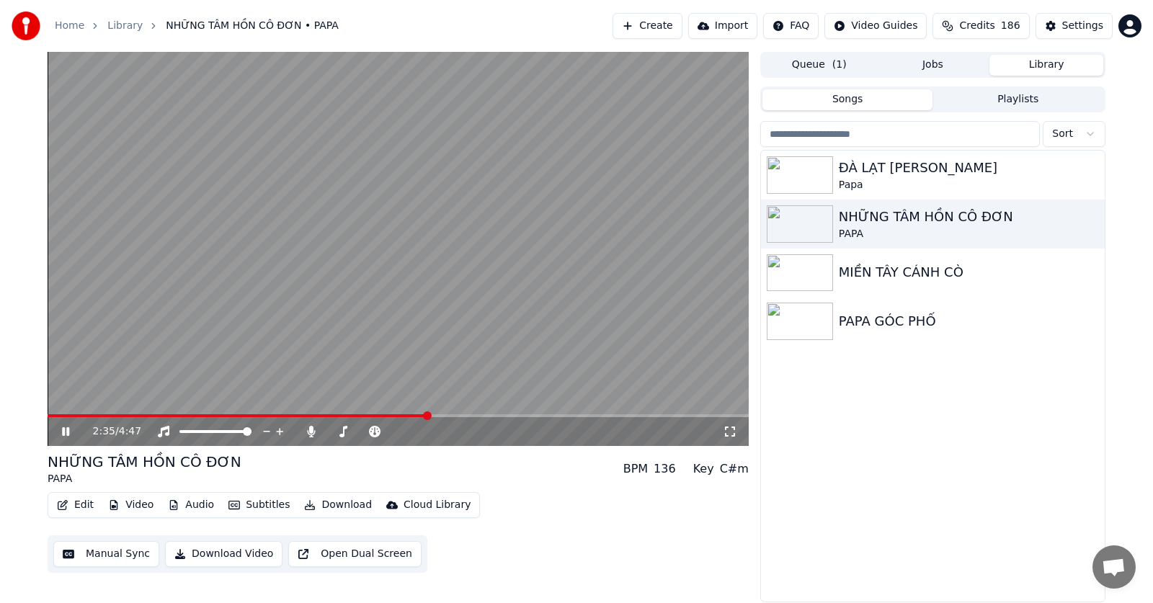
click at [228, 558] on button "Download Video" at bounding box center [223, 554] width 117 height 26
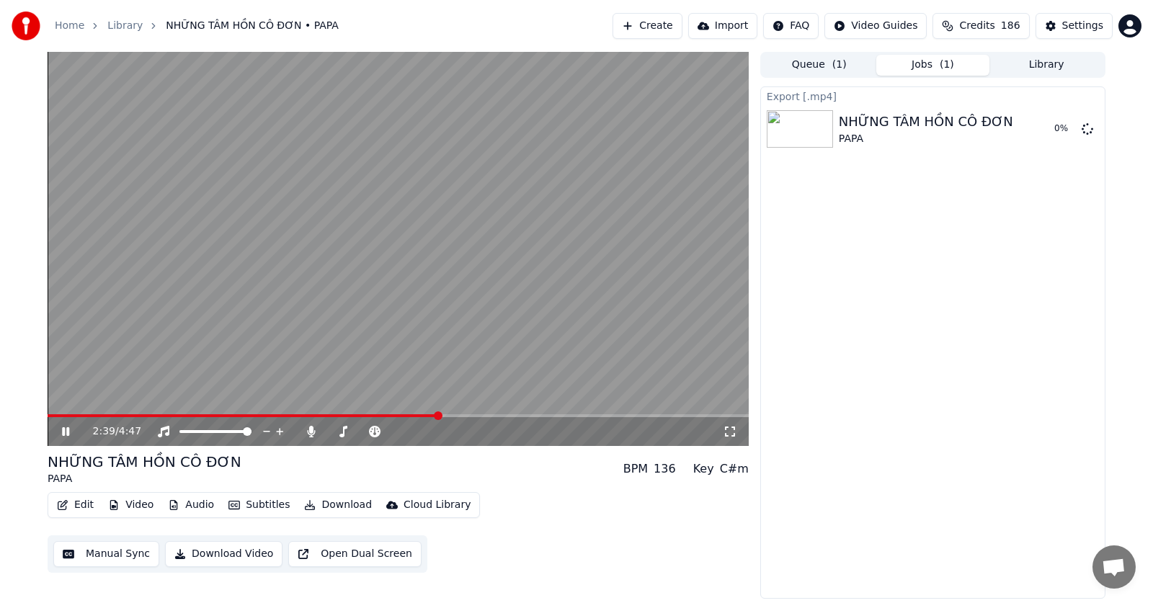
click at [67, 429] on icon at bounding box center [65, 431] width 7 height 9
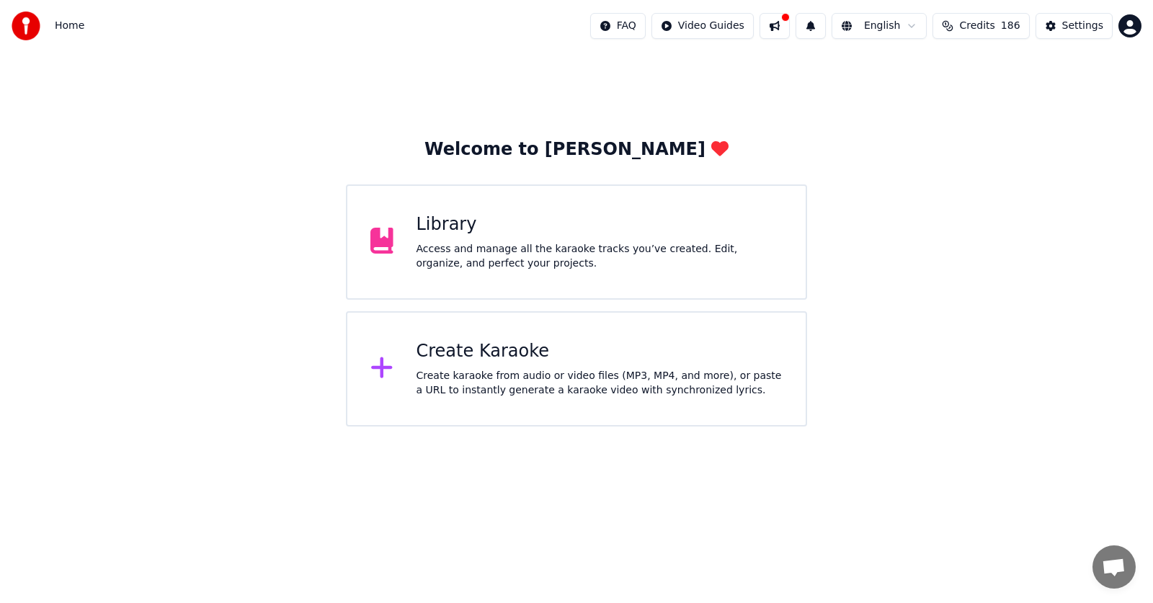
click at [750, 256] on div "Access and manage all the karaoke tracks you’ve created. Edit, organize, and pe…" at bounding box center [600, 256] width 367 height 29
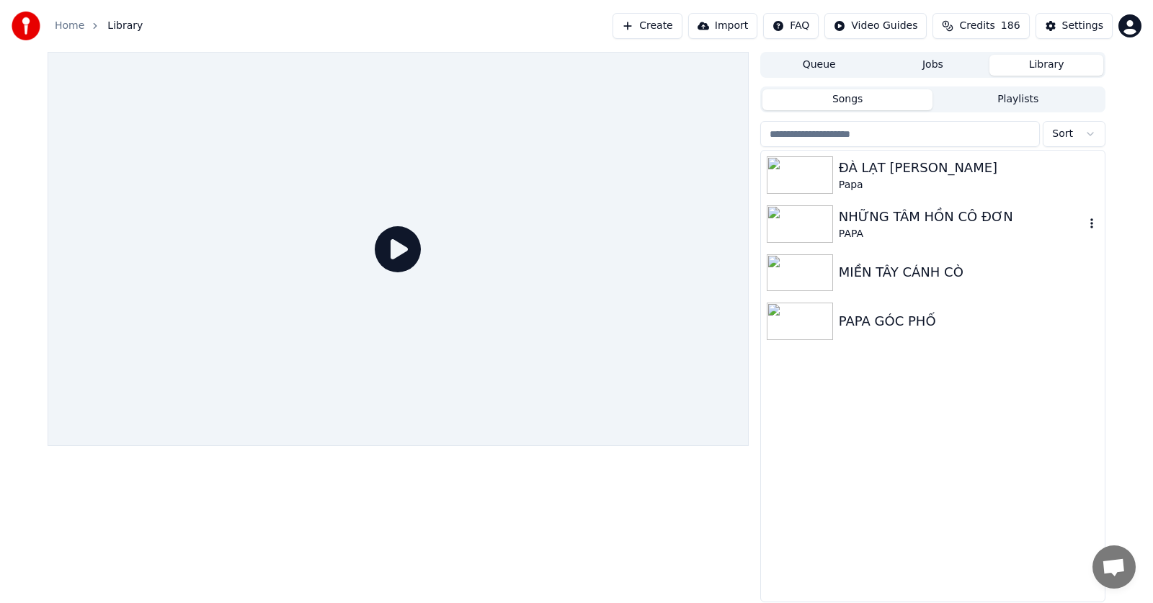
click at [949, 228] on div "PAPA" at bounding box center [962, 234] width 246 height 14
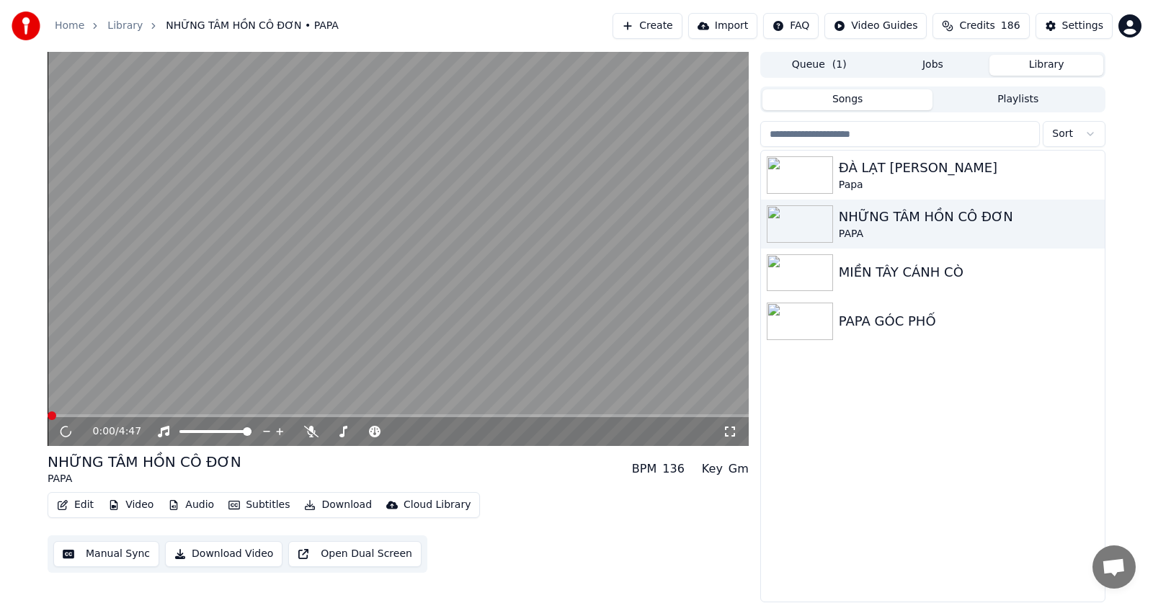
click at [936, 65] on button "Jobs" at bounding box center [933, 65] width 114 height 21
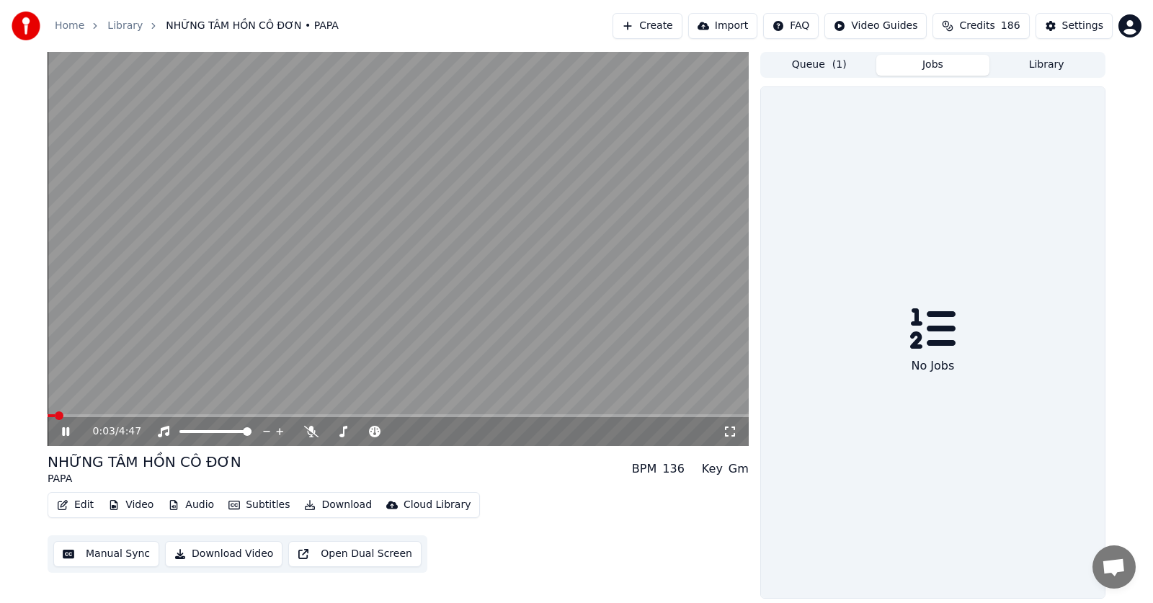
click at [590, 244] on video at bounding box center [398, 249] width 701 height 394
click at [1129, 25] on html "Home Library NHỮNG TÂM HỒN CÔ ĐƠN • PAPA Create Import FAQ Video Guides Credits…" at bounding box center [576, 301] width 1153 height 603
click at [848, 123] on html "Home Library NHỮNG TÂM HỒN CÔ ĐƠN • PAPA Create Import FAQ Video Guides Credits…" at bounding box center [576, 301] width 1153 height 603
click at [1052, 64] on button "Library" at bounding box center [1047, 65] width 114 height 21
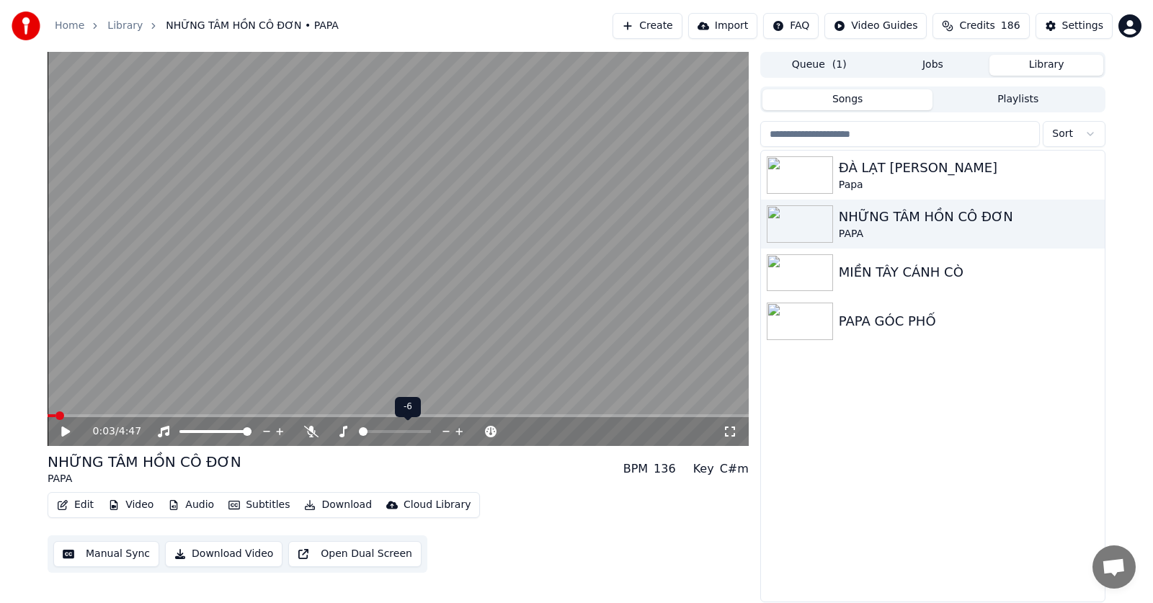
click at [359, 432] on span at bounding box center [359, 431] width 0 height 3
click at [349, 435] on span at bounding box center [350, 431] width 9 height 9
click at [218, 559] on button "Download Video" at bounding box center [223, 554] width 117 height 26
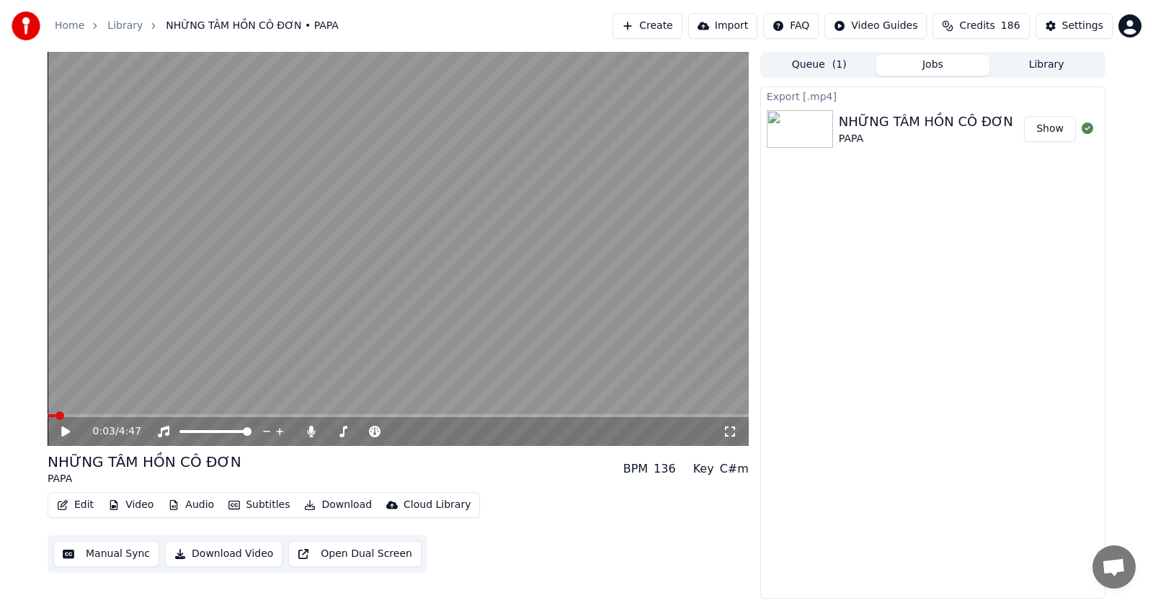
click at [1042, 131] on button "Show" at bounding box center [1050, 129] width 52 height 26
